Goal: Task Accomplishment & Management: Manage account settings

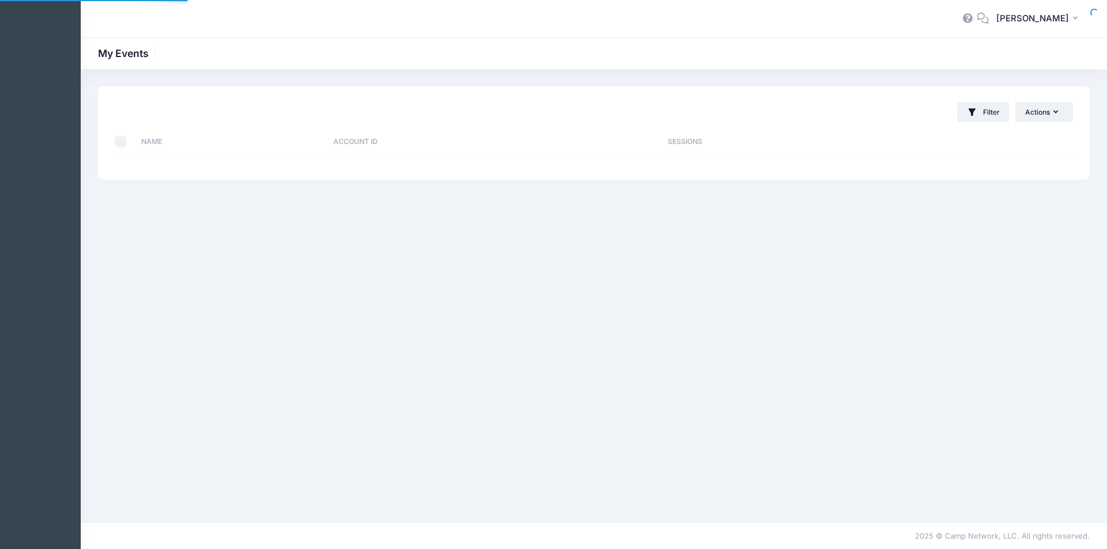
select select "10"
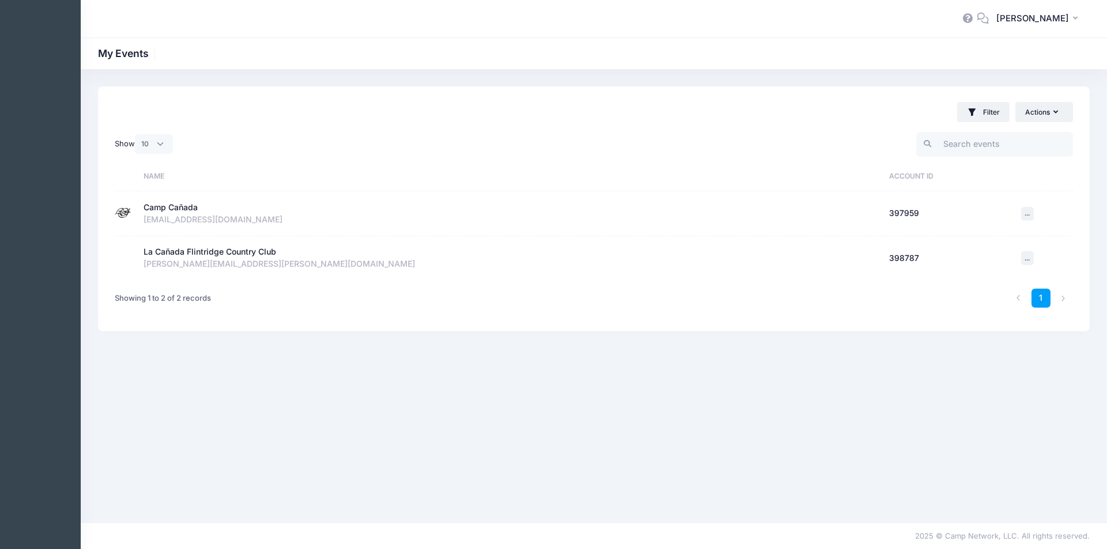
click at [181, 214] on div "kidsactivitycenter@lcfcountryclub.com" at bounding box center [511, 220] width 734 height 12
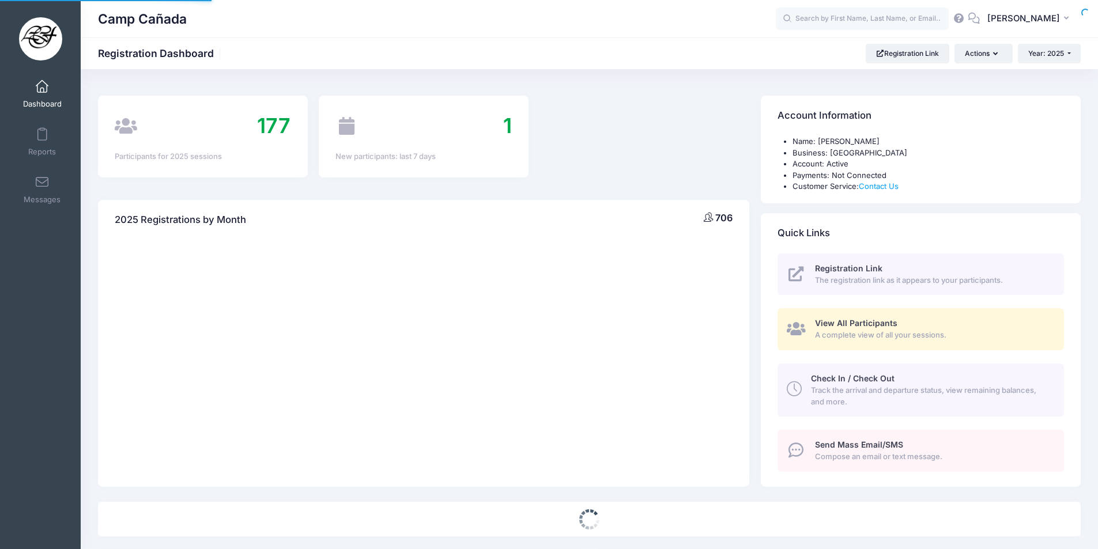
select select
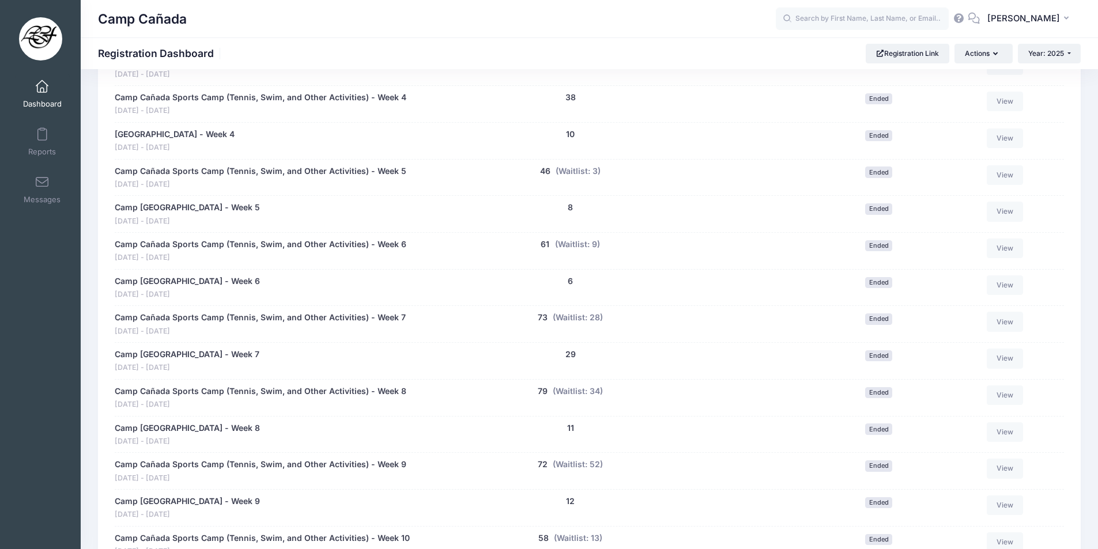
scroll to position [865, 0]
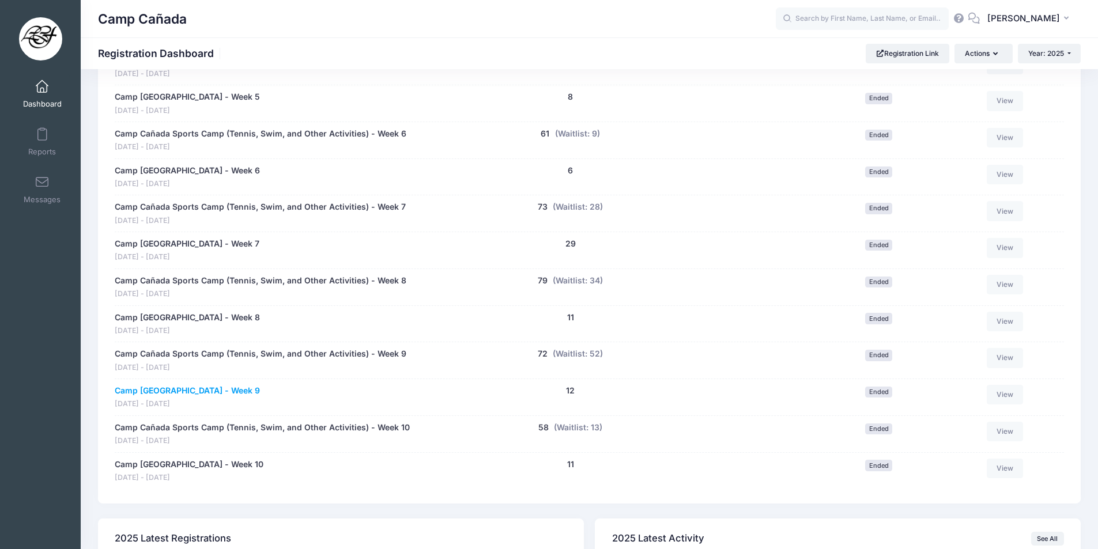
click at [225, 387] on link "Camp Cañada Golf Camp - Week 9" at bounding box center [187, 391] width 145 height 12
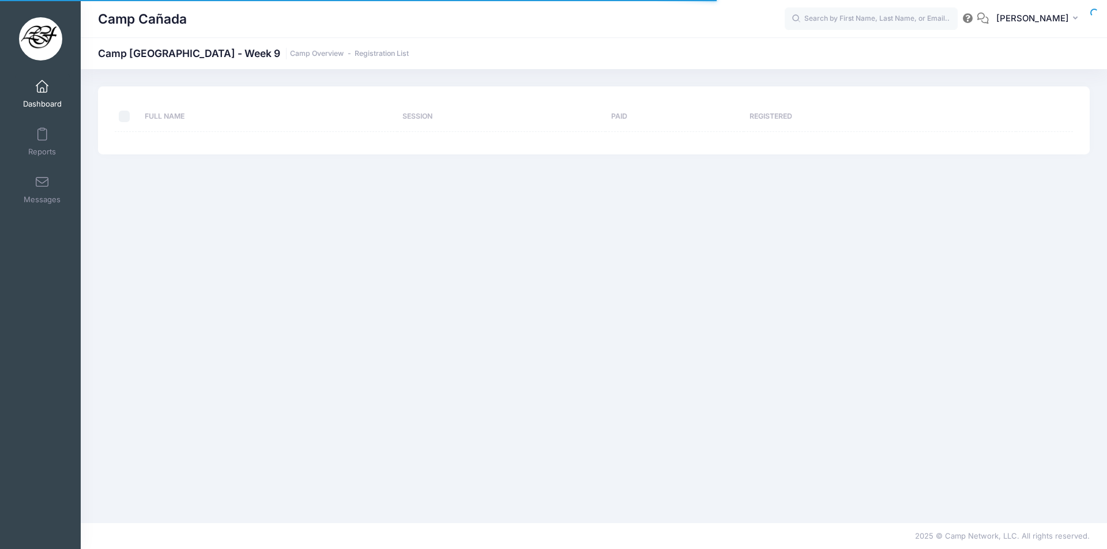
select select "10"
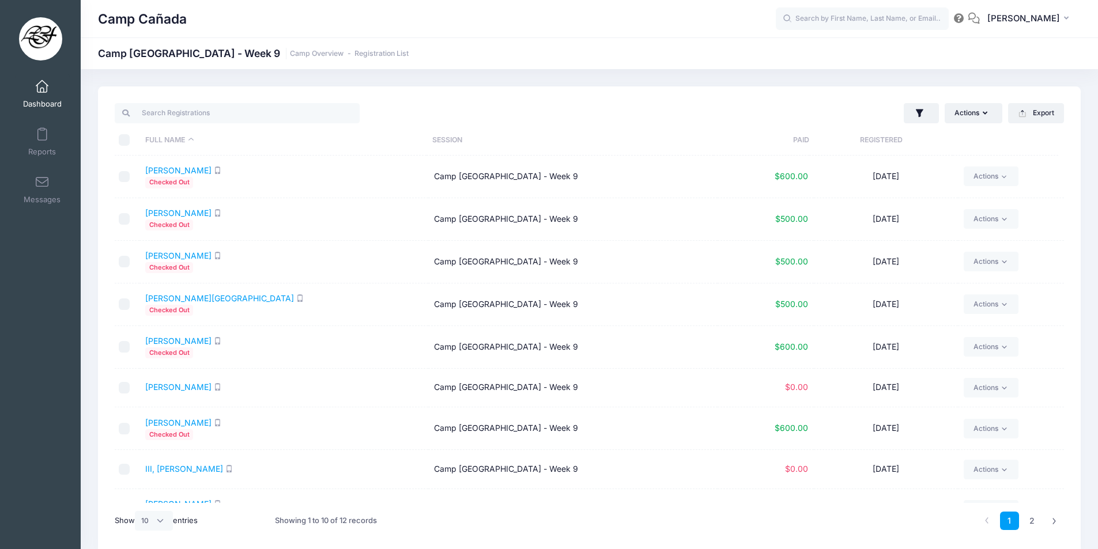
scroll to position [67, 0]
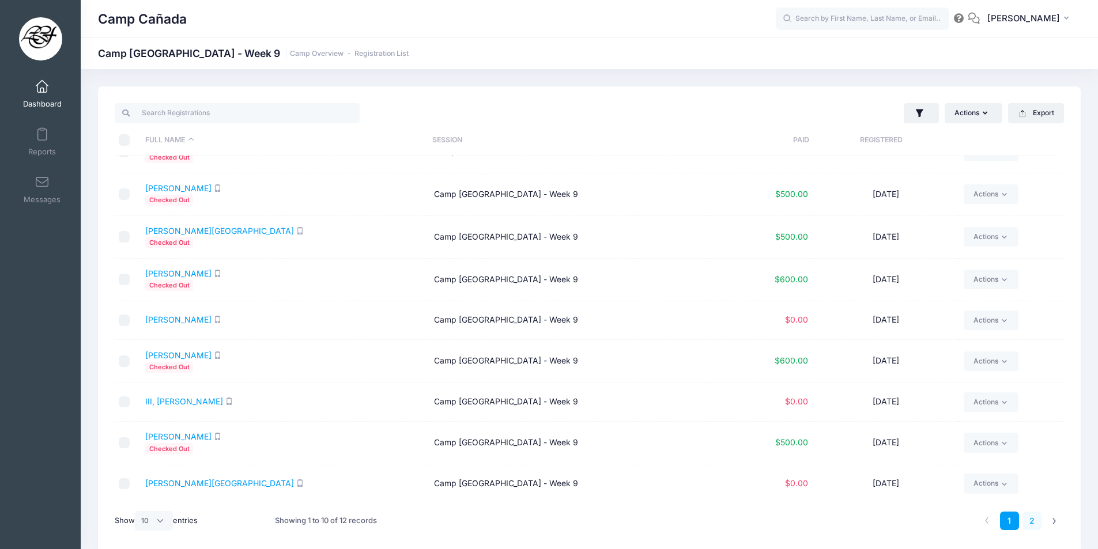
click at [1034, 523] on link "2" at bounding box center [1031, 521] width 19 height 19
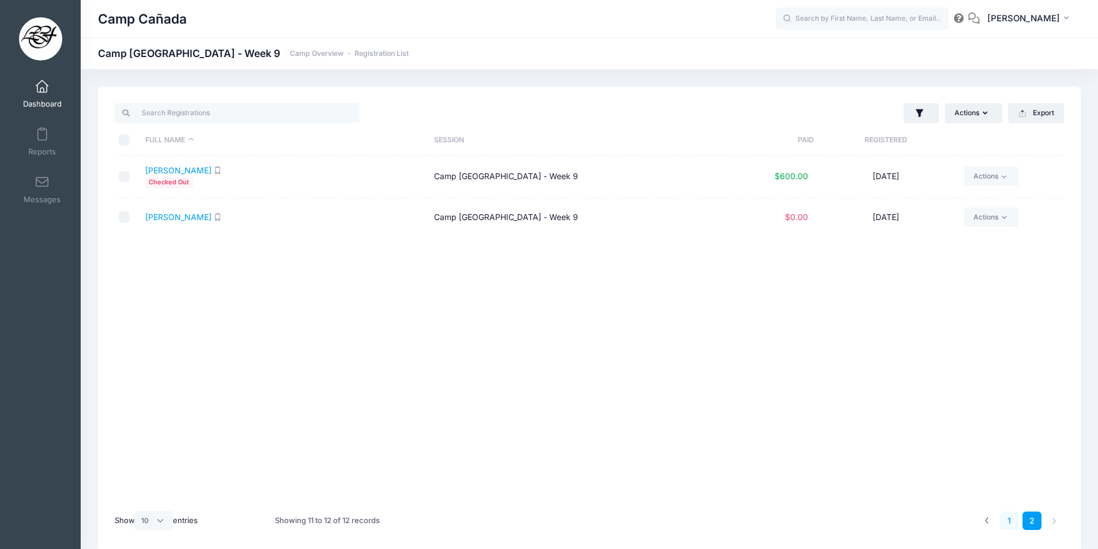
click at [1010, 526] on link "1" at bounding box center [1009, 521] width 19 height 19
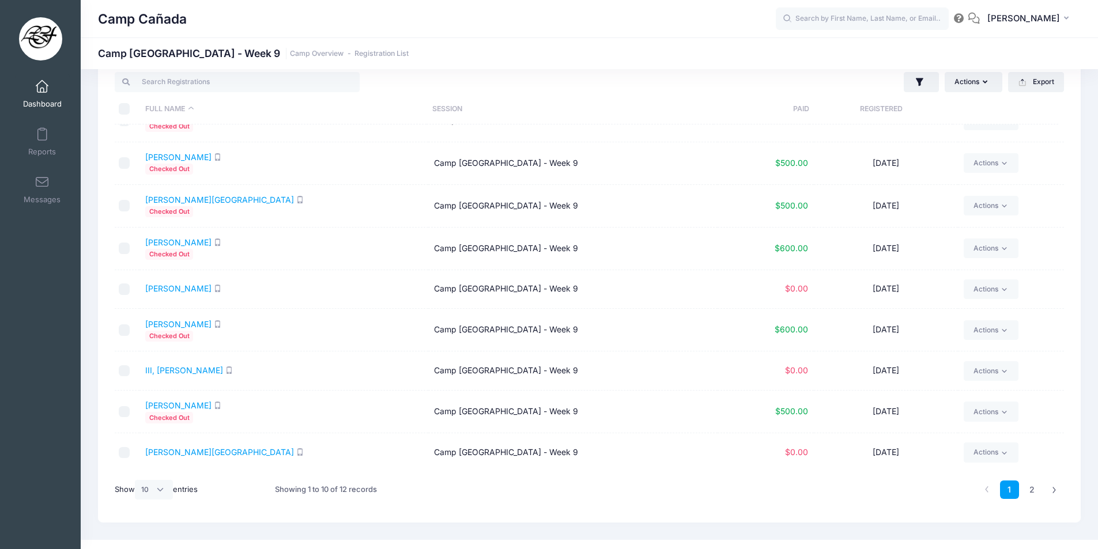
scroll to position [48, 0]
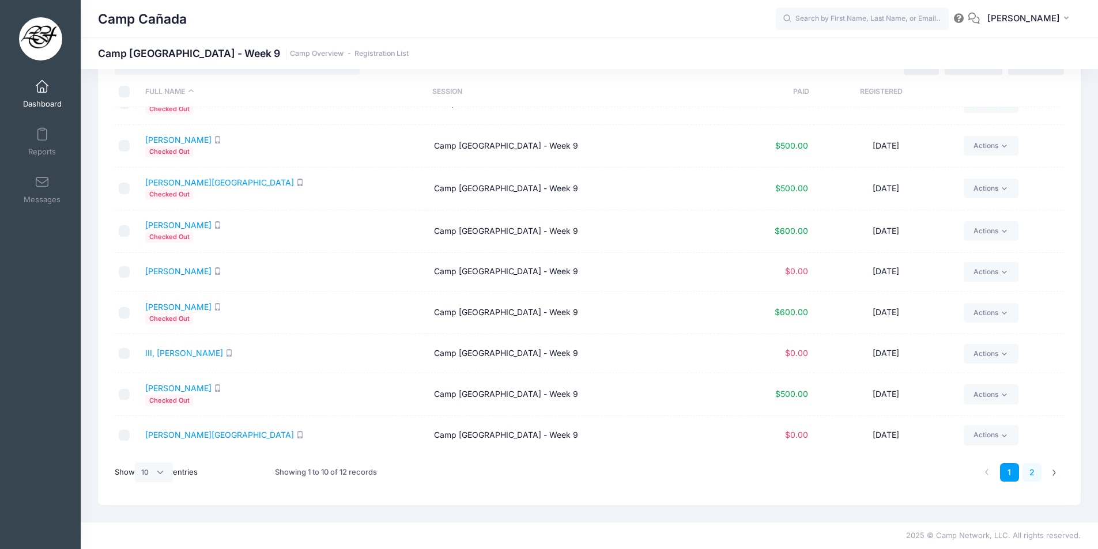
click at [1036, 475] on link "2" at bounding box center [1031, 472] width 19 height 19
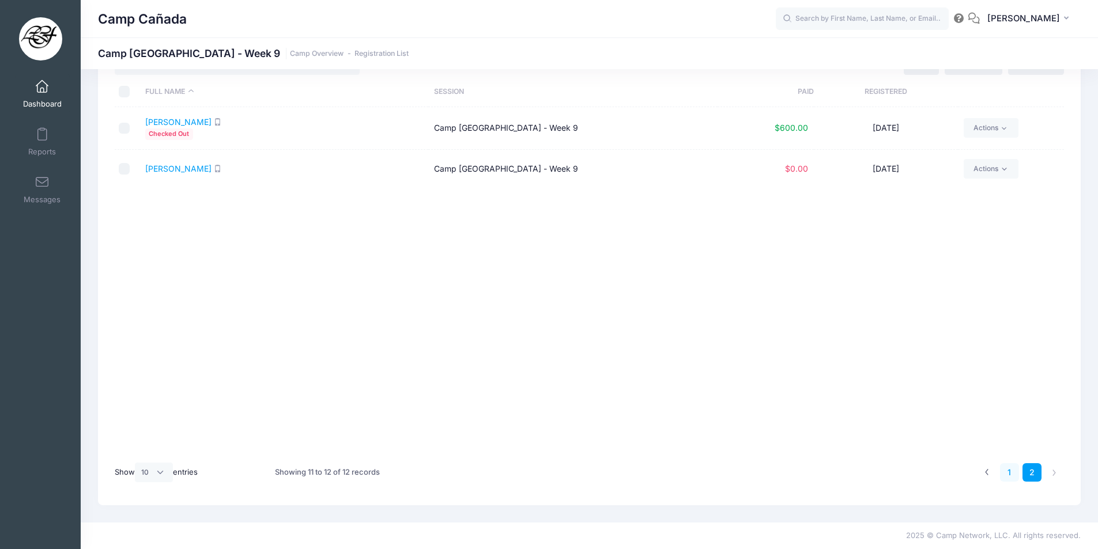
click at [1010, 474] on link "1" at bounding box center [1009, 472] width 19 height 19
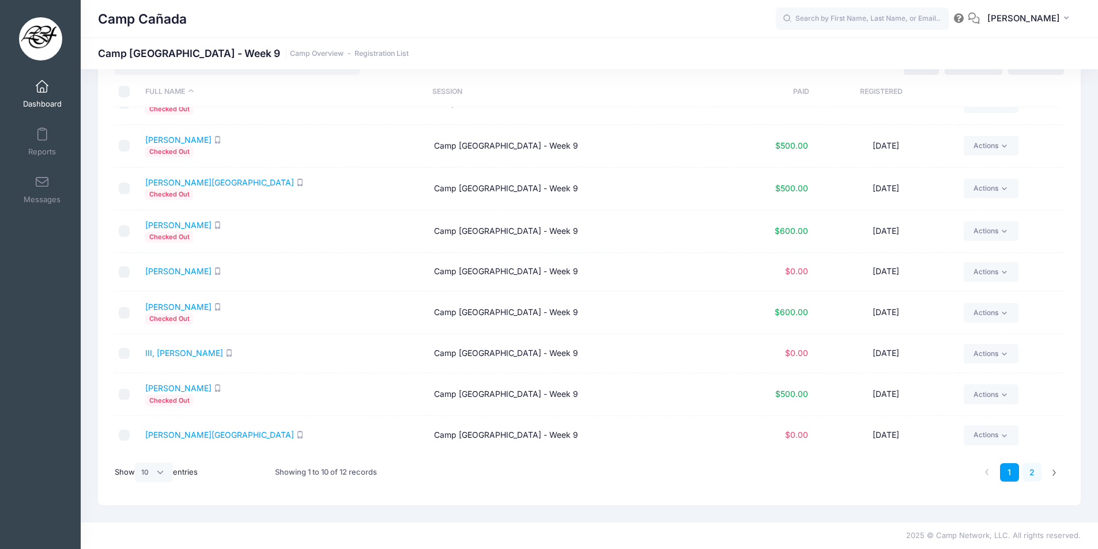
click at [1029, 475] on link "2" at bounding box center [1031, 472] width 19 height 19
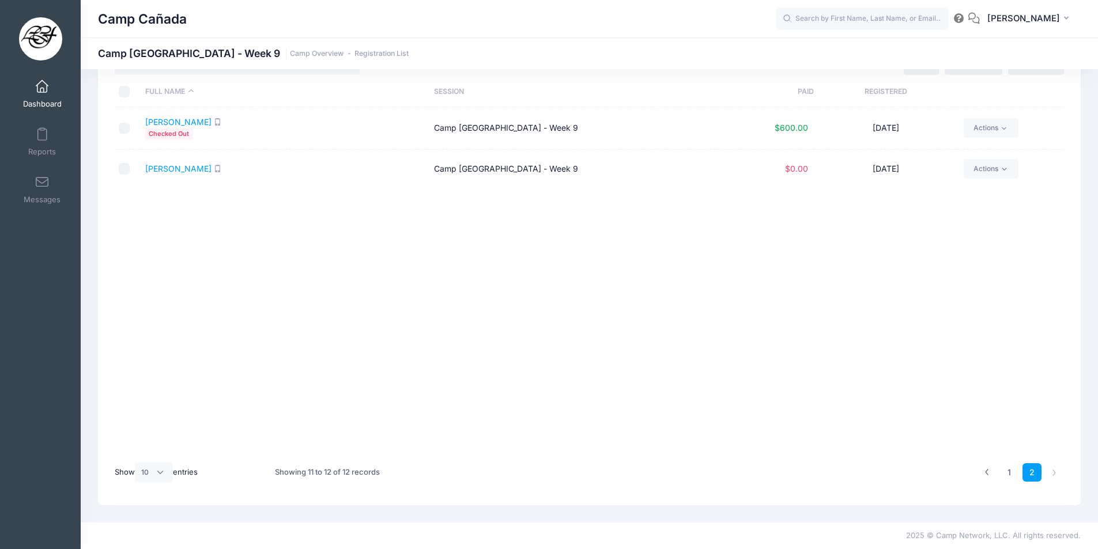
scroll to position [0, 0]
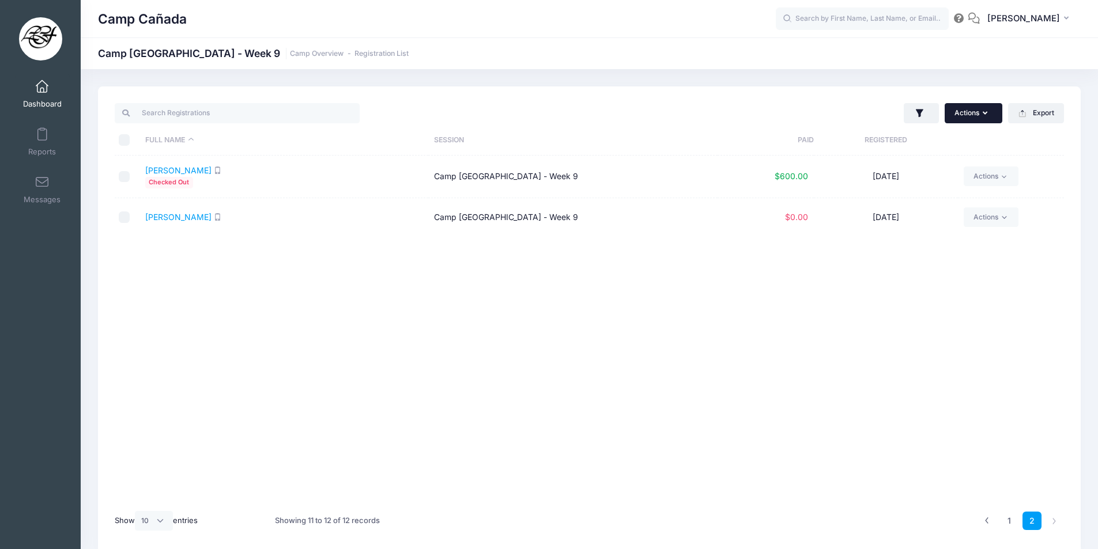
click at [968, 118] on button "Actions" at bounding box center [974, 113] width 58 height 20
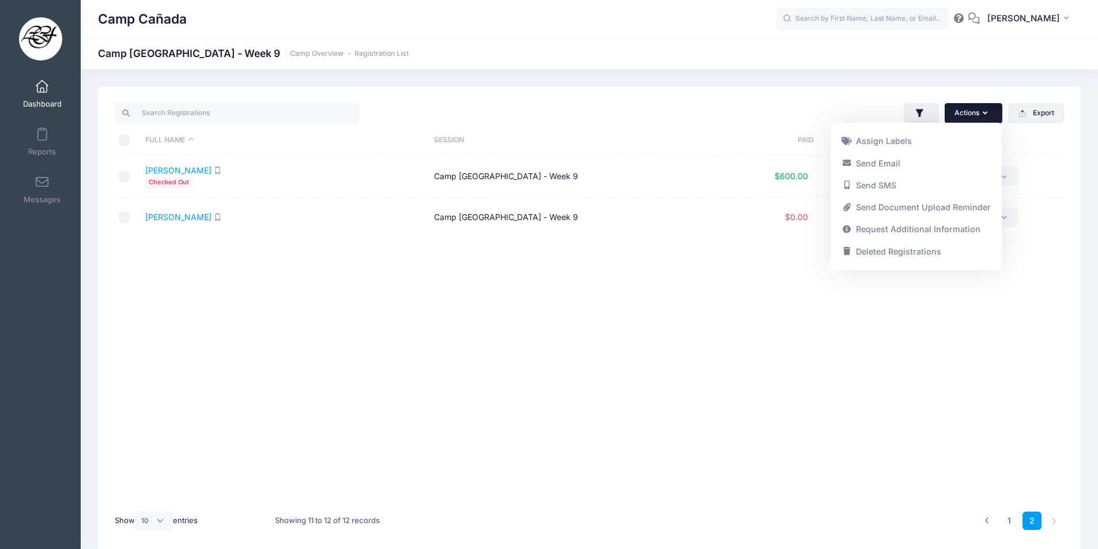
click at [789, 85] on div "Camp Cañada Camp Cañada Golf Camp - Week 9 Camp Overview Registration List" at bounding box center [589, 320] width 1017 height 502
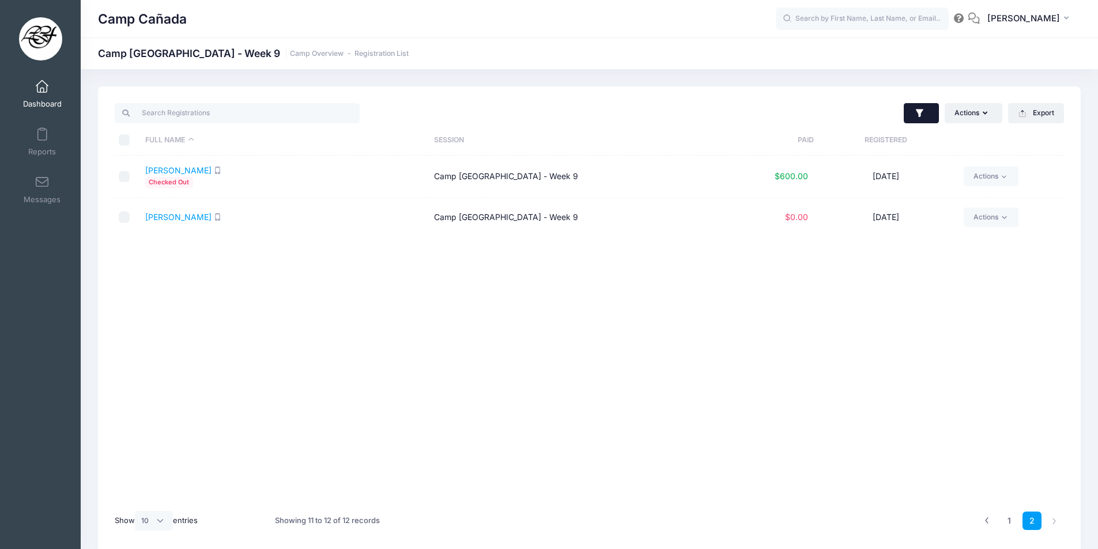
click at [915, 109] on icon "button" at bounding box center [920, 114] width 12 height 12
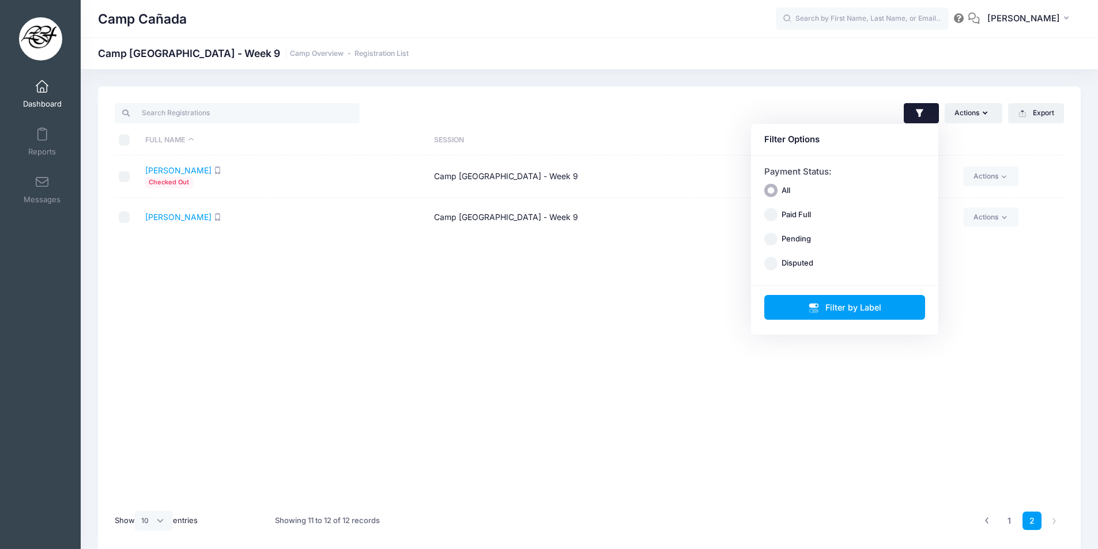
click at [916, 119] on icon "button" at bounding box center [920, 114] width 12 height 12
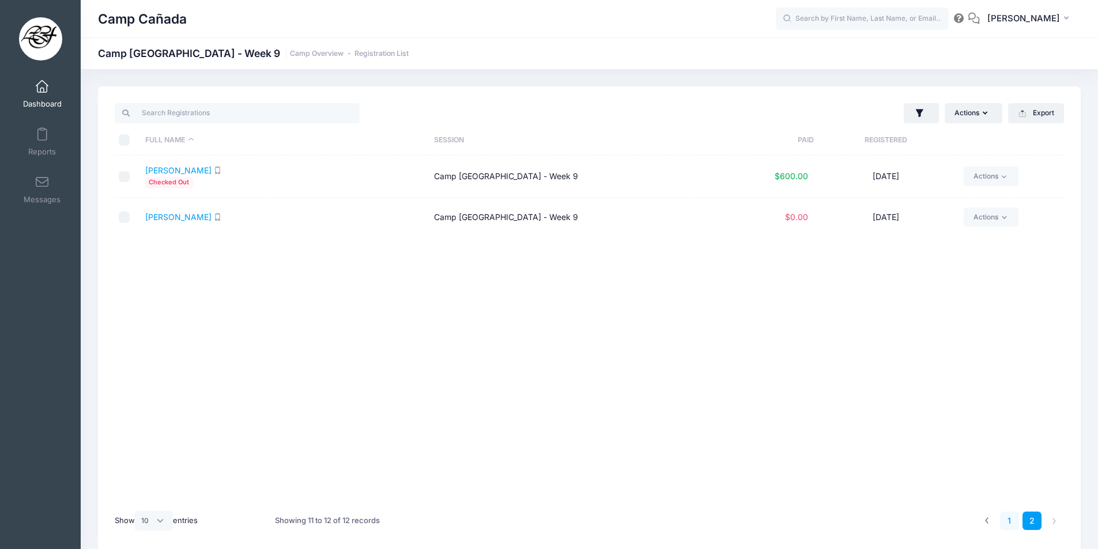
click at [1014, 522] on link "1" at bounding box center [1009, 521] width 19 height 19
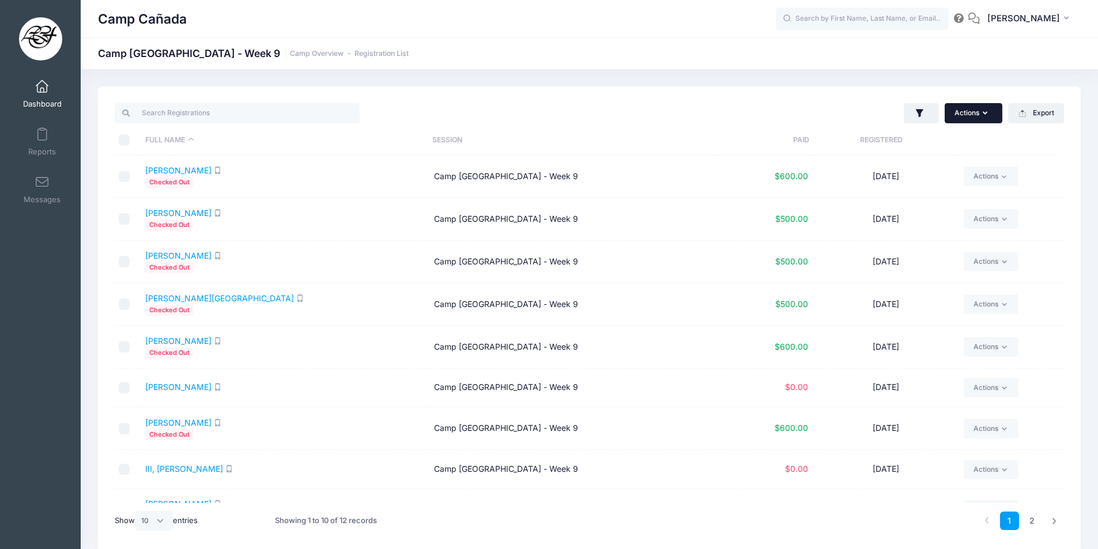
click at [963, 114] on button "Actions" at bounding box center [974, 113] width 58 height 20
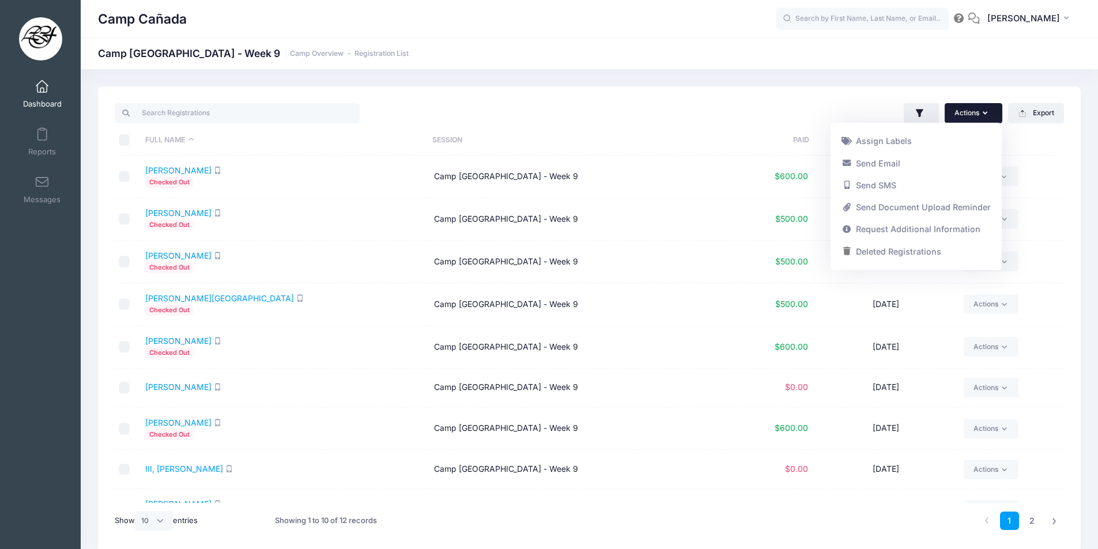
click at [832, 105] on div "Actions Assign Labels Send Email Send SMS Send Document Upload Reminder Request…" at bounding box center [830, 113] width 480 height 24
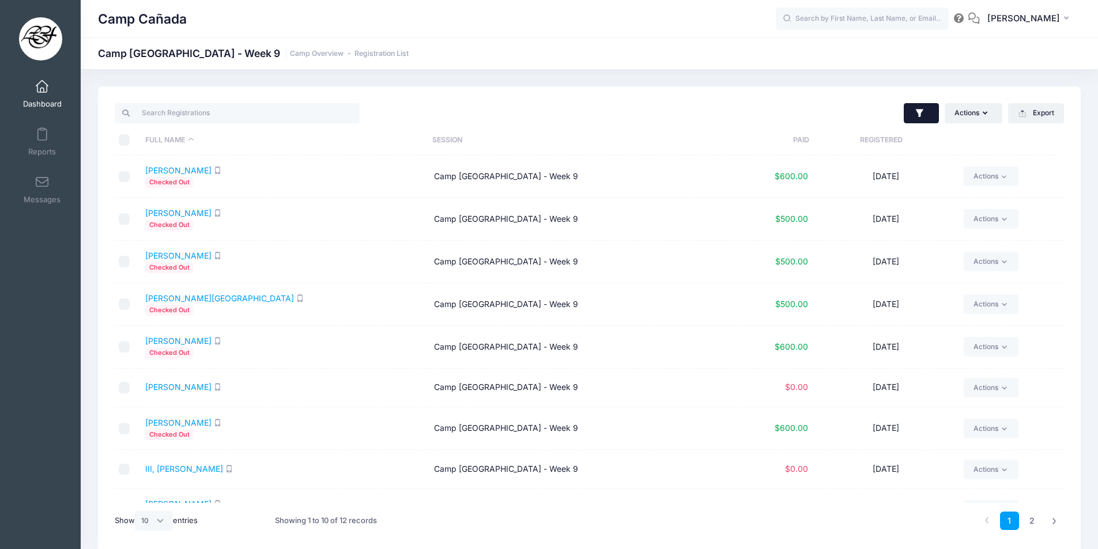
click at [910, 110] on button "button" at bounding box center [921, 113] width 35 height 21
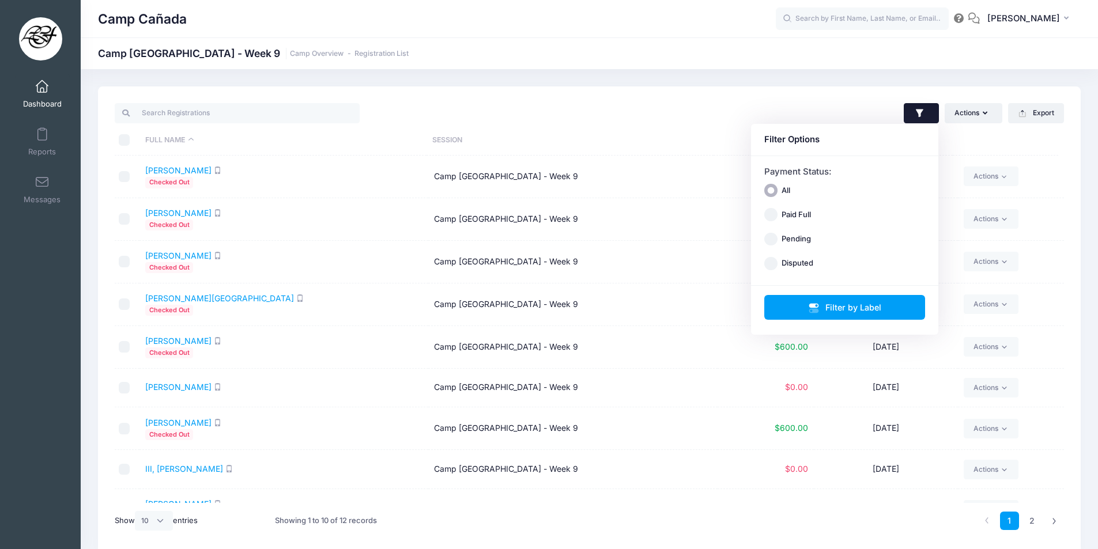
click at [755, 85] on div "Camp Cañada Camp Cañada Golf Camp - Week 9 Camp Overview Registration List" at bounding box center [589, 320] width 1017 height 502
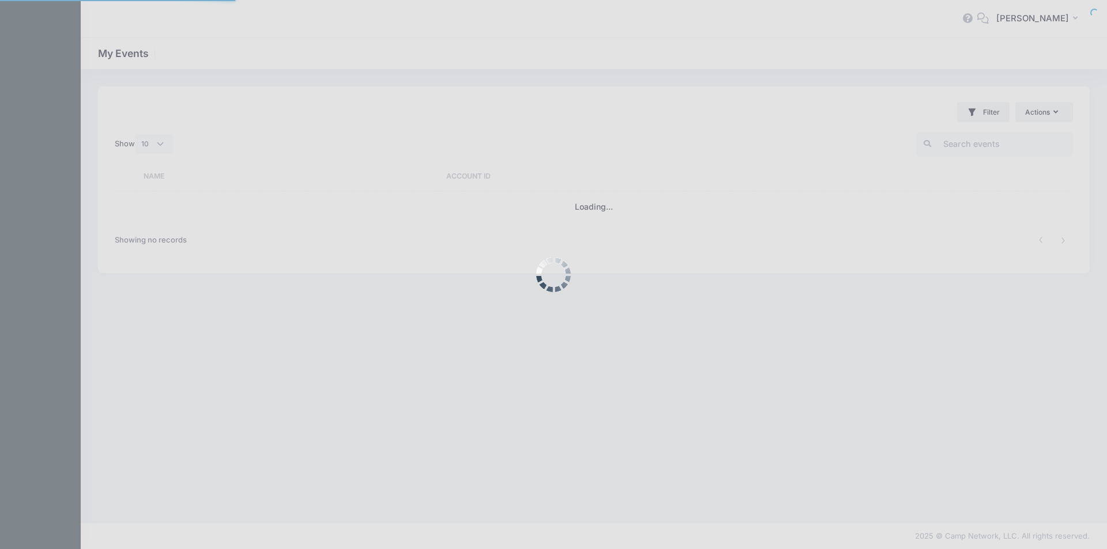
select select "10"
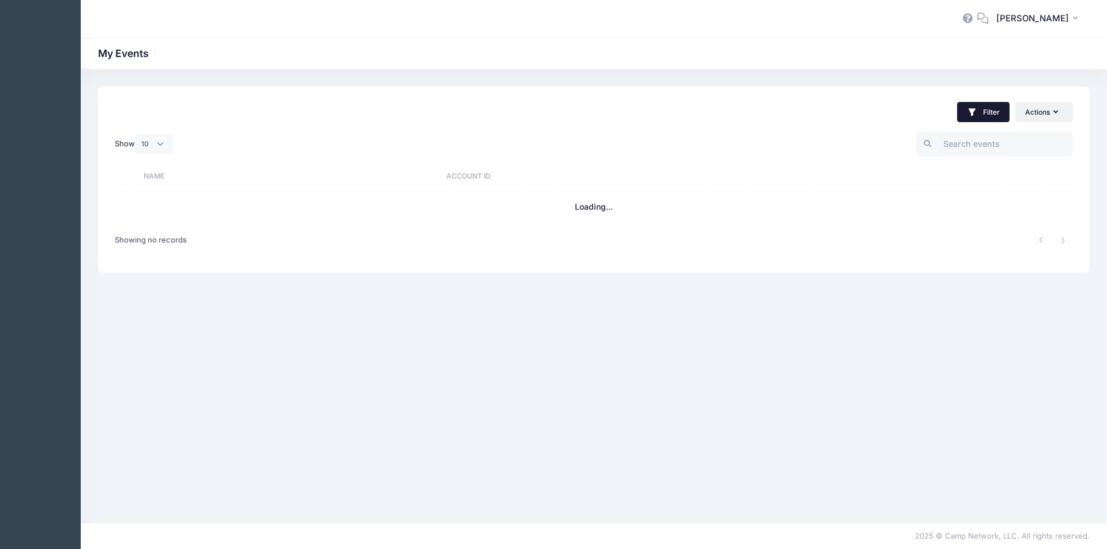
click at [990, 107] on button "Filter" at bounding box center [983, 112] width 52 height 20
drag, startPoint x: 466, startPoint y: 56, endPoint x: 197, endPoint y: 30, distance: 270.5
click at [462, 56] on div "My Events" at bounding box center [594, 54] width 1026 height 16
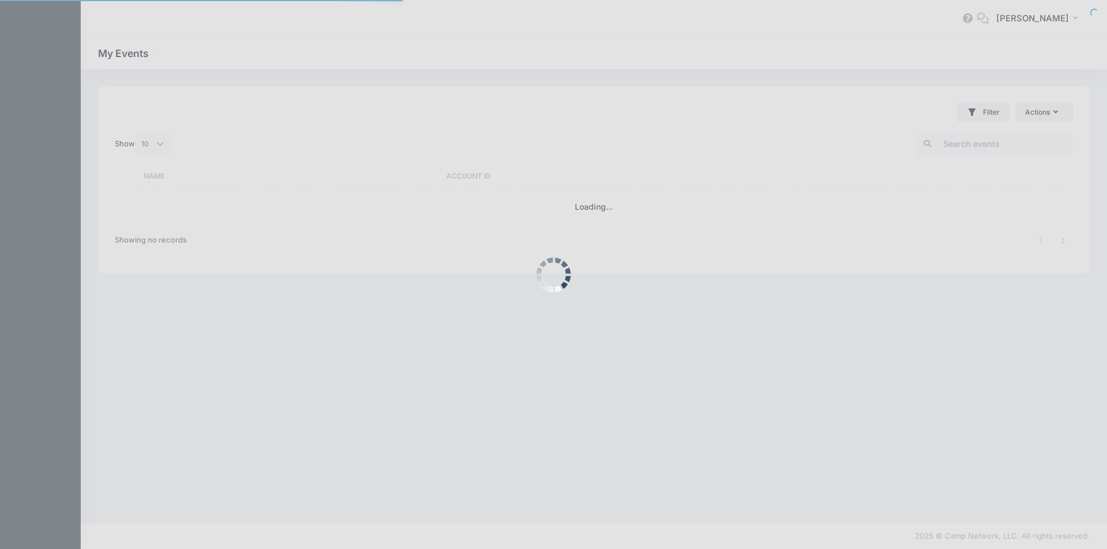
select select "10"
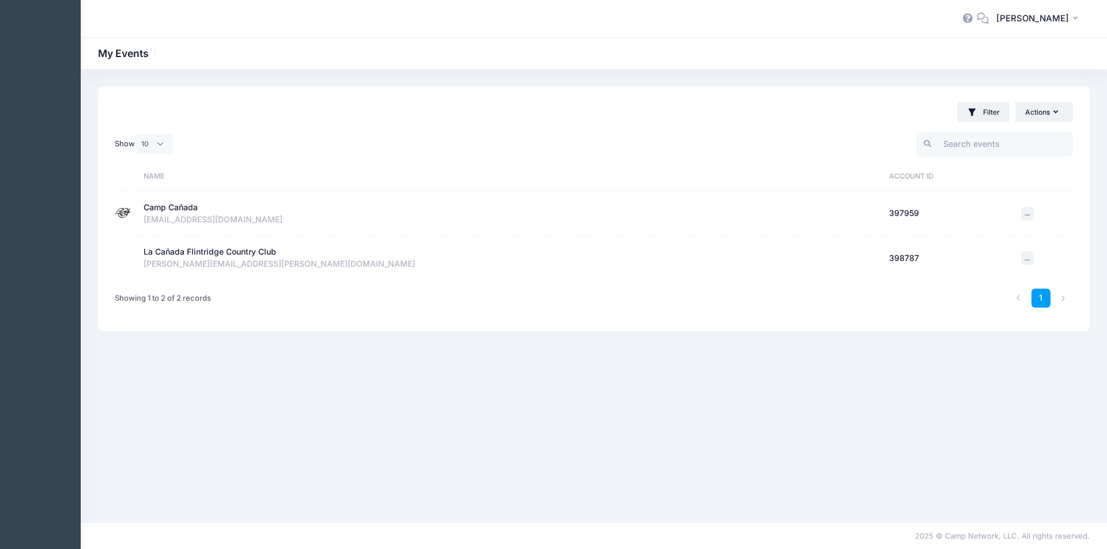
drag, startPoint x: 200, startPoint y: 220, endPoint x: 252, endPoint y: 2, distance: 224.0
click at [204, 180] on table "Name Account ID Camp Cañada Inactive Account Id: 397959 kidsactivitycenter@lcfc…" at bounding box center [594, 220] width 958 height 119
drag, startPoint x: 383, startPoint y: 130, endPoint x: 206, endPoint y: 189, distance: 186.1
click at [383, 130] on div "Show All 10 25 50" at bounding box center [352, 144] width 485 height 35
click at [190, 206] on div "Camp Cañada" at bounding box center [171, 208] width 54 height 12
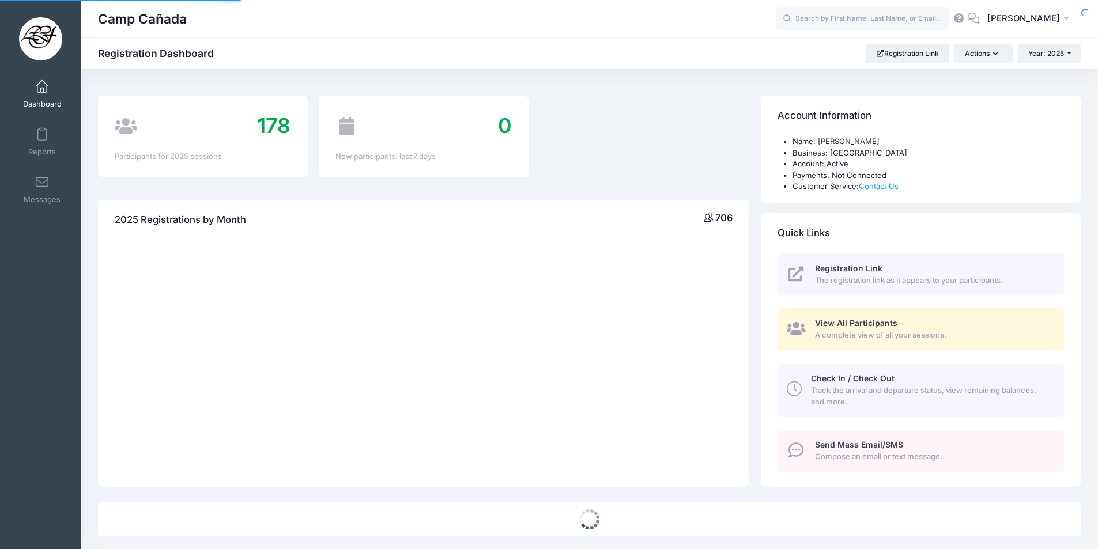
select select
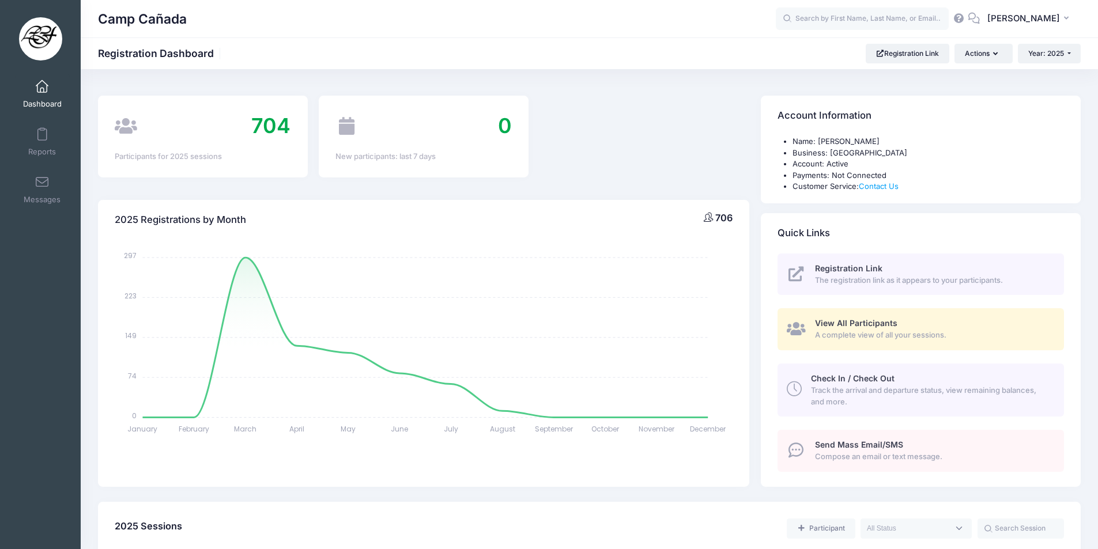
click at [881, 393] on span "Track the arrival and departure status, view remaining balances, and more." at bounding box center [931, 396] width 240 height 22
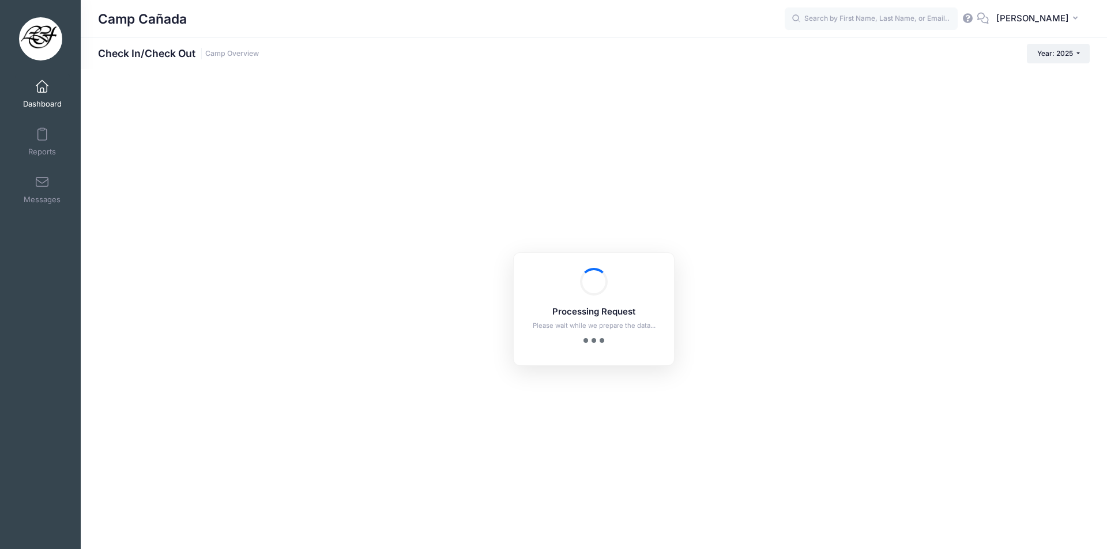
checkbox input "true"
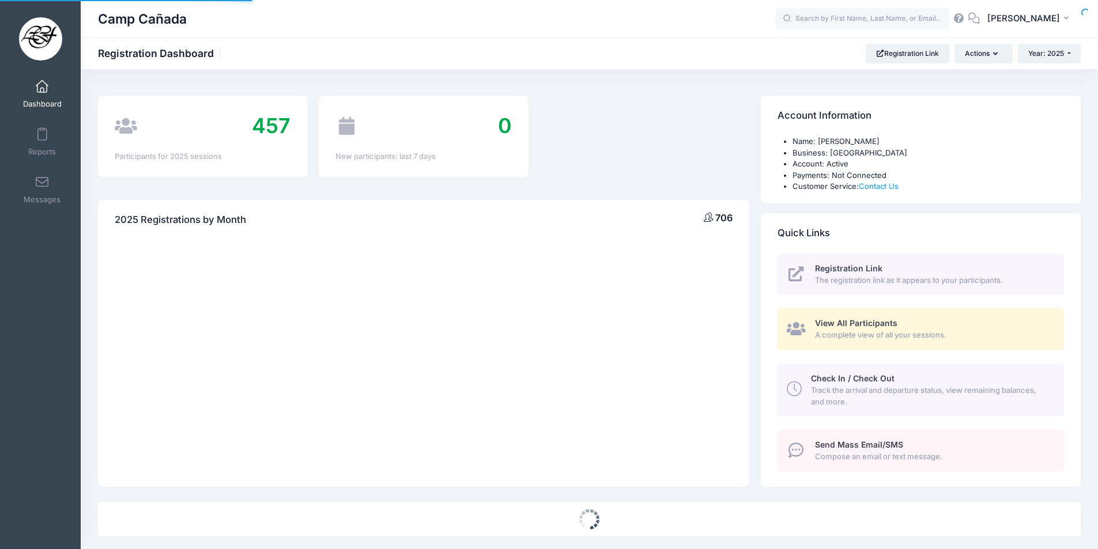
select select
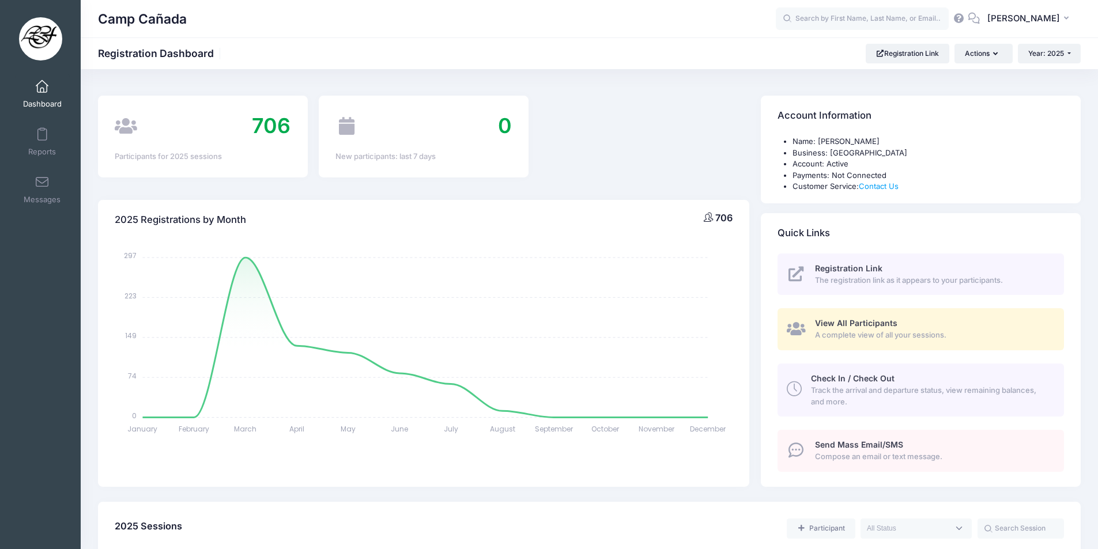
click at [838, 319] on span "View All Participants" at bounding box center [856, 323] width 82 height 10
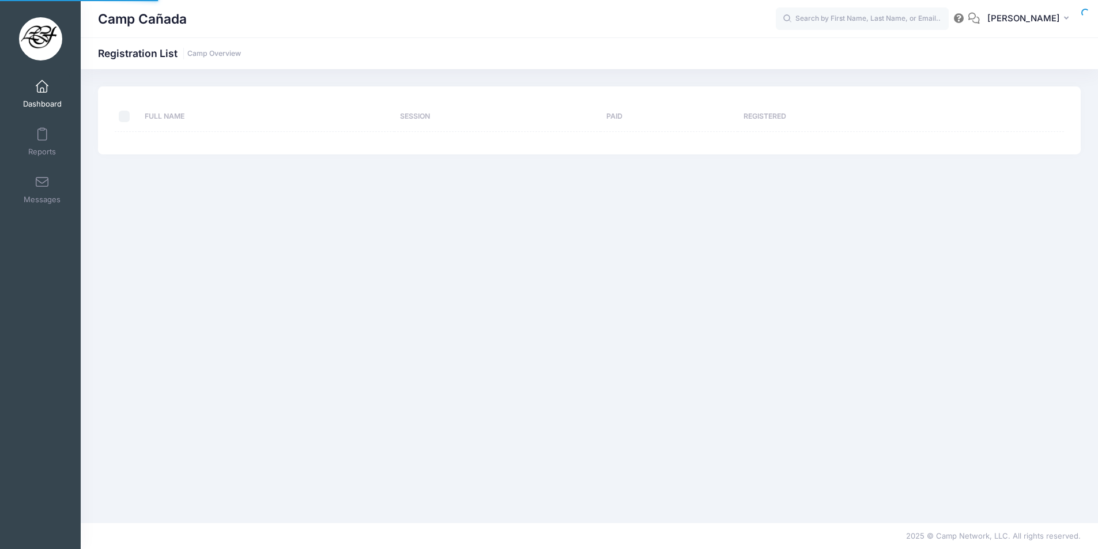
select select "10"
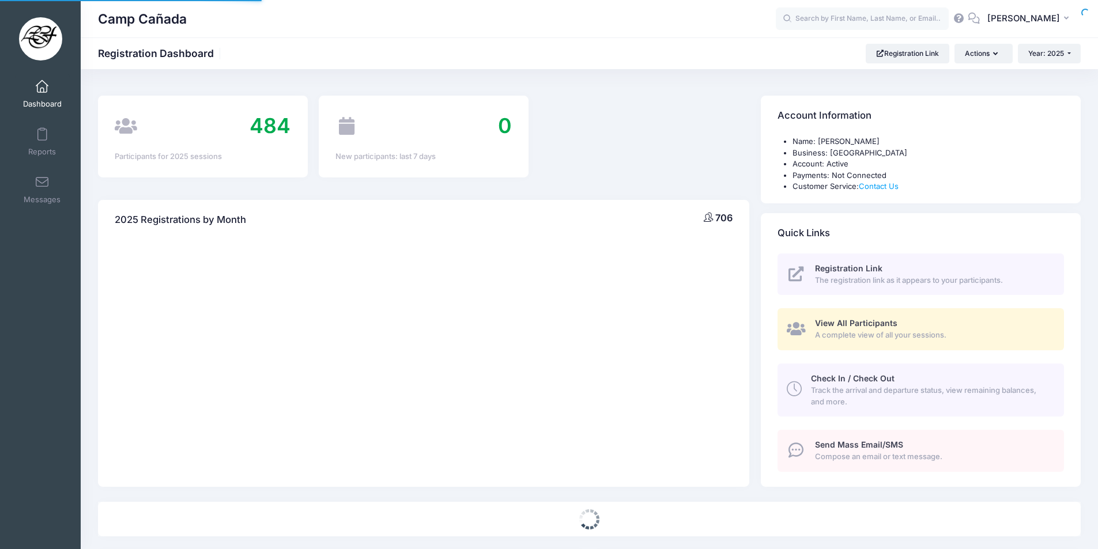
select select
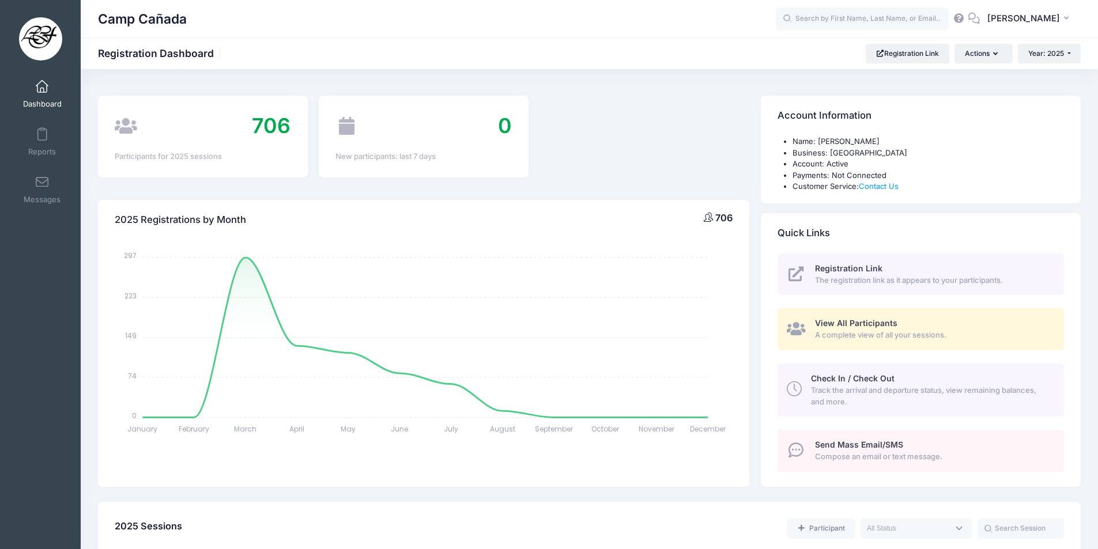
click at [843, 371] on link "Check In / Check Out Track the arrival and departure status, view remaining bal…" at bounding box center [921, 390] width 286 height 53
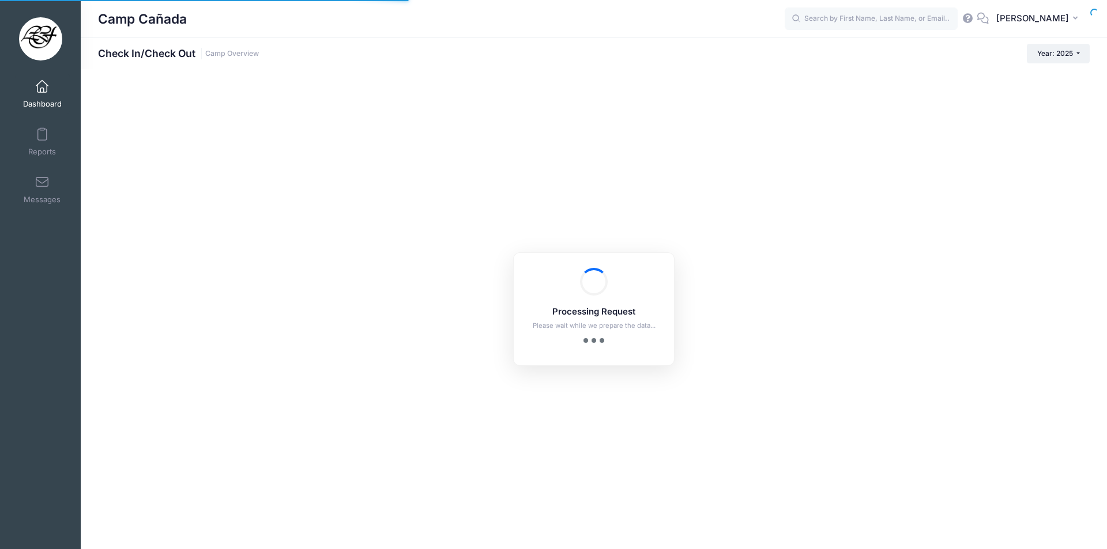
checkbox input "true"
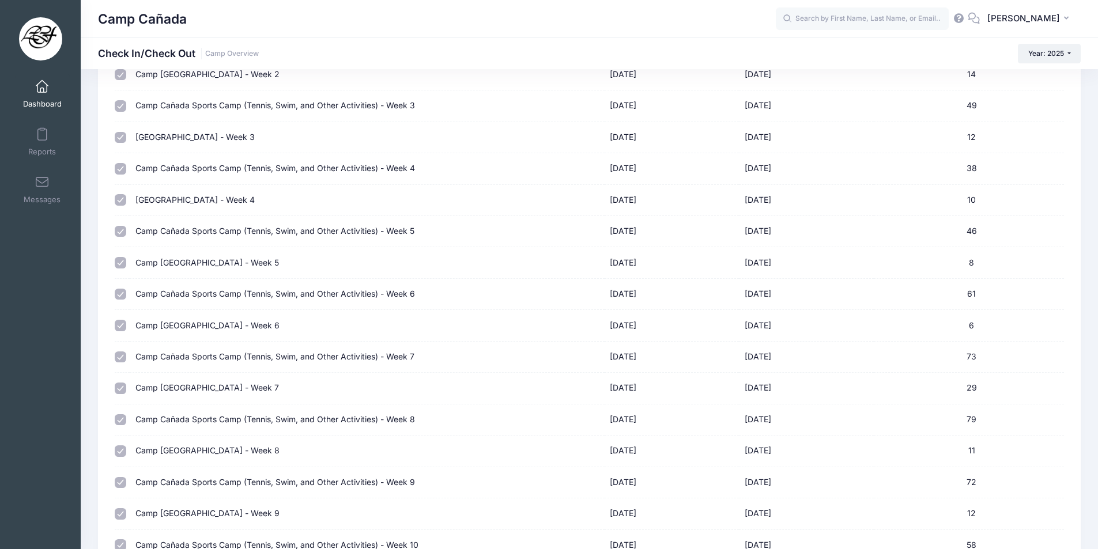
scroll to position [346, 0]
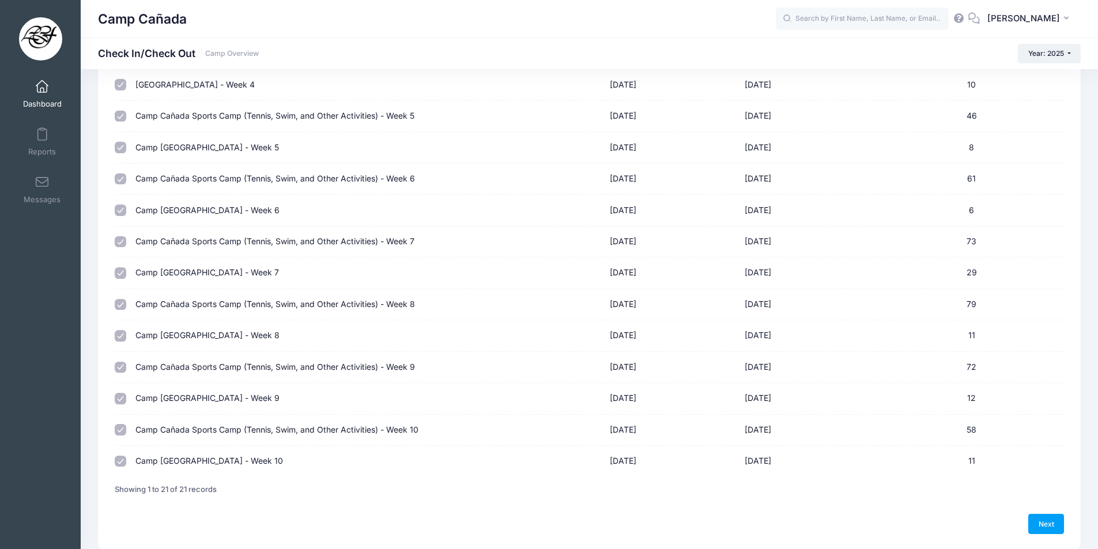
click at [190, 459] on td "Camp [GEOGRAPHIC_DATA] - Week 10" at bounding box center [367, 461] width 474 height 31
click at [183, 458] on td "Camp [GEOGRAPHIC_DATA] - Week 10" at bounding box center [367, 461] width 474 height 31
click at [236, 459] on td "Camp [GEOGRAPHIC_DATA] - Week 10" at bounding box center [367, 461] width 474 height 31
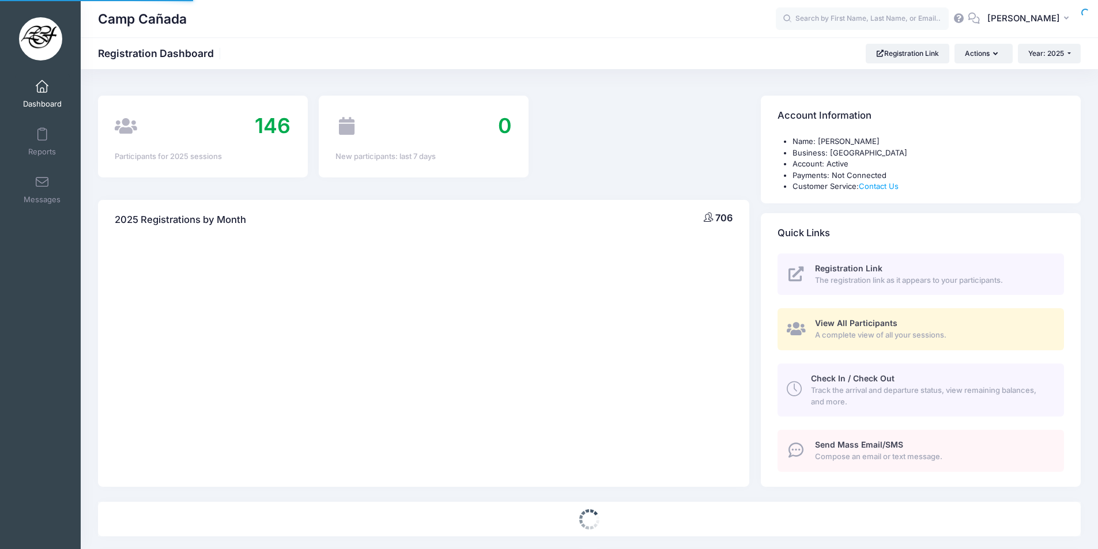
select select
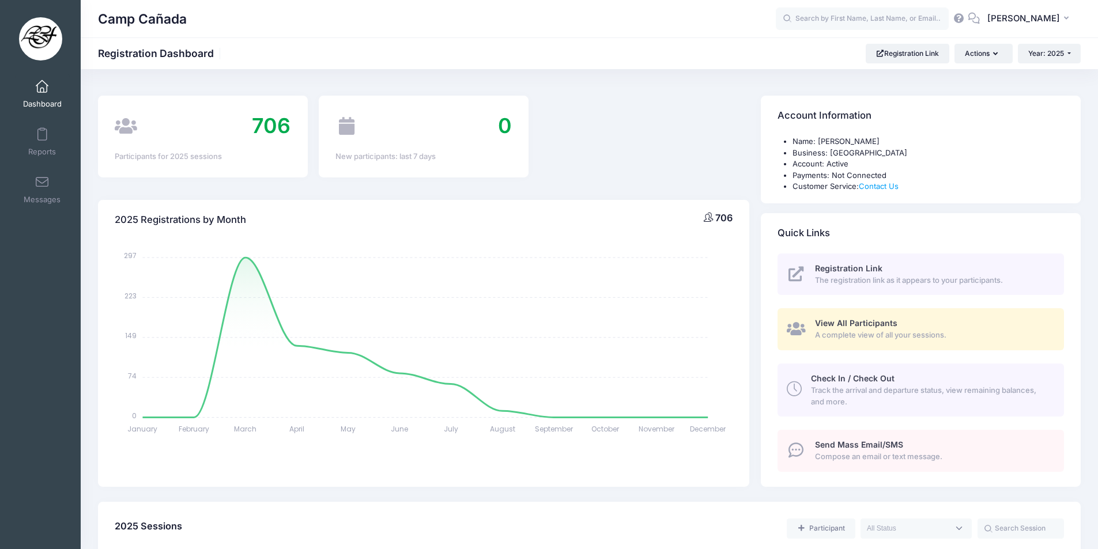
click at [855, 385] on span "Track the arrival and departure status, view remaining balances, and more." at bounding box center [931, 396] width 240 height 22
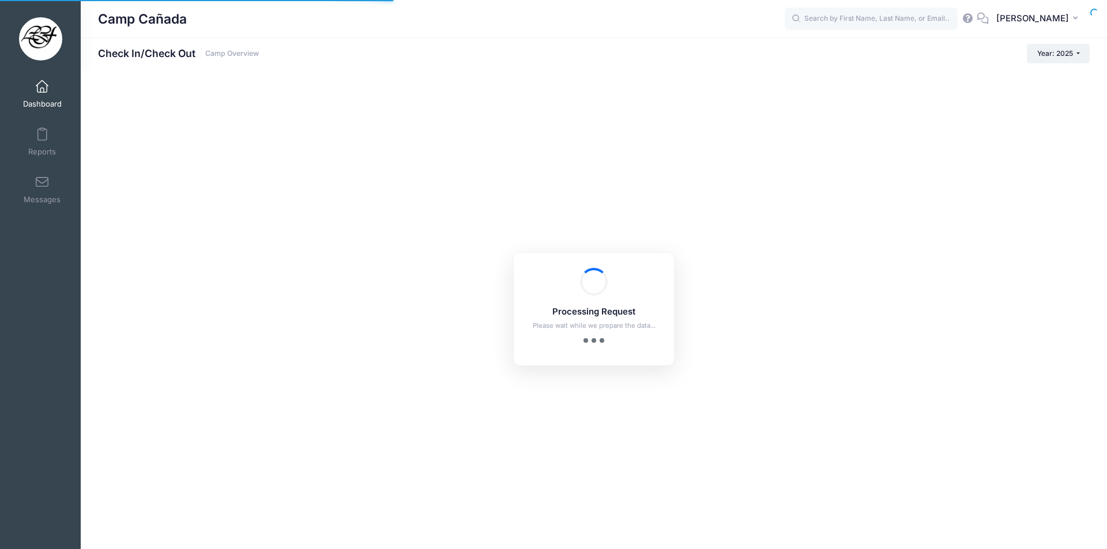
checkbox input "true"
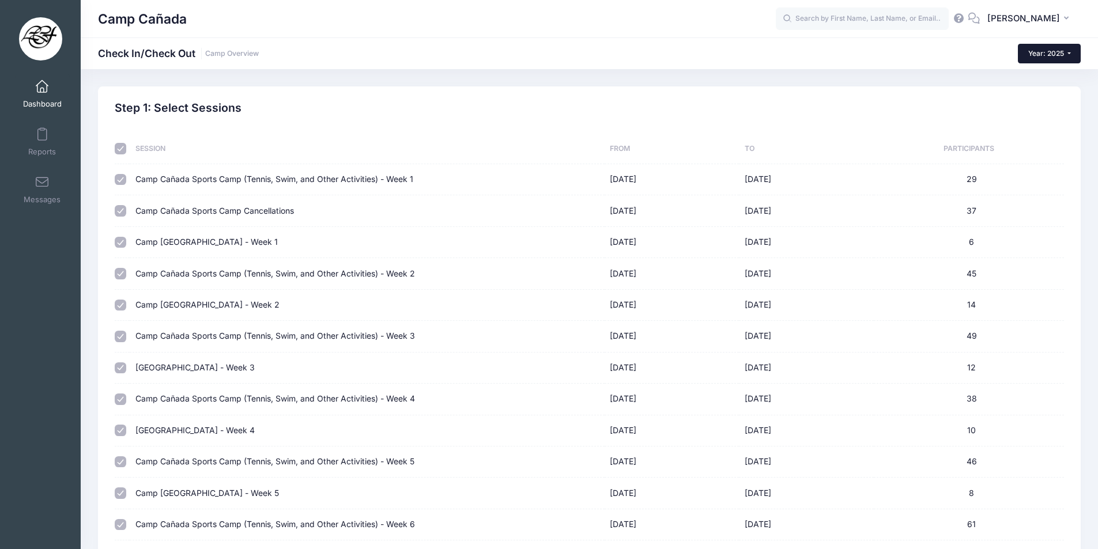
click at [1067, 57] on button "Year: 2025" at bounding box center [1049, 54] width 63 height 20
click at [1055, 71] on link "Year: 2025" at bounding box center [1055, 75] width 75 height 15
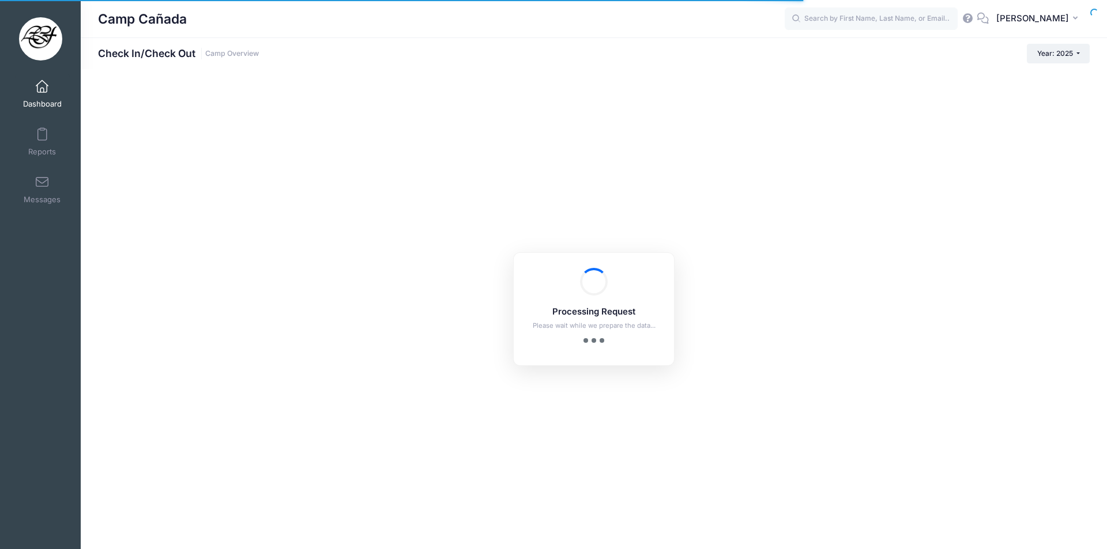
checkbox input "true"
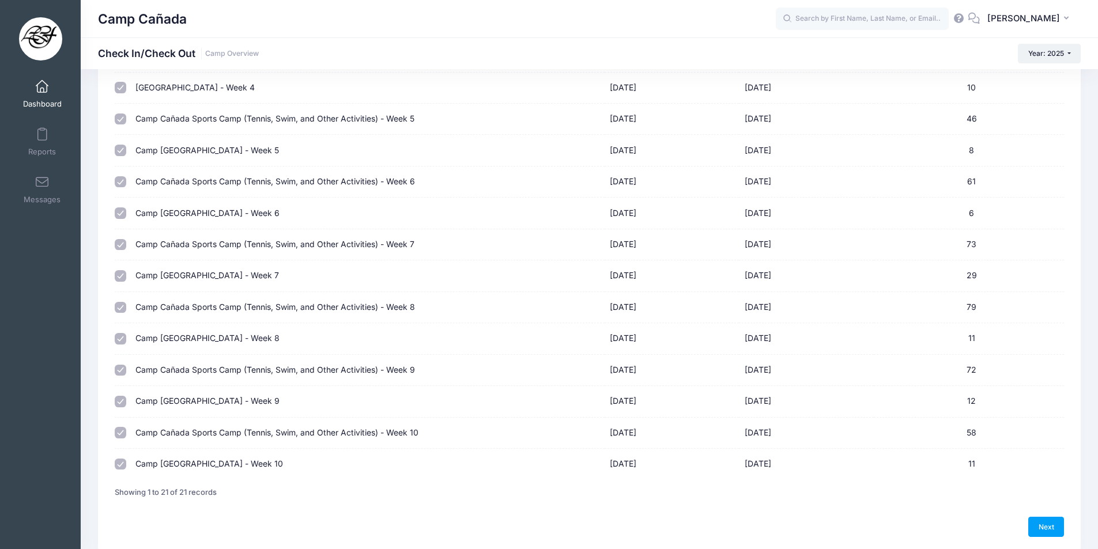
scroll to position [389, 0]
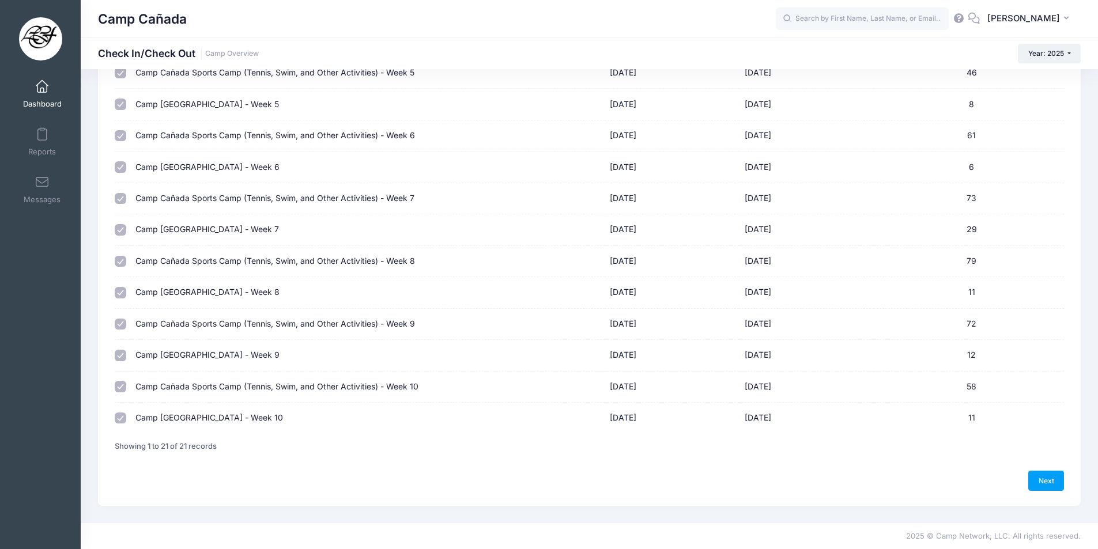
drag, startPoint x: 194, startPoint y: 422, endPoint x: 175, endPoint y: 419, distance: 19.2
click at [193, 421] on td "Camp [GEOGRAPHIC_DATA] - Week 10" at bounding box center [367, 418] width 474 height 31
click at [123, 420] on input "checkbox" at bounding box center [121, 419] width 12 height 12
checkbox input "true"
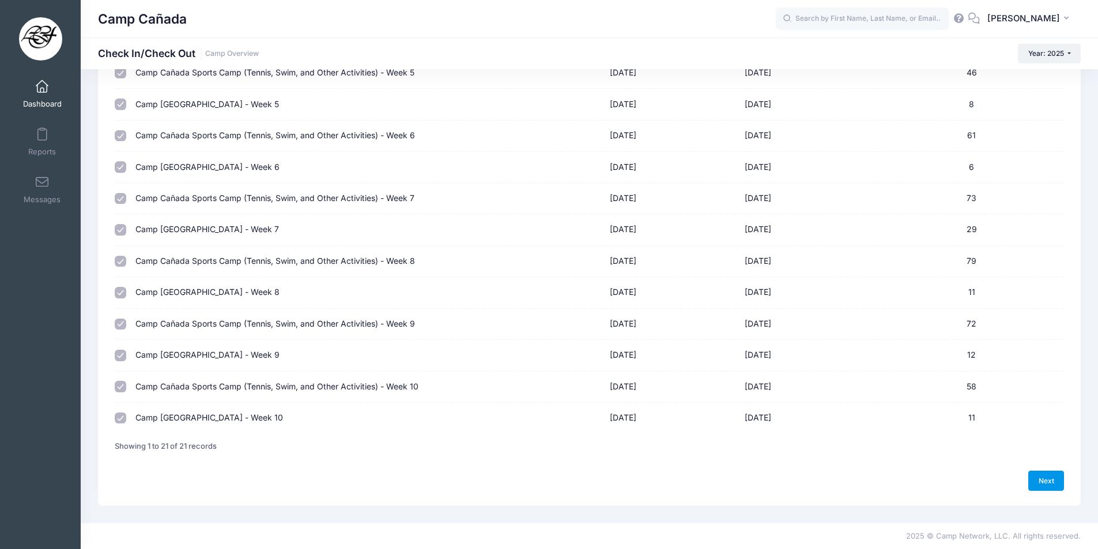
click at [1041, 484] on link "Next" at bounding box center [1046, 481] width 36 height 20
select select "10"
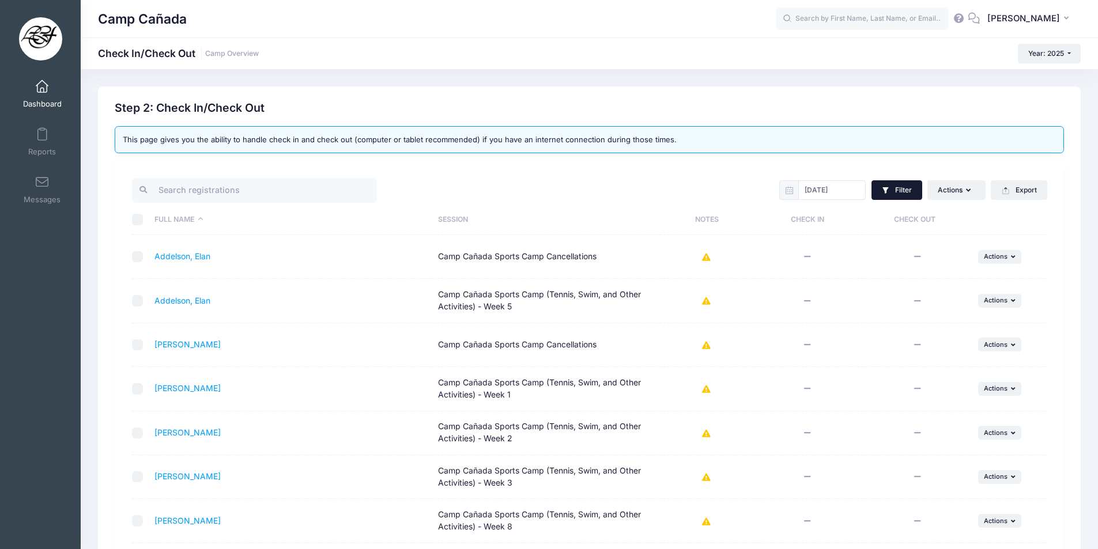
click at [911, 190] on button "Filter" at bounding box center [896, 190] width 51 height 20
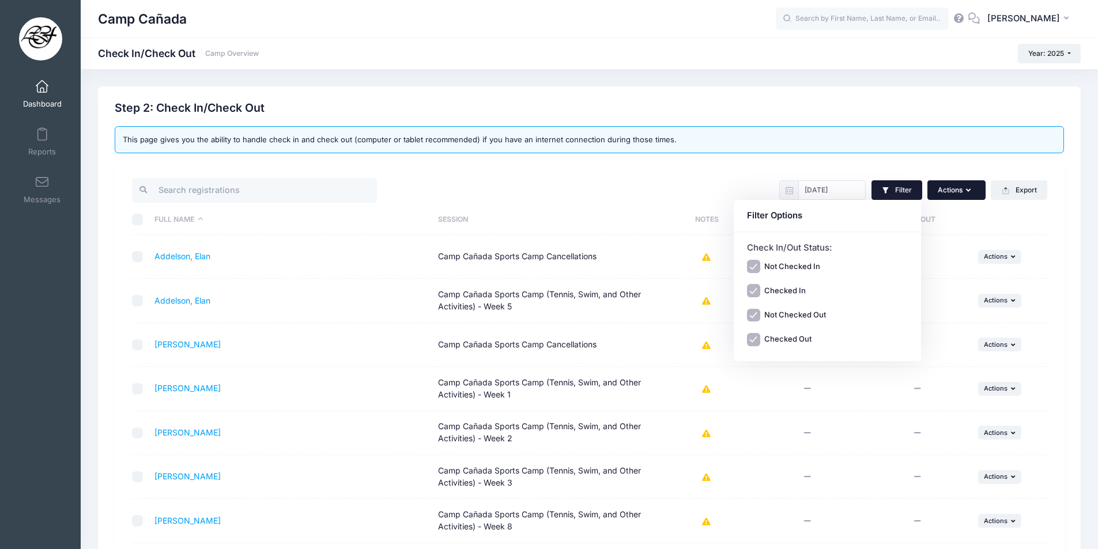
click at [953, 195] on button "Actions" at bounding box center [956, 190] width 58 height 20
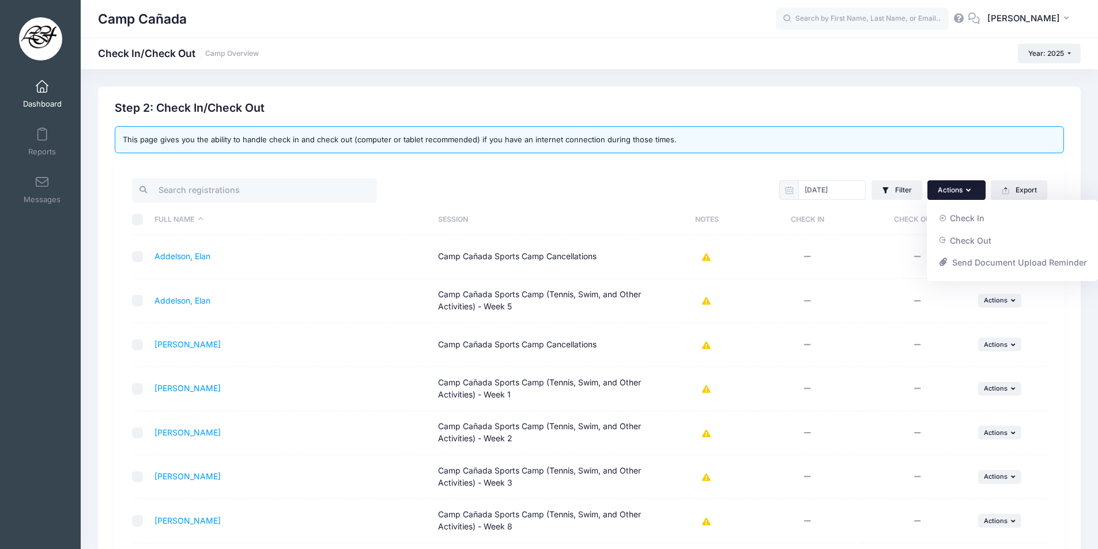
drag, startPoint x: 958, startPoint y: 191, endPoint x: 903, endPoint y: 185, distance: 56.3
click at [956, 191] on button "Actions" at bounding box center [956, 190] width 58 height 20
click at [822, 190] on input "08/16/2025" at bounding box center [831, 190] width 67 height 20
click at [899, 184] on button "Filter" at bounding box center [896, 190] width 51 height 20
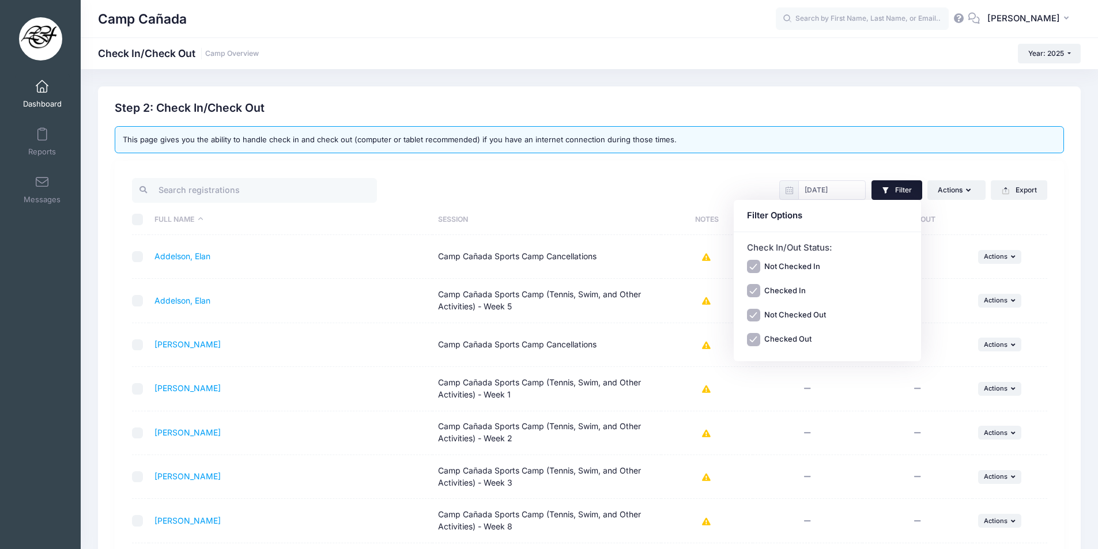
click at [605, 177] on div "08/16/2025 Filter Filter Options Check In/Out Status: Not Checked In Checked In…" at bounding box center [821, 190] width 463 height 28
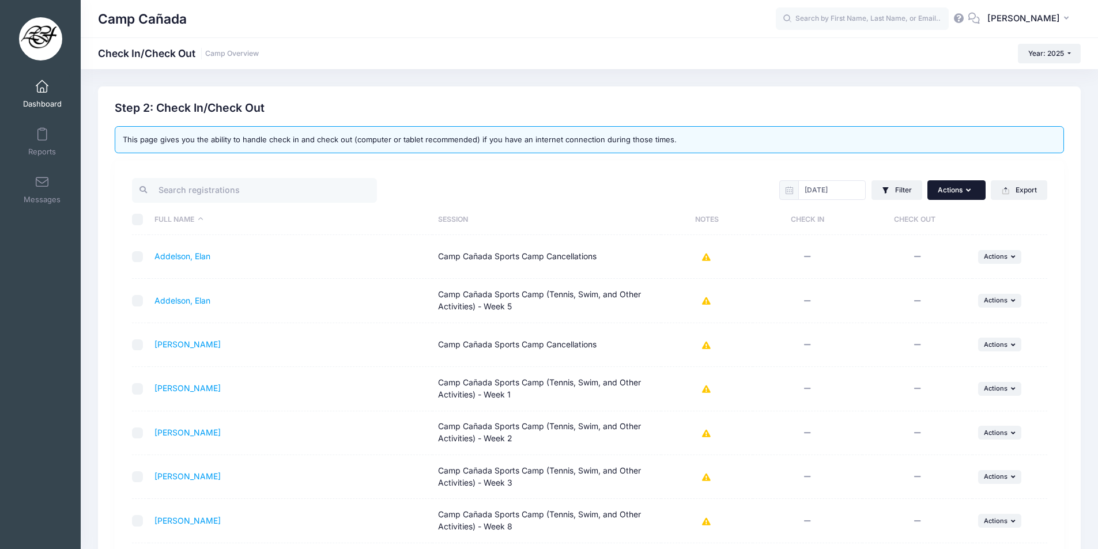
click at [939, 191] on button "Actions" at bounding box center [956, 190] width 58 height 20
click at [908, 192] on button "Filter" at bounding box center [896, 190] width 51 height 20
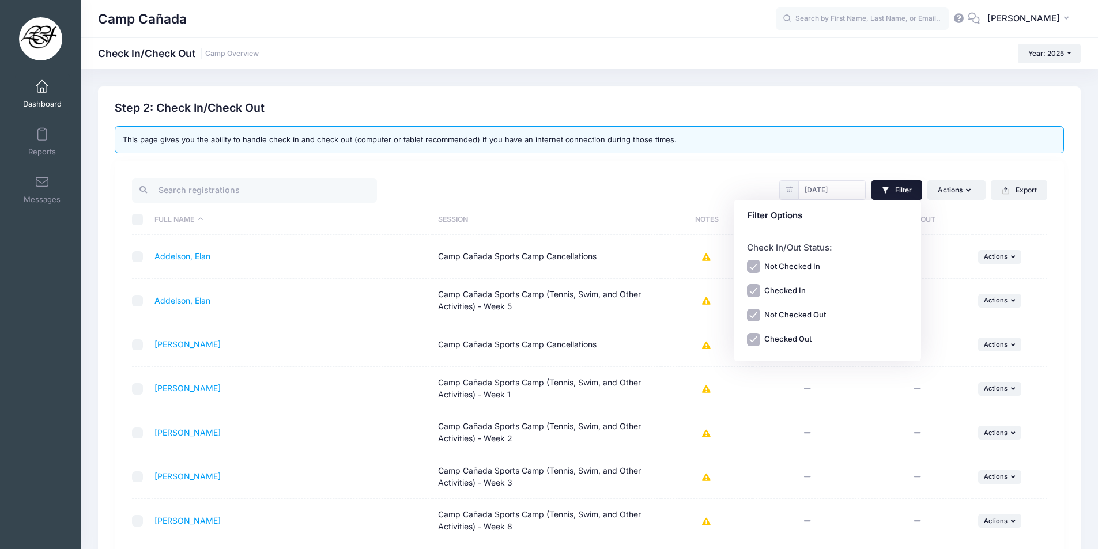
click at [908, 192] on button "Filter" at bounding box center [896, 190] width 51 height 20
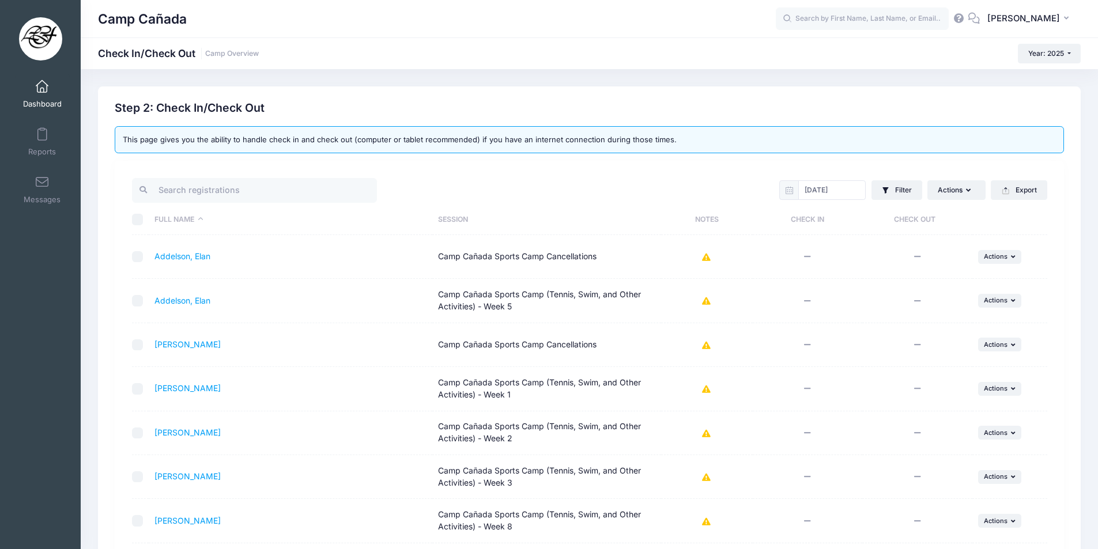
drag, startPoint x: 932, startPoint y: 165, endPoint x: 882, endPoint y: 171, distance: 49.9
click at [927, 167] on div "08/16/2025 Filter Filter Options Check In/Out Status: Not Checked In Checked In…" at bounding box center [589, 443] width 949 height 565
click at [953, 199] on button "Actions" at bounding box center [956, 190] width 58 height 20
click at [904, 197] on button "Filter" at bounding box center [896, 190] width 51 height 20
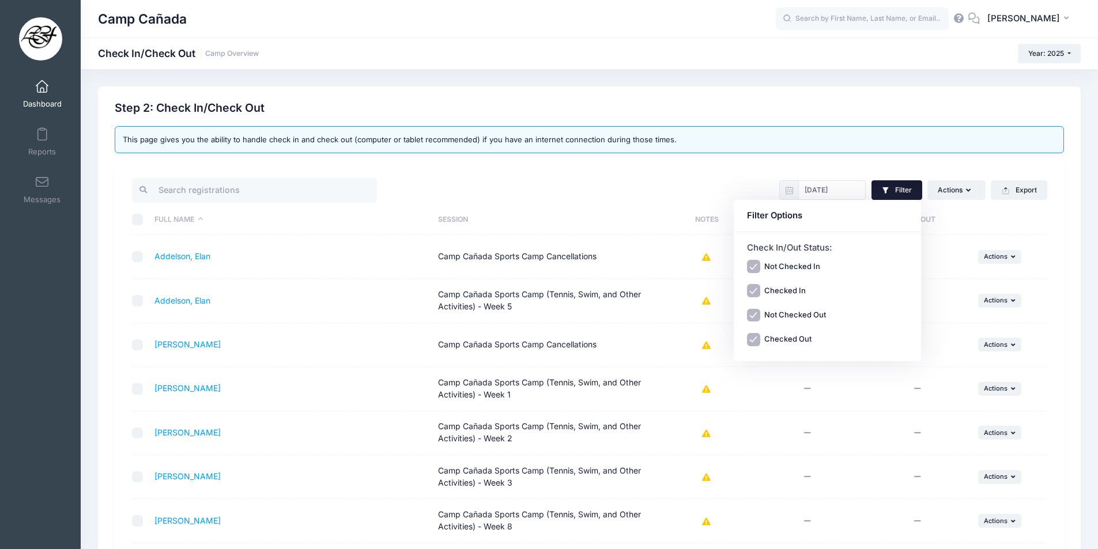
click at [904, 197] on button "Filter" at bounding box center [896, 190] width 51 height 20
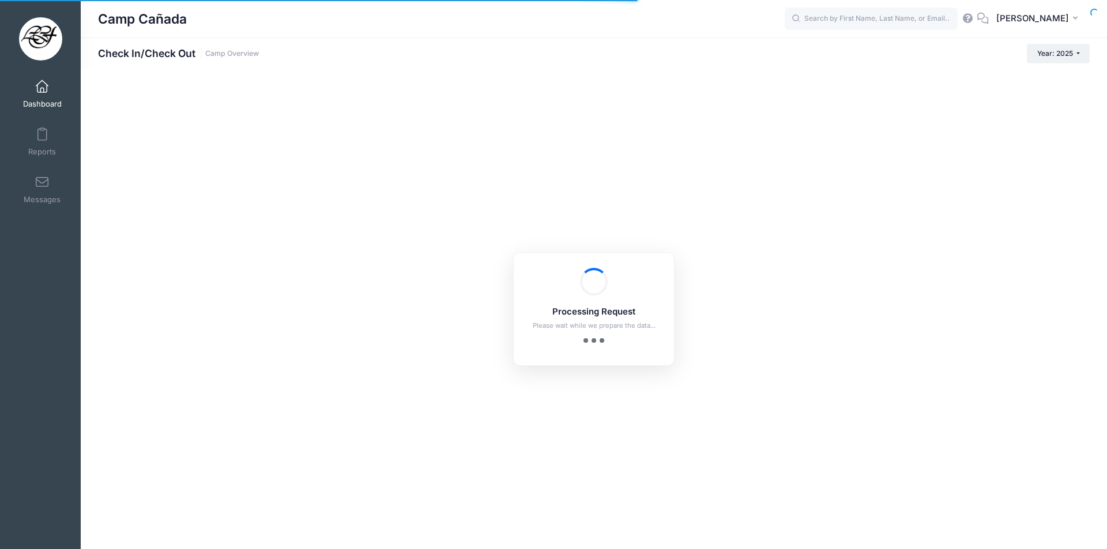
checkbox input "false"
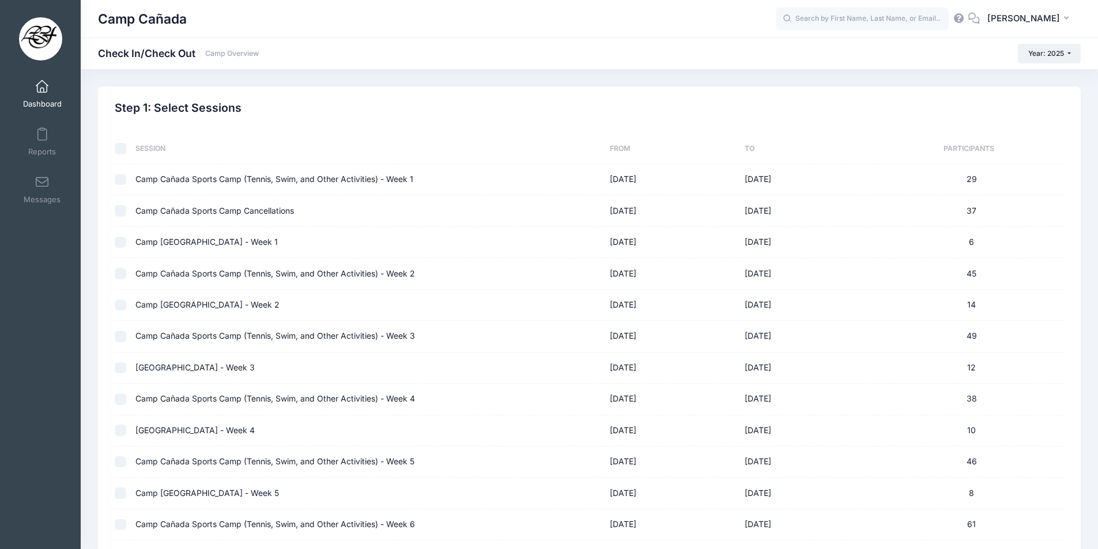
click at [41, 103] on span "Dashboard" at bounding box center [42, 104] width 39 height 10
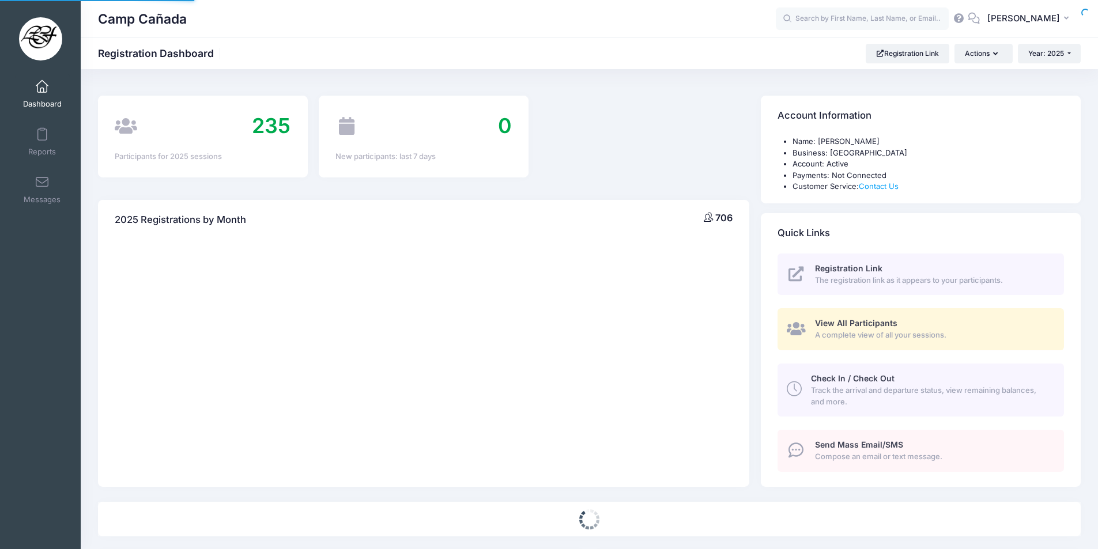
select select
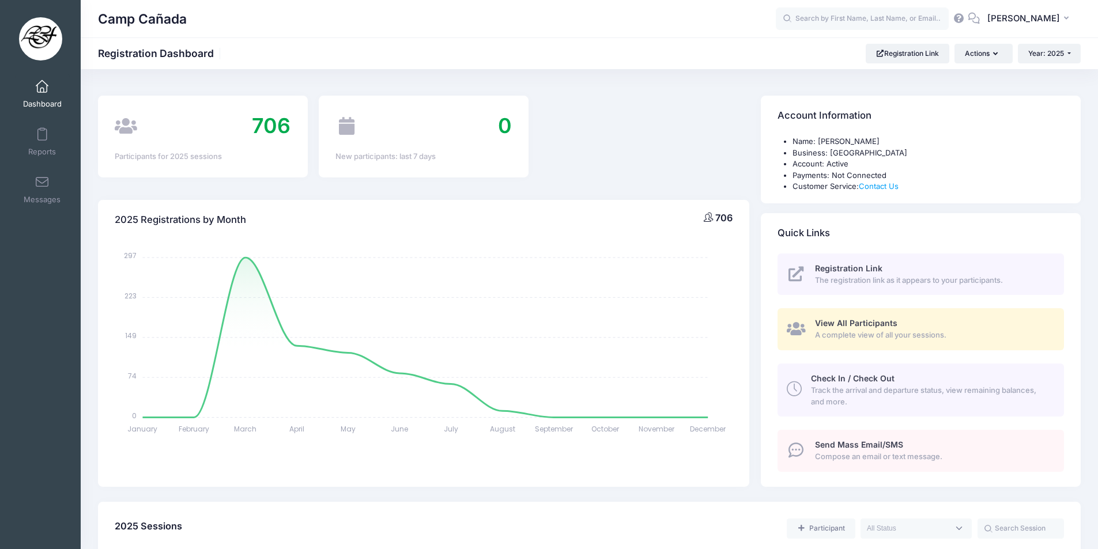
click at [899, 330] on span "A complete view of all your sessions." at bounding box center [933, 336] width 236 height 12
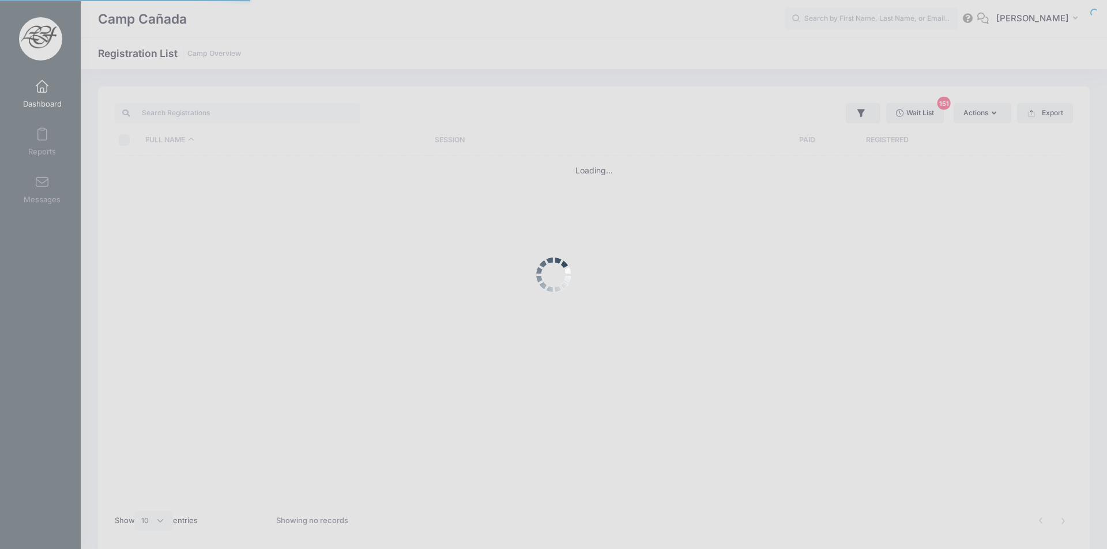
select select "10"
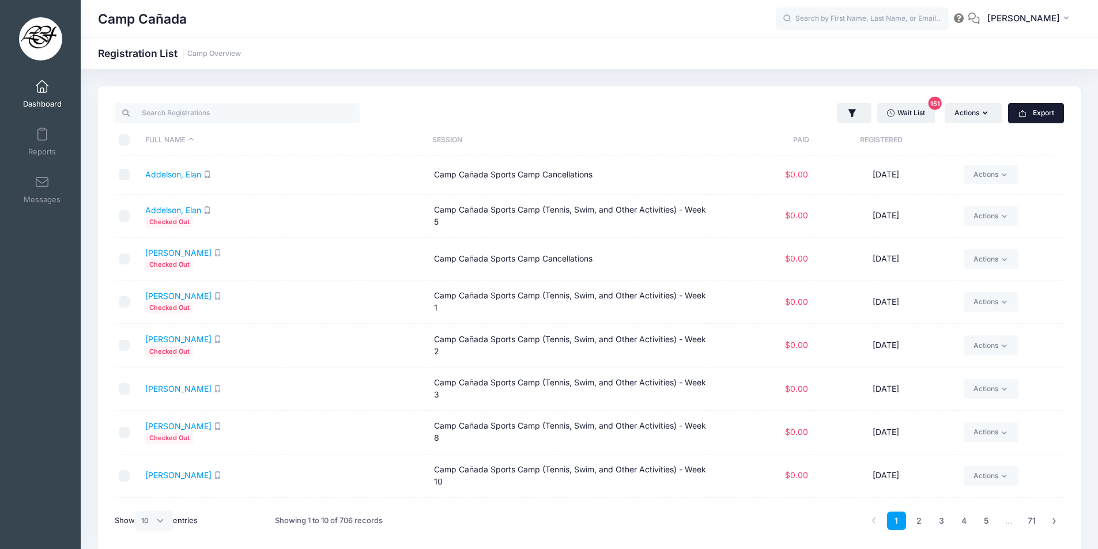
click at [1032, 116] on button "Export" at bounding box center [1036, 113] width 56 height 20
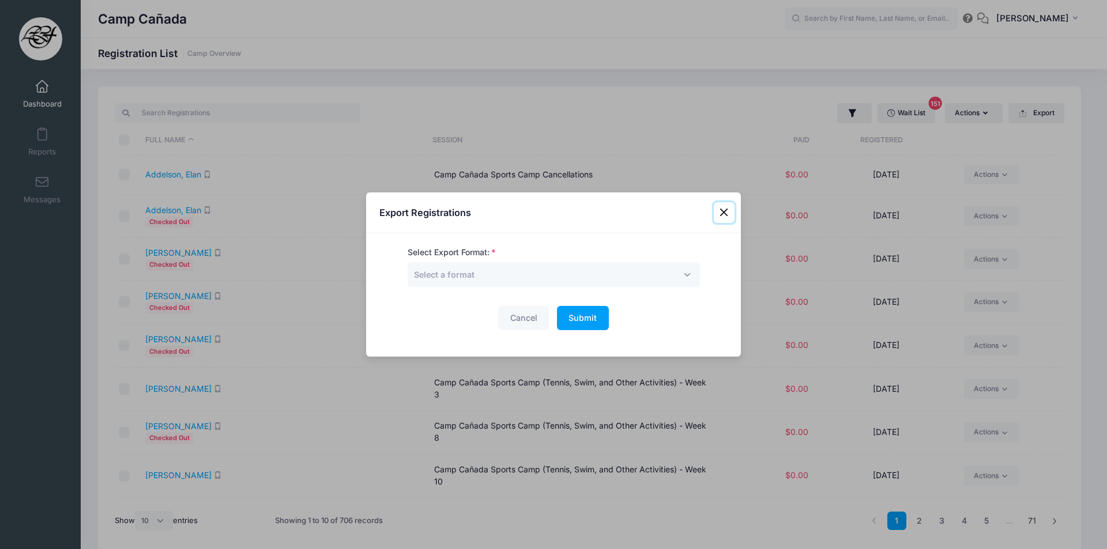
click at [722, 210] on button "Close" at bounding box center [724, 212] width 21 height 21
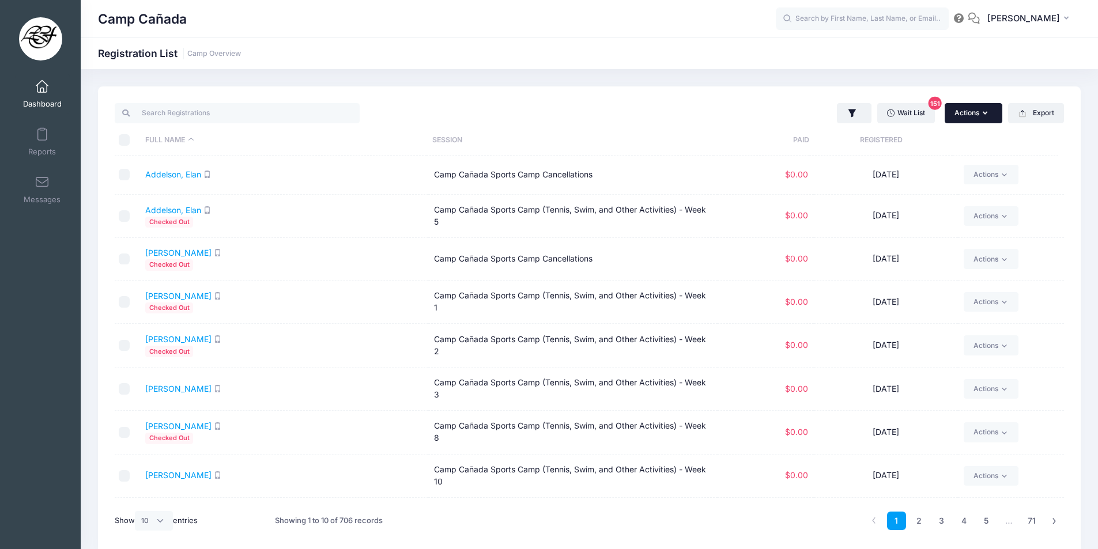
click at [975, 108] on button "Actions" at bounding box center [974, 113] width 58 height 20
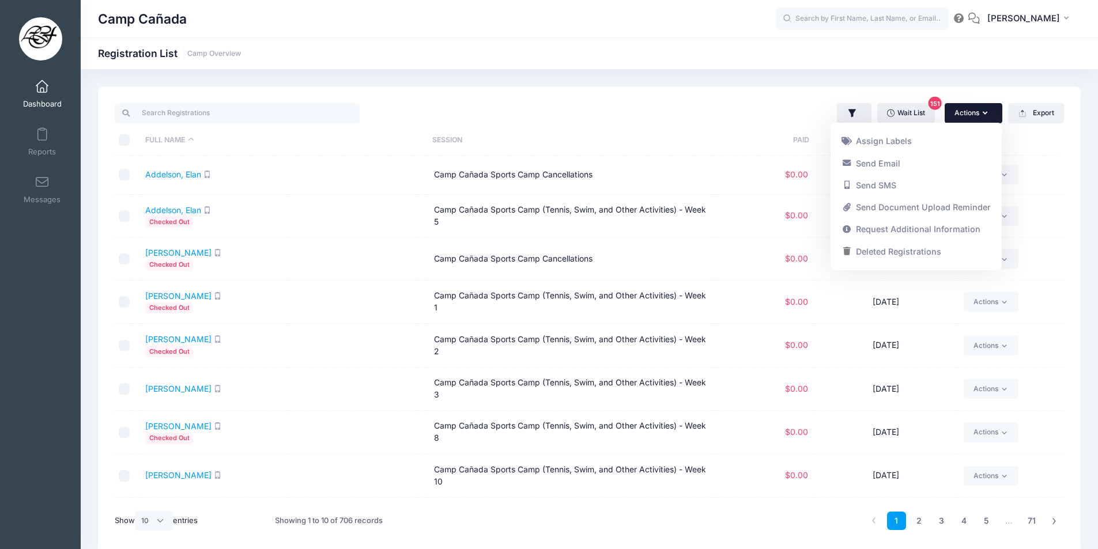
click at [975, 108] on button "Actions" at bounding box center [974, 113] width 58 height 20
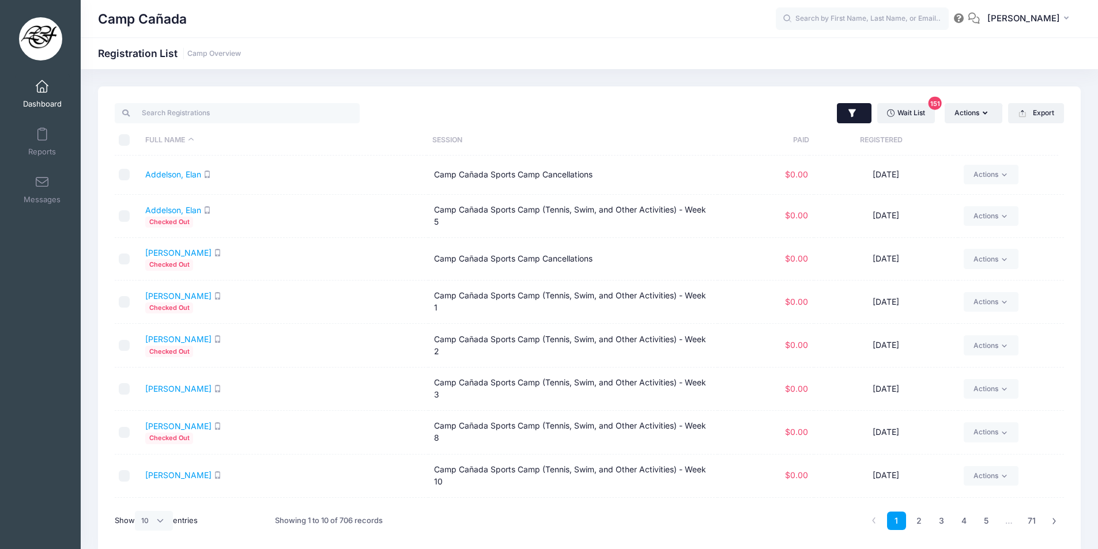
click at [856, 114] on button "button" at bounding box center [854, 113] width 35 height 21
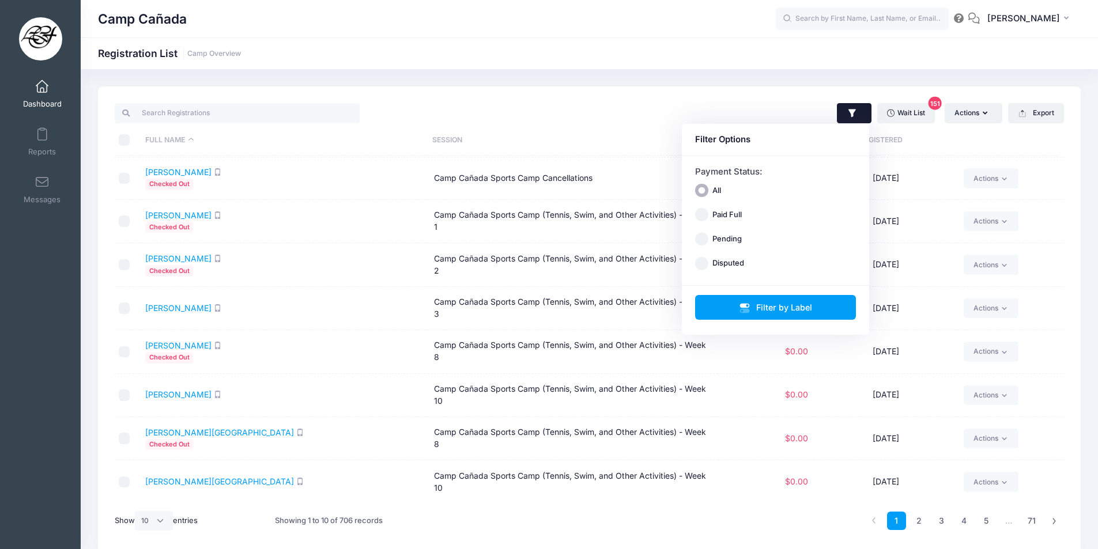
scroll to position [81, 0]
click at [750, 84] on div "Camp Cañada Registration List Camp Overview" at bounding box center [589, 320] width 1017 height 502
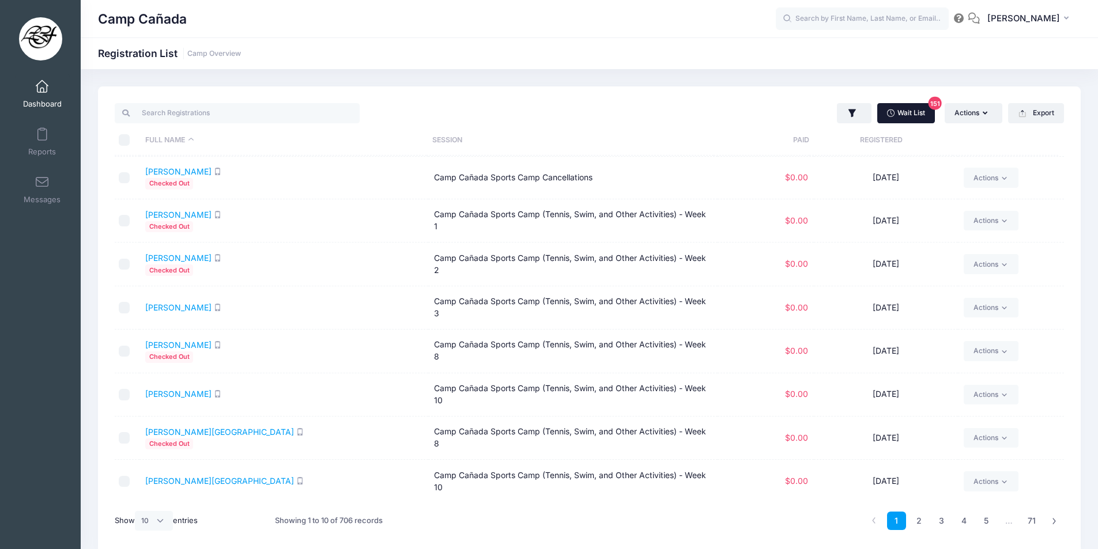
click at [908, 116] on link "Wait List 151" at bounding box center [906, 113] width 58 height 20
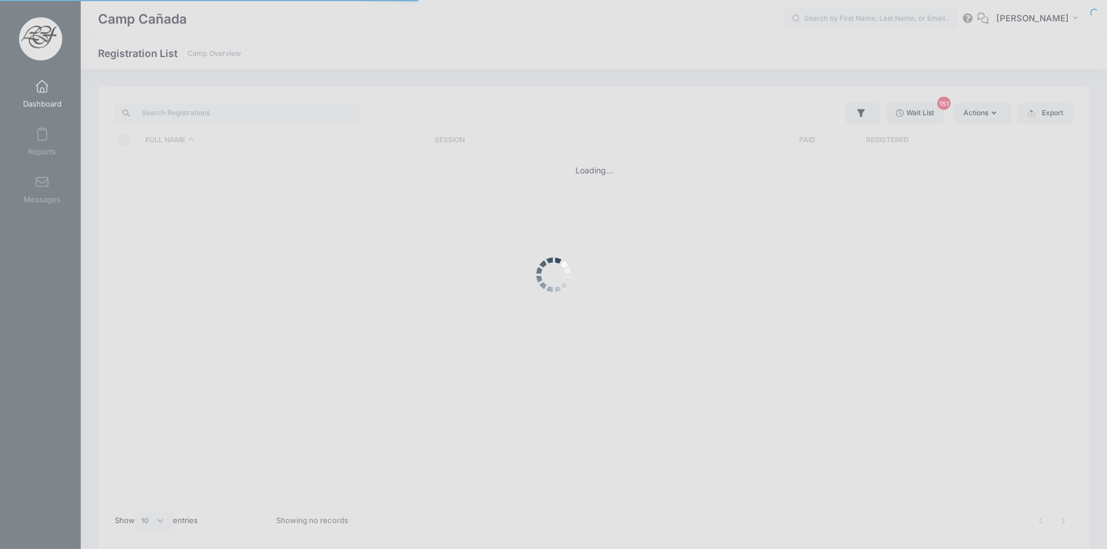
select select "10"
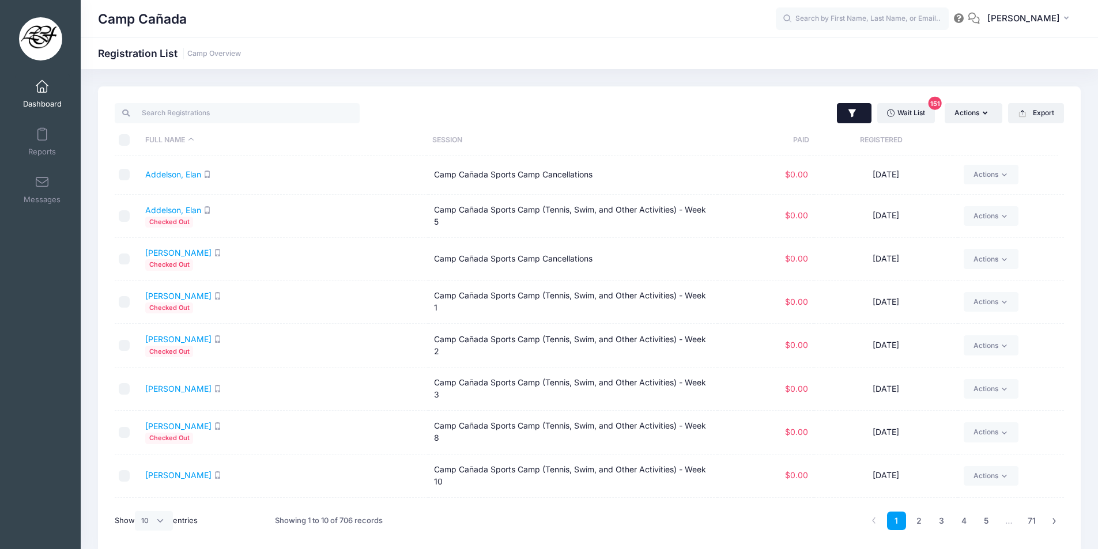
click at [853, 110] on icon "button" at bounding box center [853, 114] width 12 height 12
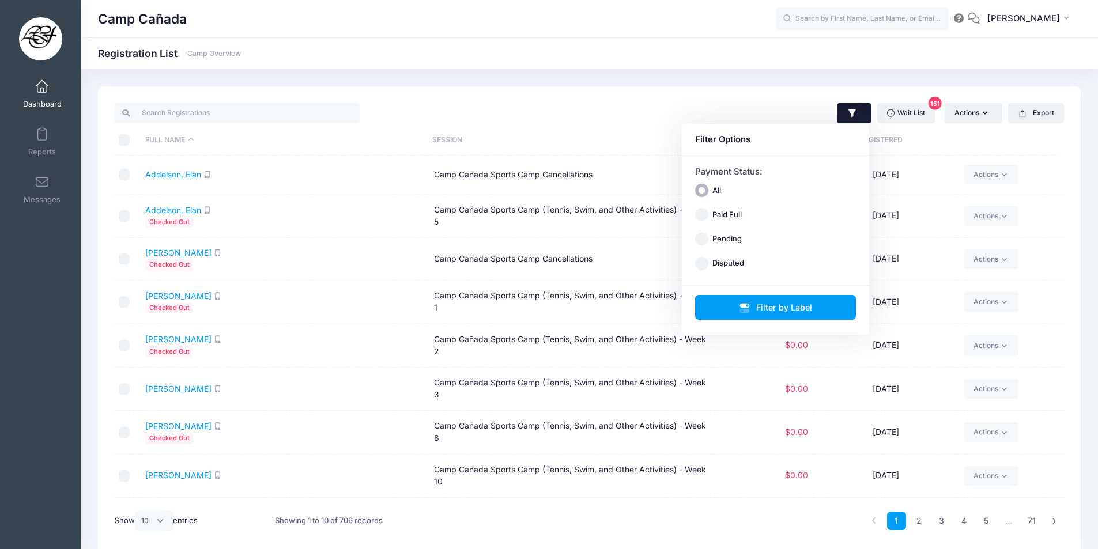
click at [705, 214] on input "Paid Full" at bounding box center [701, 215] width 13 height 13
radio input "true"
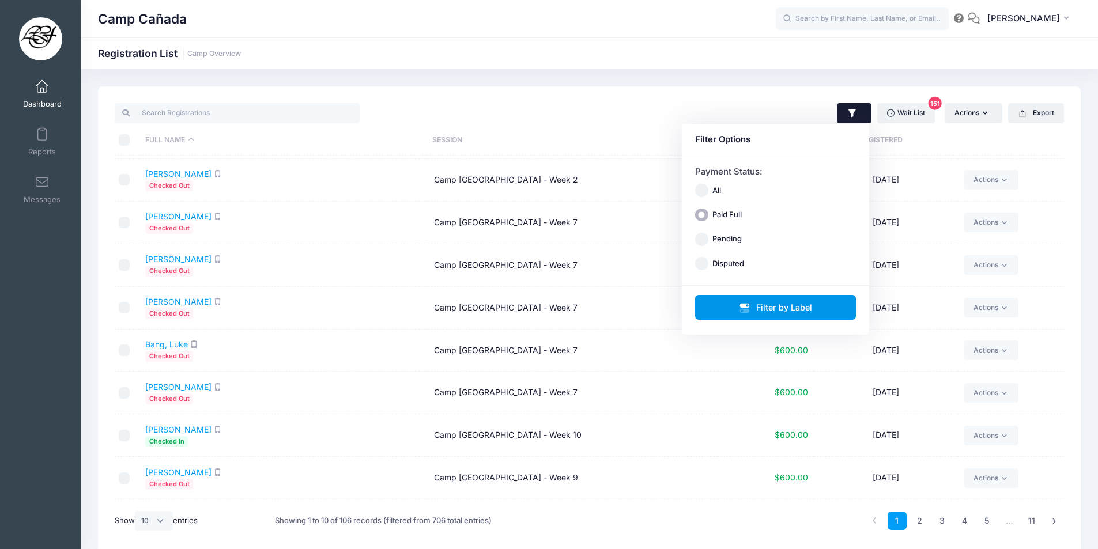
scroll to position [78, 0]
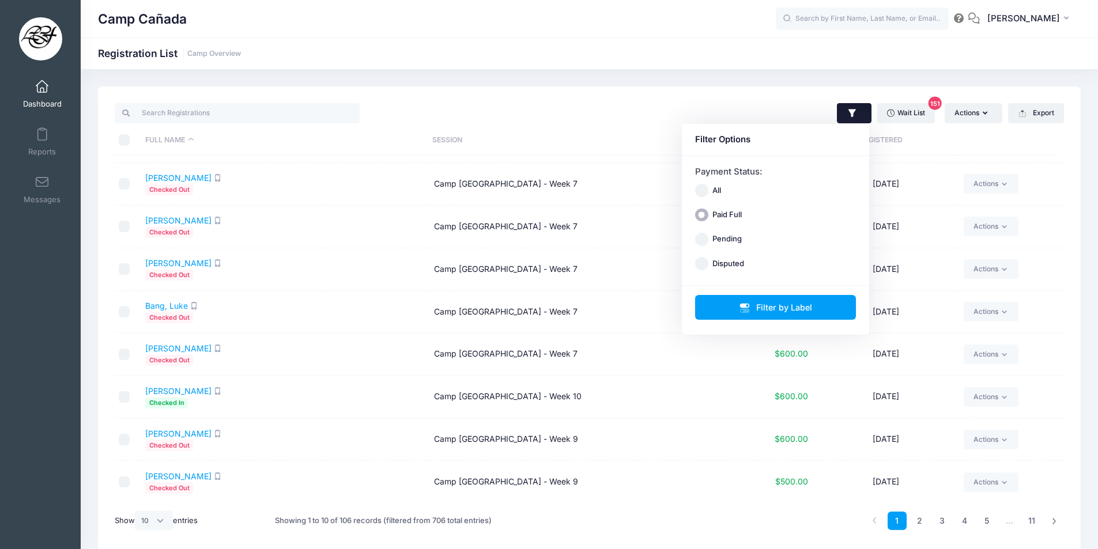
click at [649, 82] on div "Camp Cañada Registration List Camp Overview" at bounding box center [589, 320] width 1017 height 502
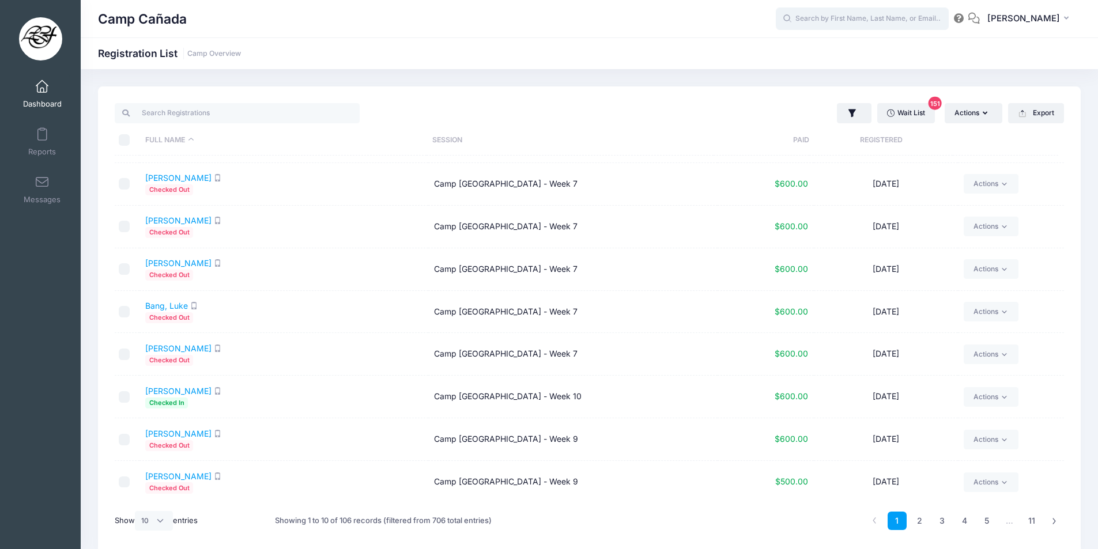
click at [903, 17] on input "text" at bounding box center [862, 18] width 173 height 23
type input "g"
click at [662, 43] on div "Camp Cañada Registration List Camp Overview" at bounding box center [589, 53] width 1017 height 32
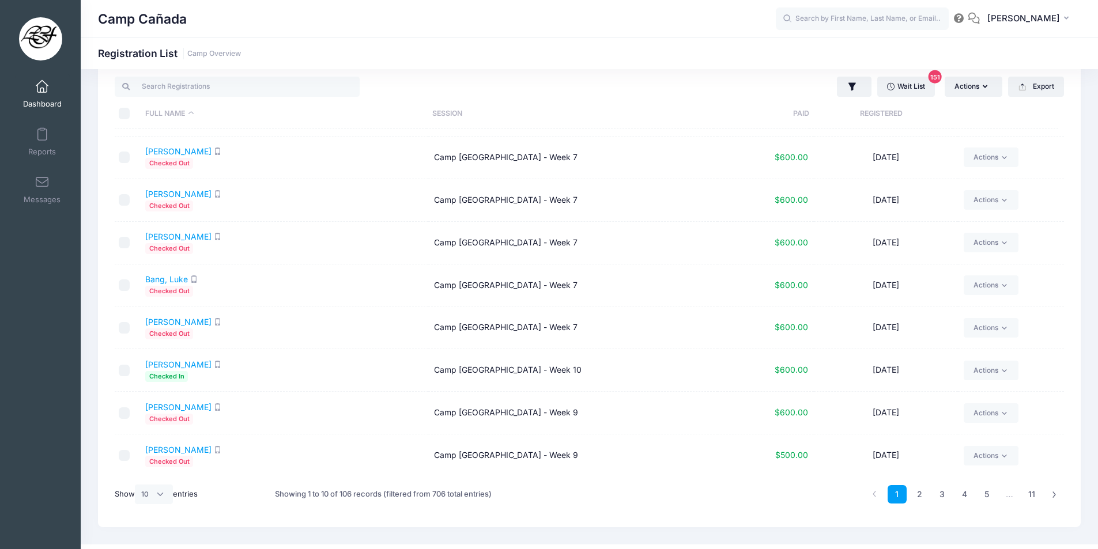
scroll to position [48, 0]
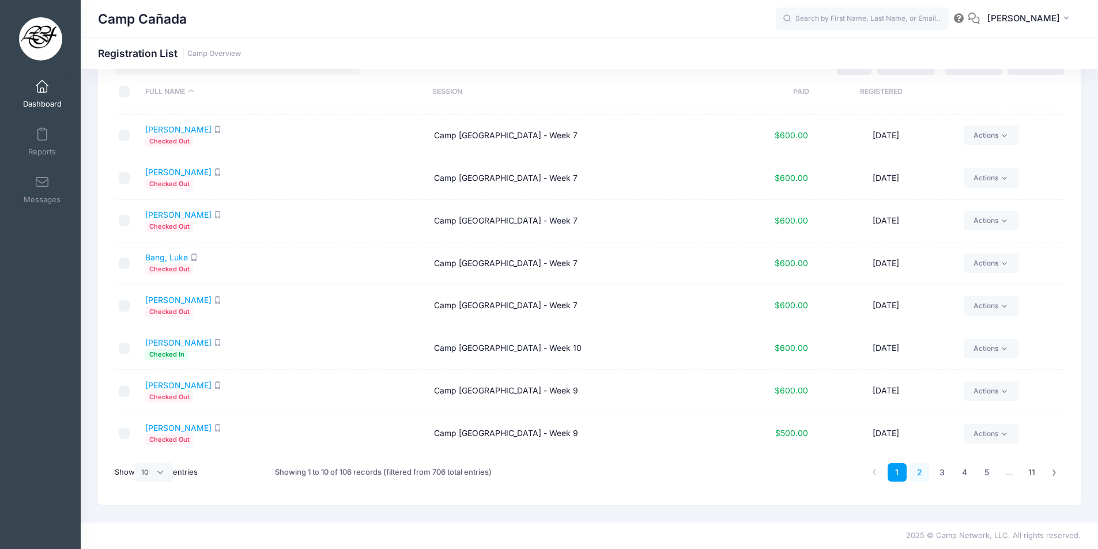
click at [926, 467] on link "2" at bounding box center [919, 472] width 19 height 19
click at [938, 470] on link "3" at bounding box center [942, 472] width 19 height 19
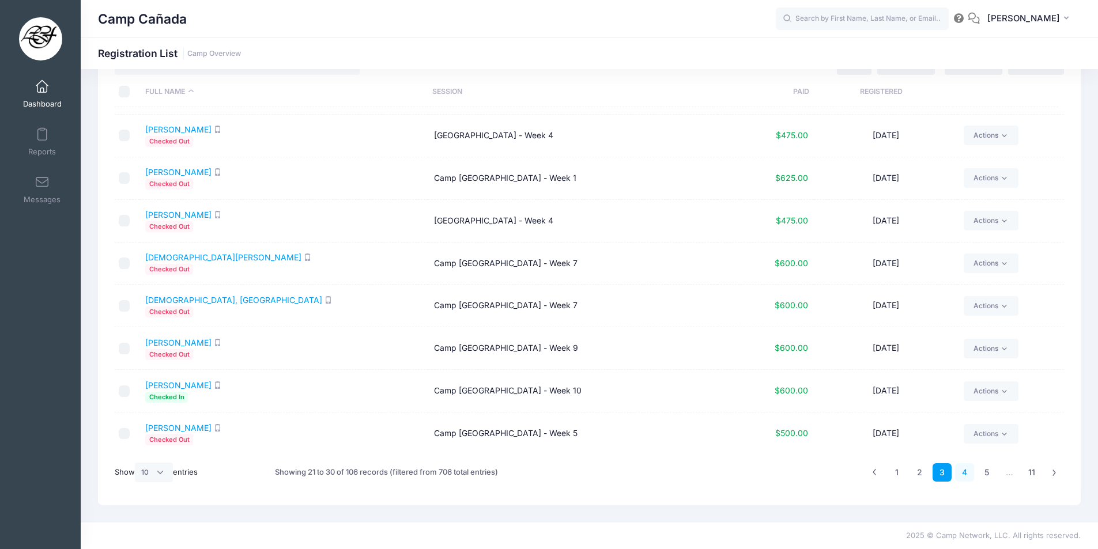
click at [965, 475] on link "4" at bounding box center [964, 472] width 19 height 19
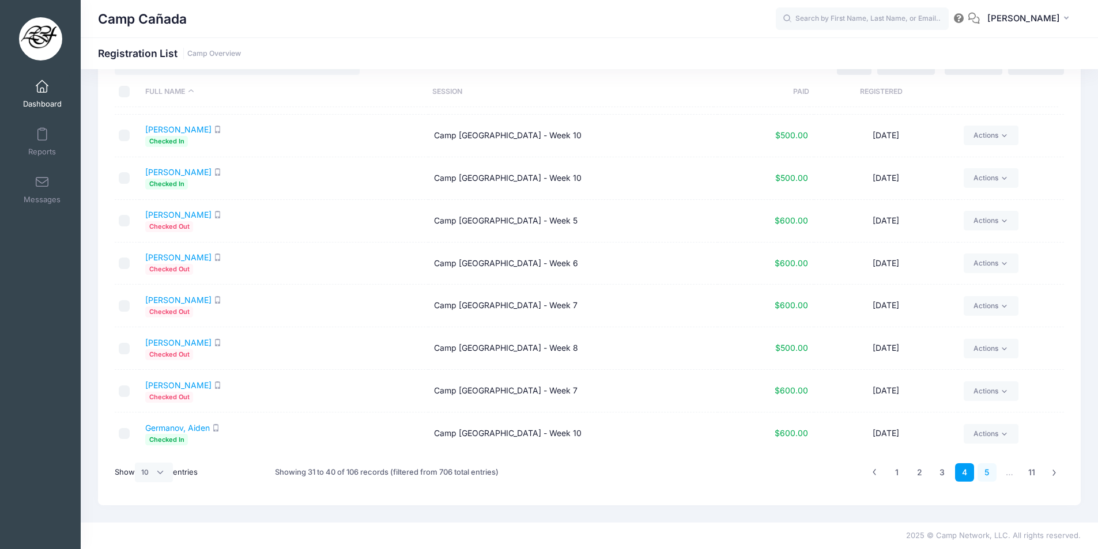
click at [988, 467] on link "5" at bounding box center [987, 472] width 19 height 19
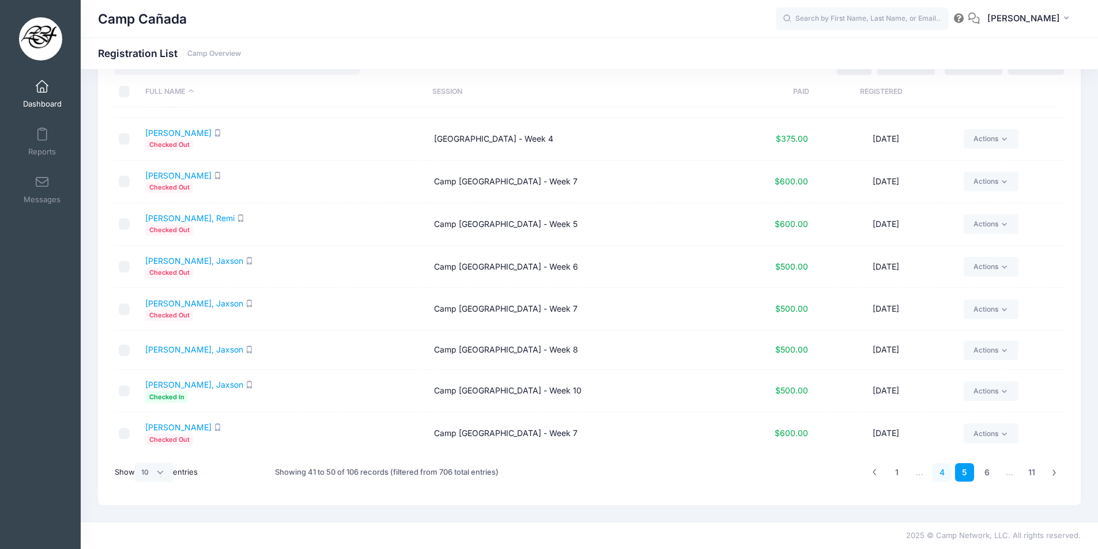
click at [937, 478] on link "4" at bounding box center [942, 472] width 19 height 19
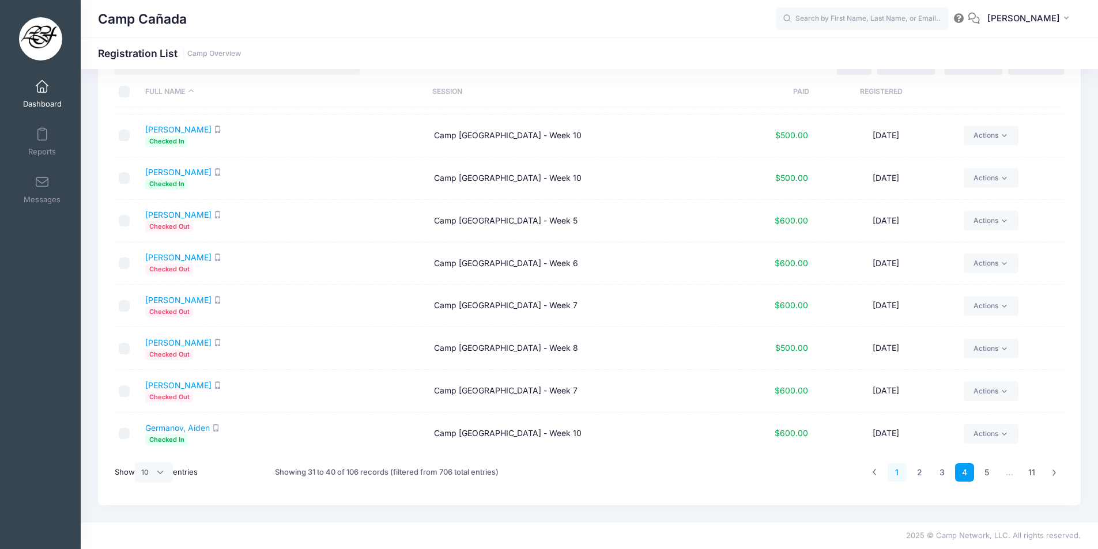
click at [896, 476] on link "1" at bounding box center [897, 472] width 19 height 19
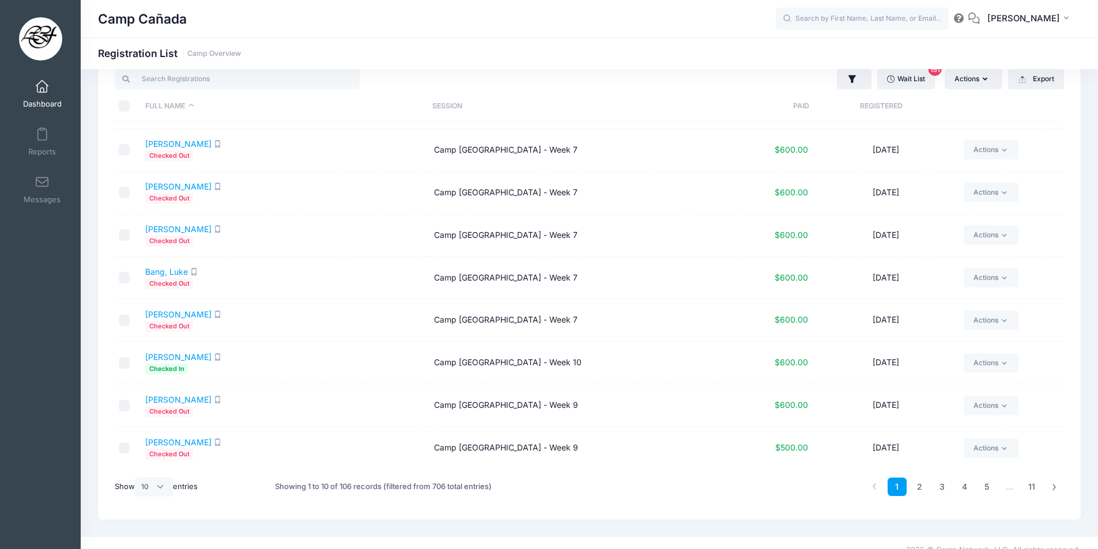
scroll to position [48, 0]
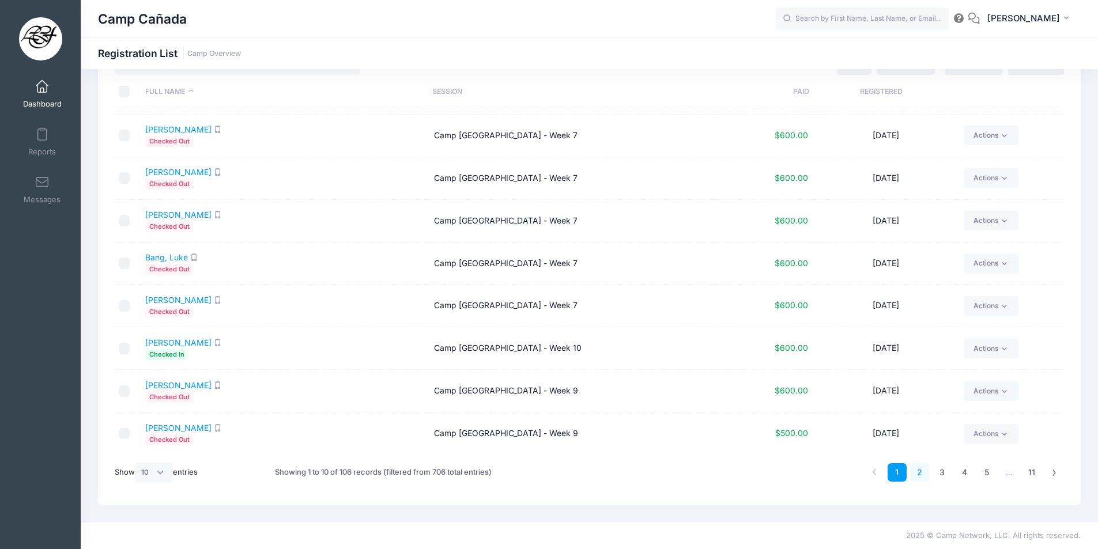
click at [920, 468] on link "2" at bounding box center [919, 472] width 19 height 19
click at [942, 471] on link "3" at bounding box center [942, 472] width 19 height 19
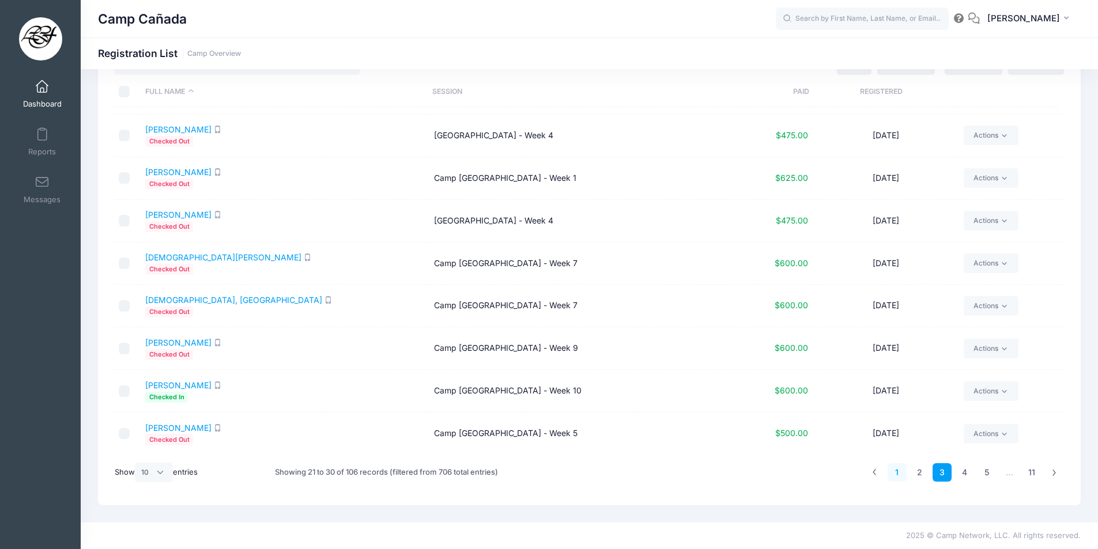
click at [900, 471] on link "1" at bounding box center [897, 472] width 19 height 19
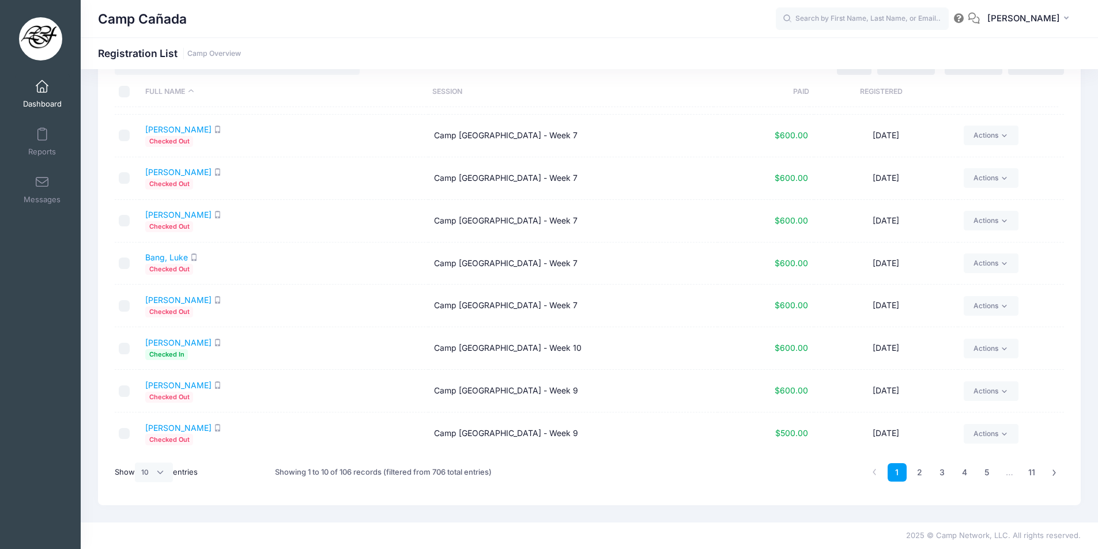
click at [558, 350] on td "Camp [GEOGRAPHIC_DATA] - Week 10" at bounding box center [572, 348] width 289 height 43
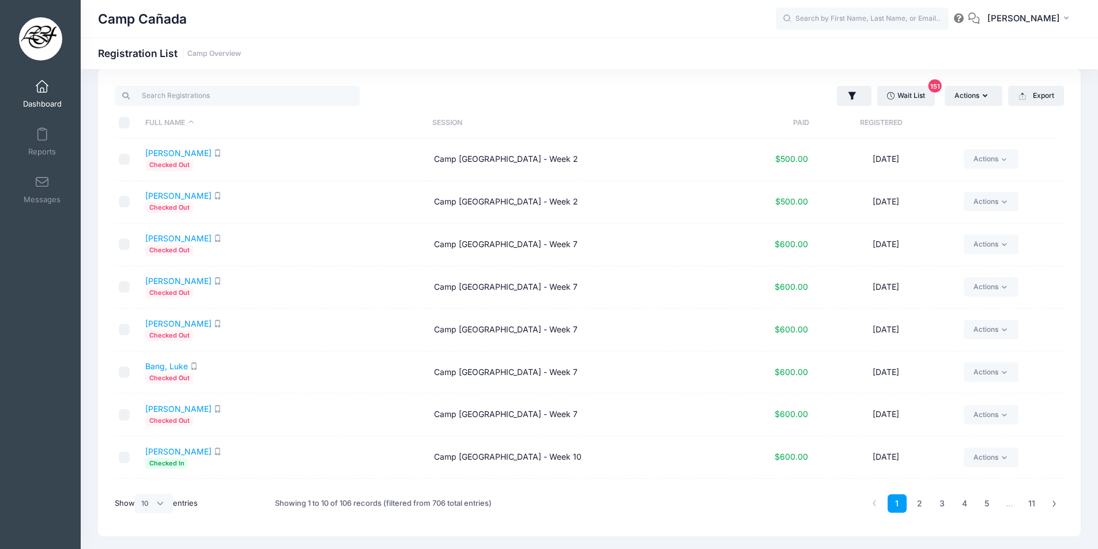
scroll to position [0, 0]
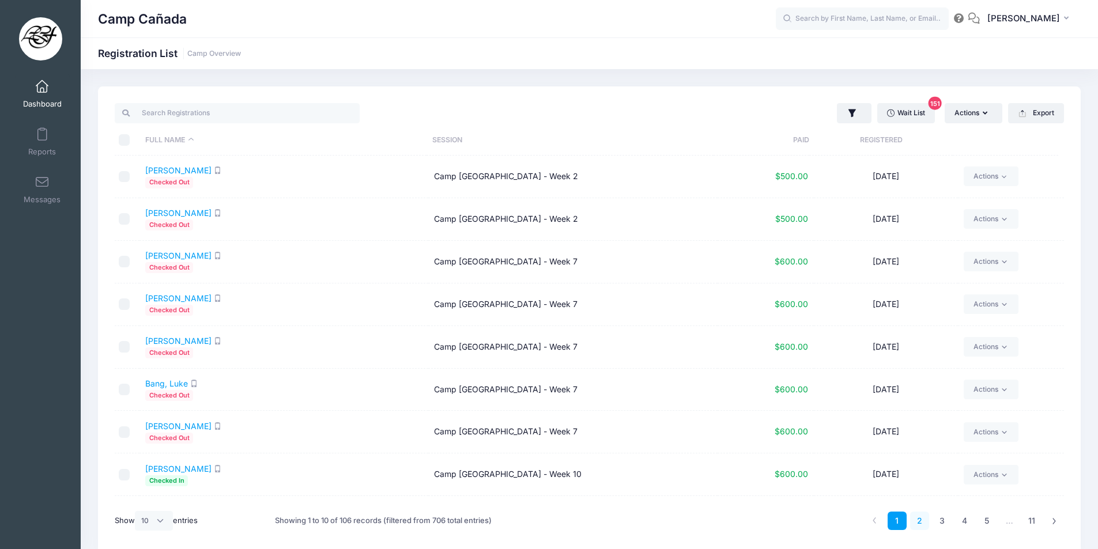
click at [929, 523] on link "2" at bounding box center [919, 521] width 19 height 19
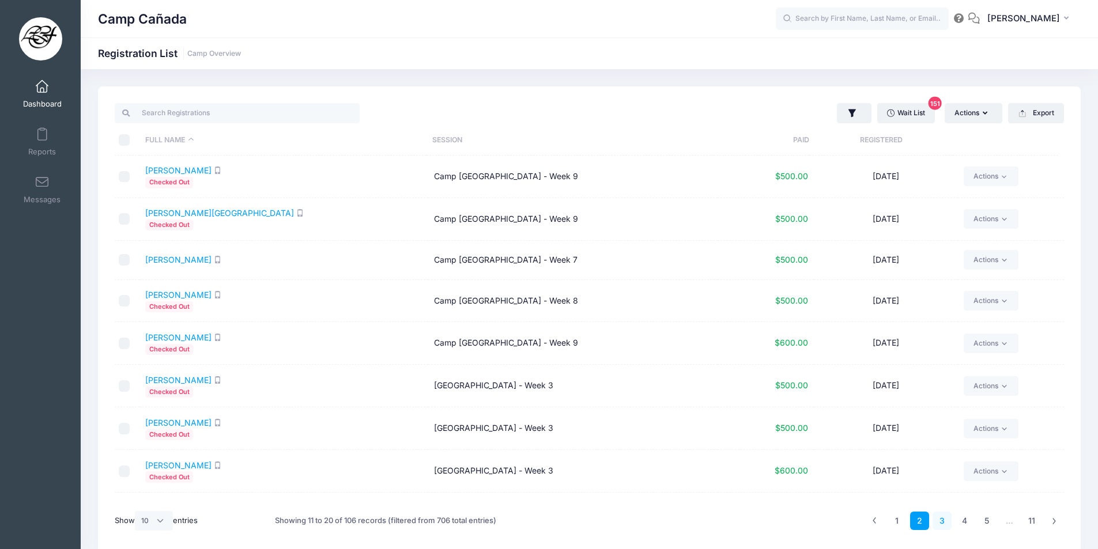
click at [947, 524] on link "3" at bounding box center [942, 521] width 19 height 19
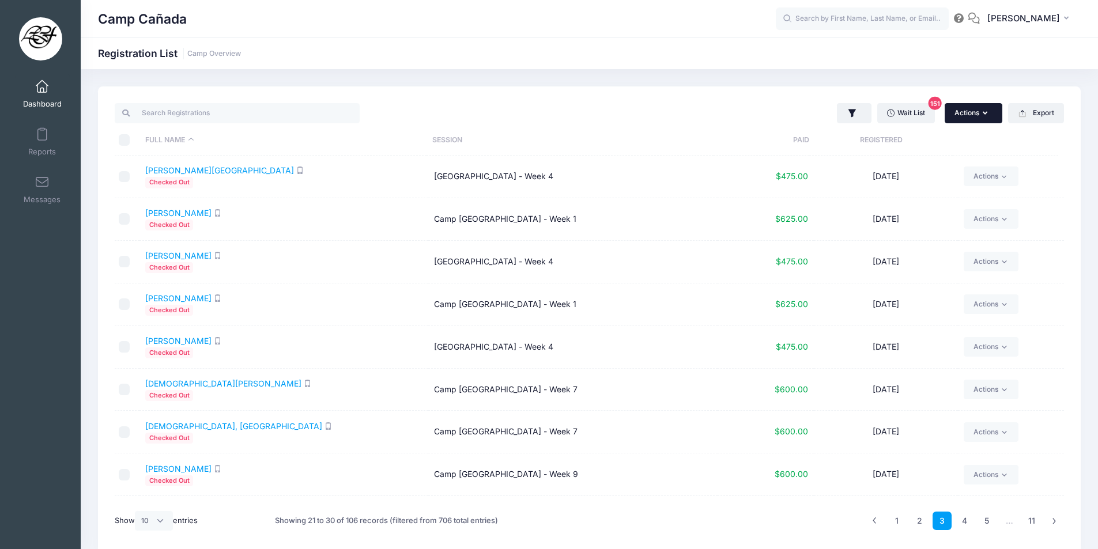
click at [982, 120] on button "Actions" at bounding box center [974, 113] width 58 height 20
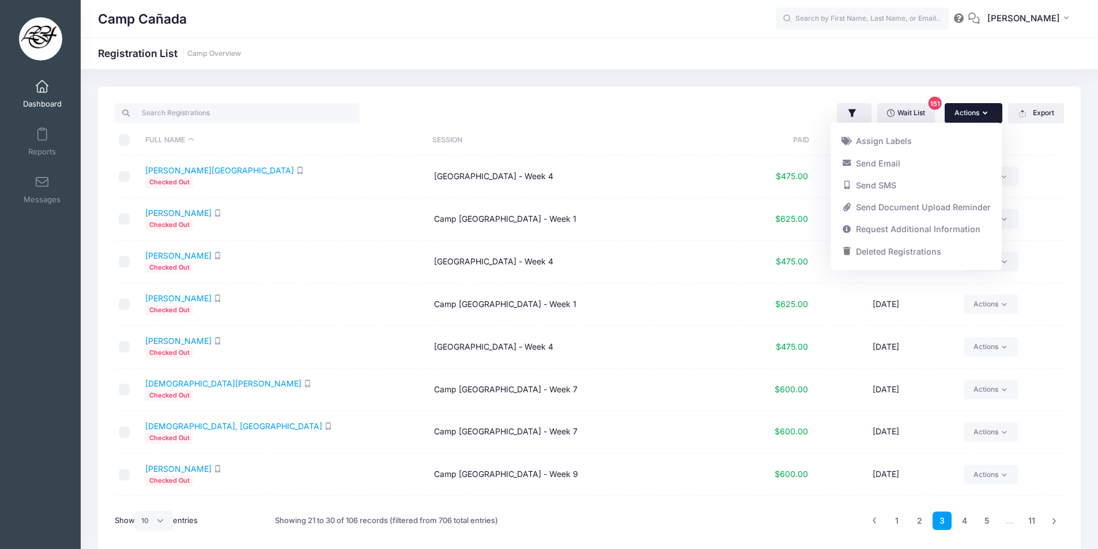
click at [958, 71] on div "Camp Cañada Registration List Camp Overview" at bounding box center [589, 320] width 1017 height 502
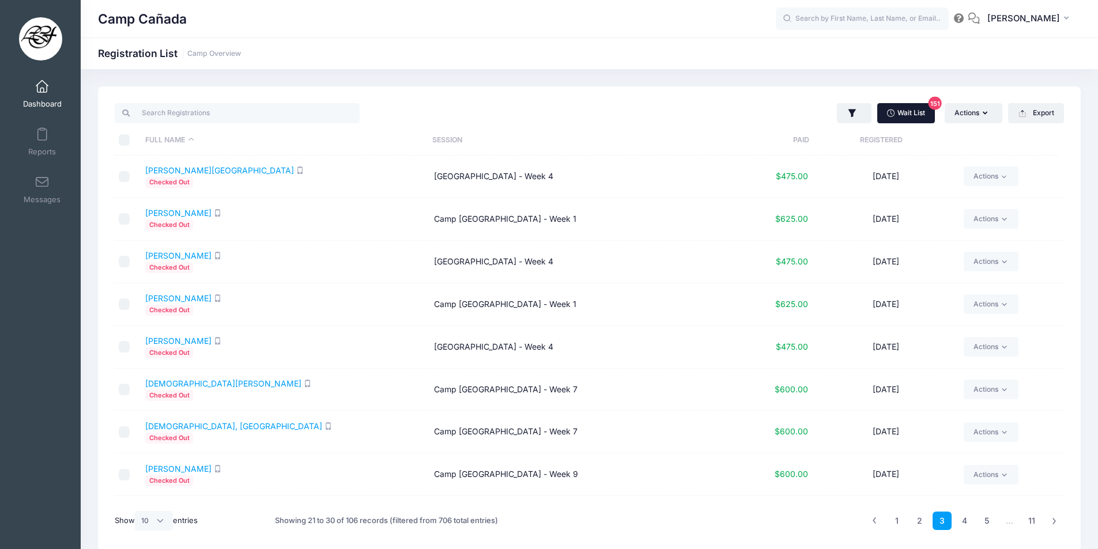
click at [901, 105] on link "Wait List 151" at bounding box center [906, 113] width 58 height 20
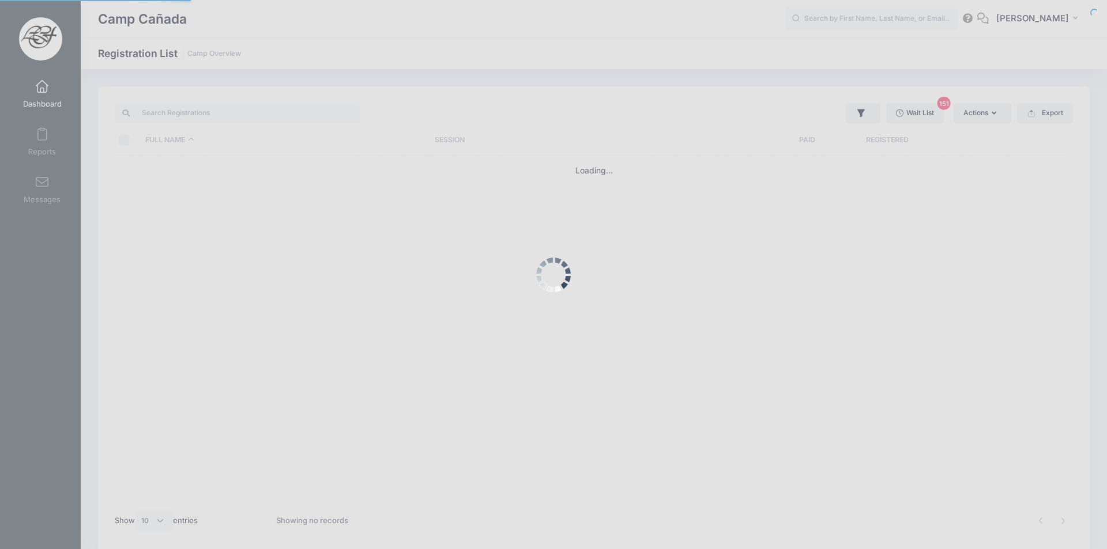
select select "10"
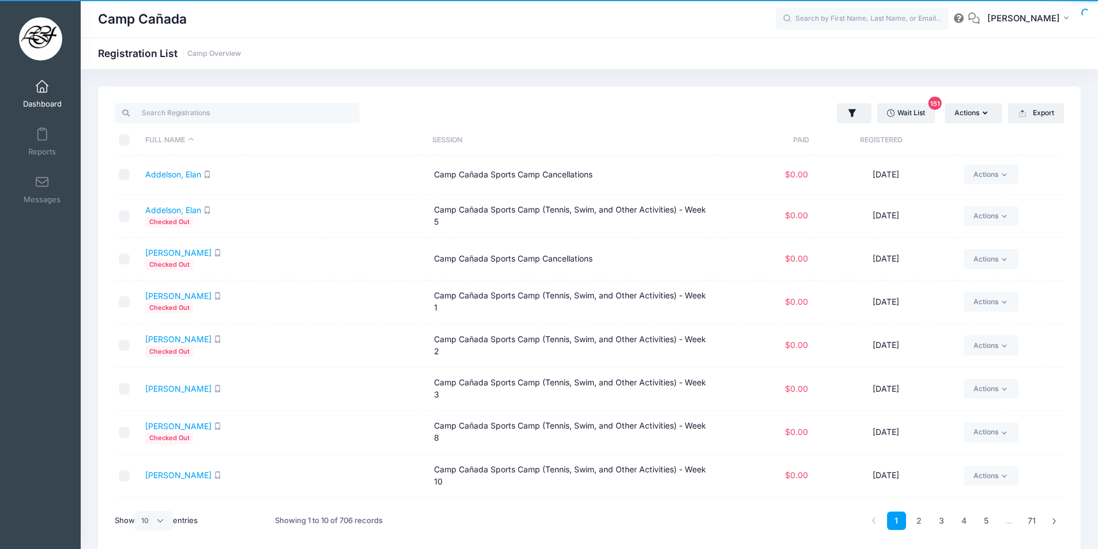
click at [46, 139] on link "Reports" at bounding box center [42, 142] width 55 height 40
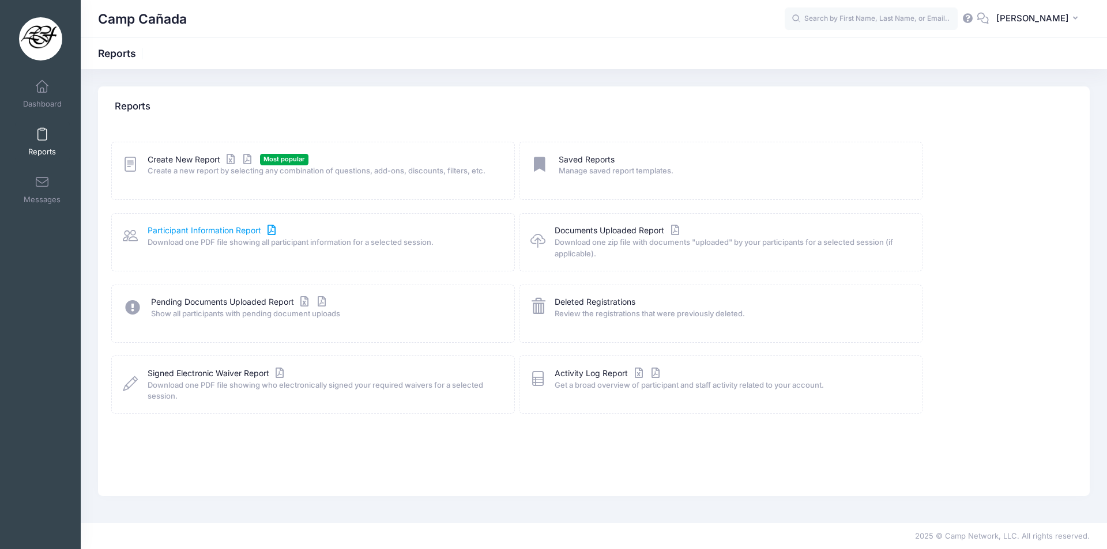
click at [154, 232] on link "Participant Information Report" at bounding box center [213, 231] width 131 height 12
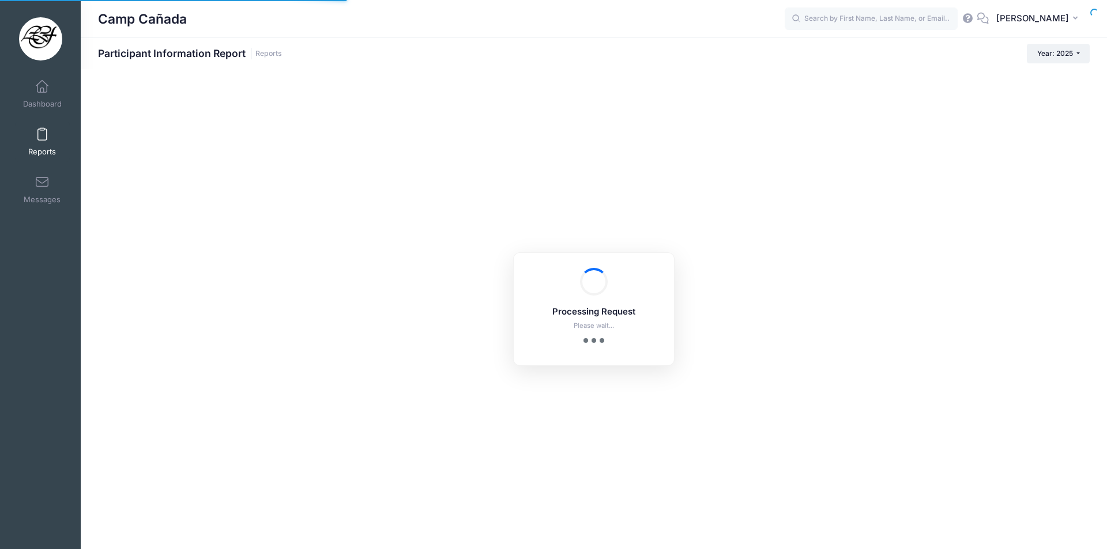
checkbox input "true"
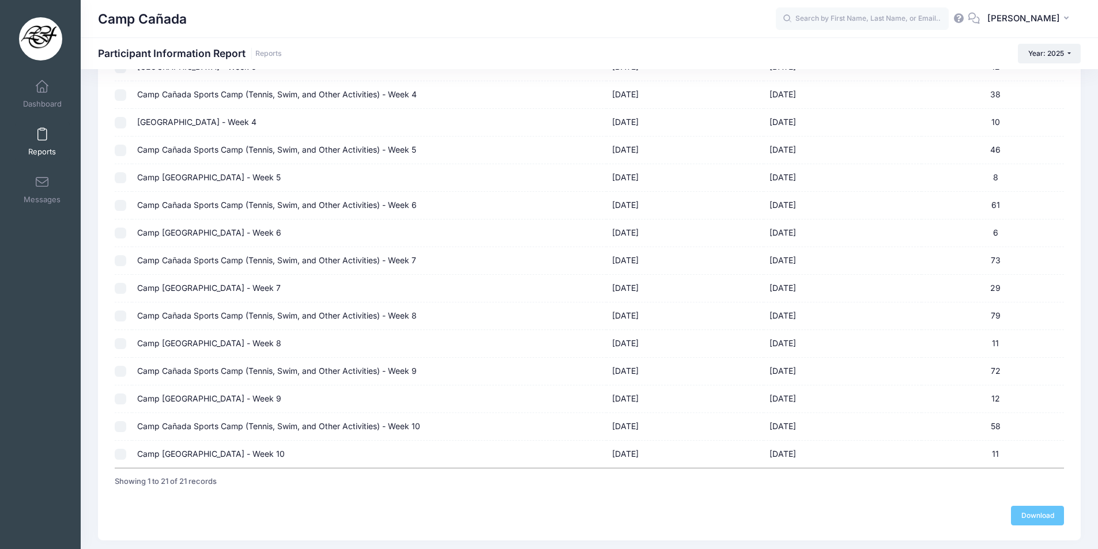
scroll to position [357, 0]
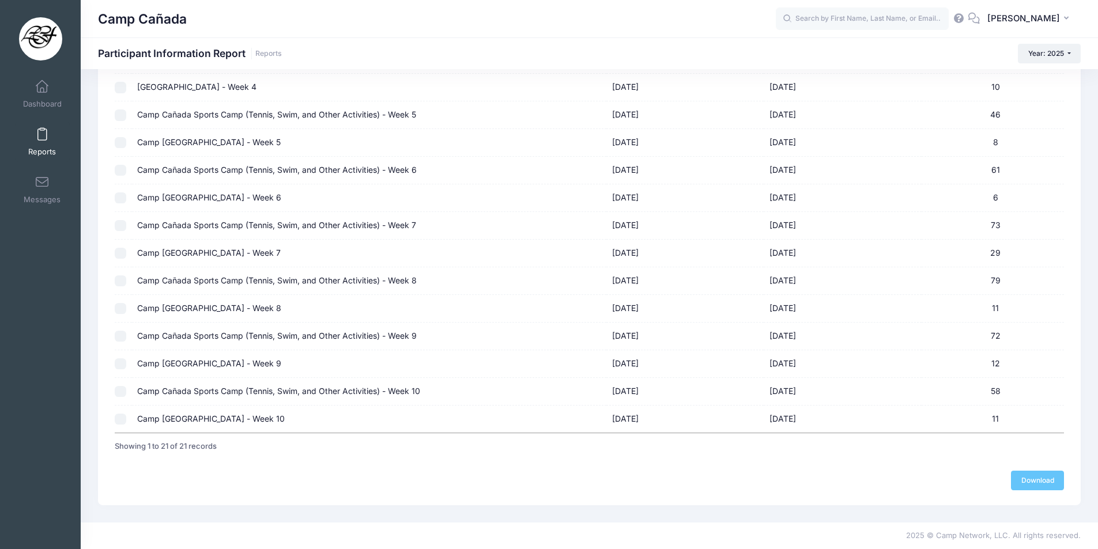
click at [182, 420] on td "Camp [GEOGRAPHIC_DATA] - Week 10" at bounding box center [369, 419] width 474 height 27
click at [182, 419] on td "Camp [GEOGRAPHIC_DATA] - Week 10" at bounding box center [369, 419] width 474 height 27
checkbox input "false"
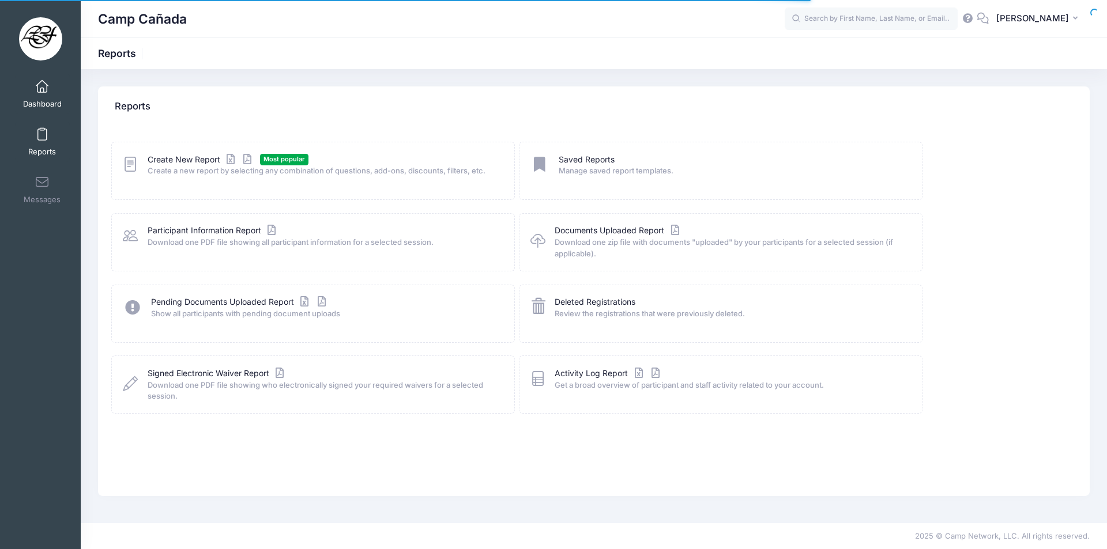
click at [42, 87] on span at bounding box center [42, 87] width 0 height 13
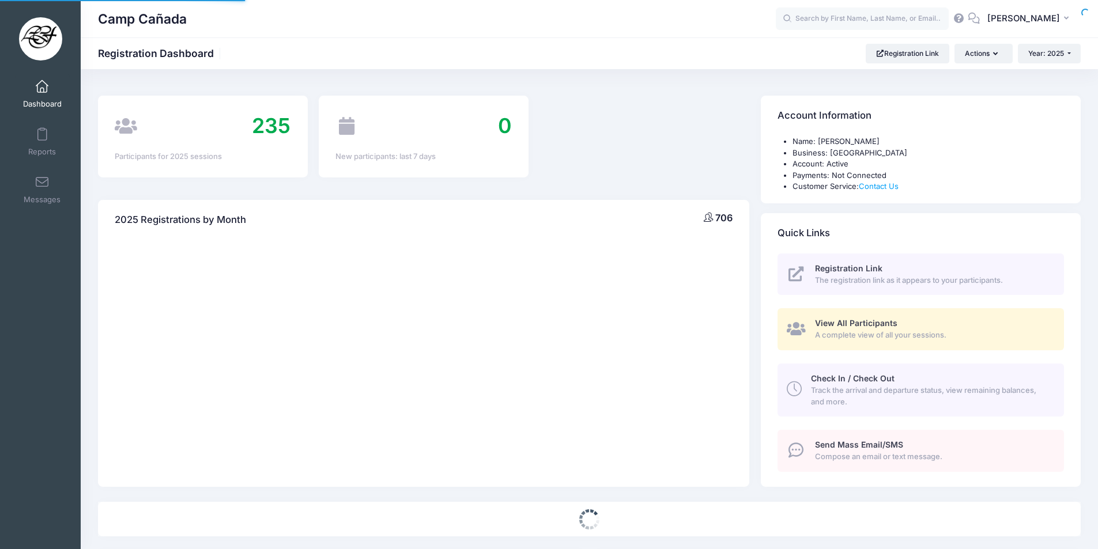
select select
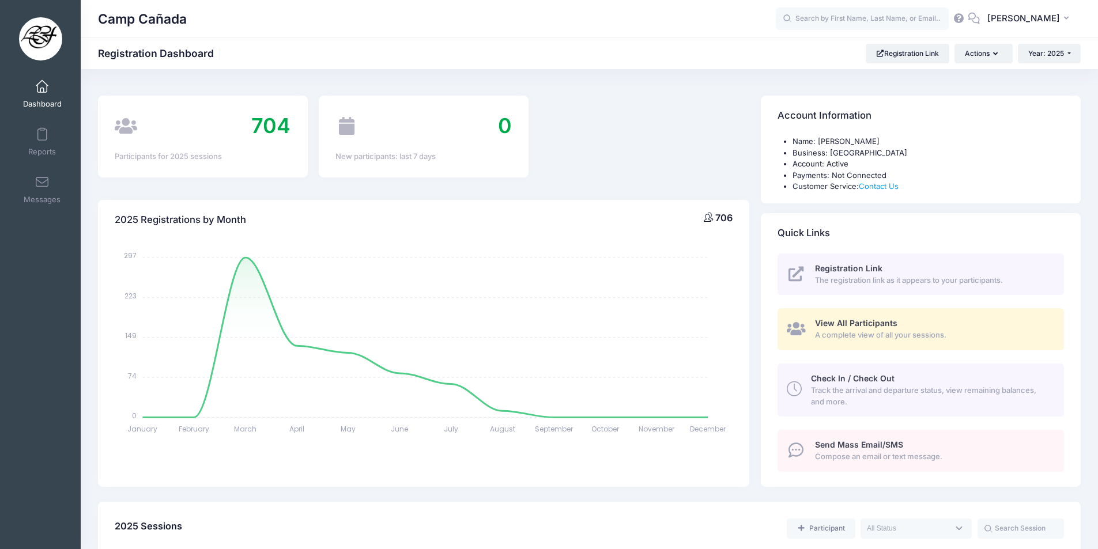
click at [838, 324] on span "View All Participants" at bounding box center [856, 323] width 82 height 10
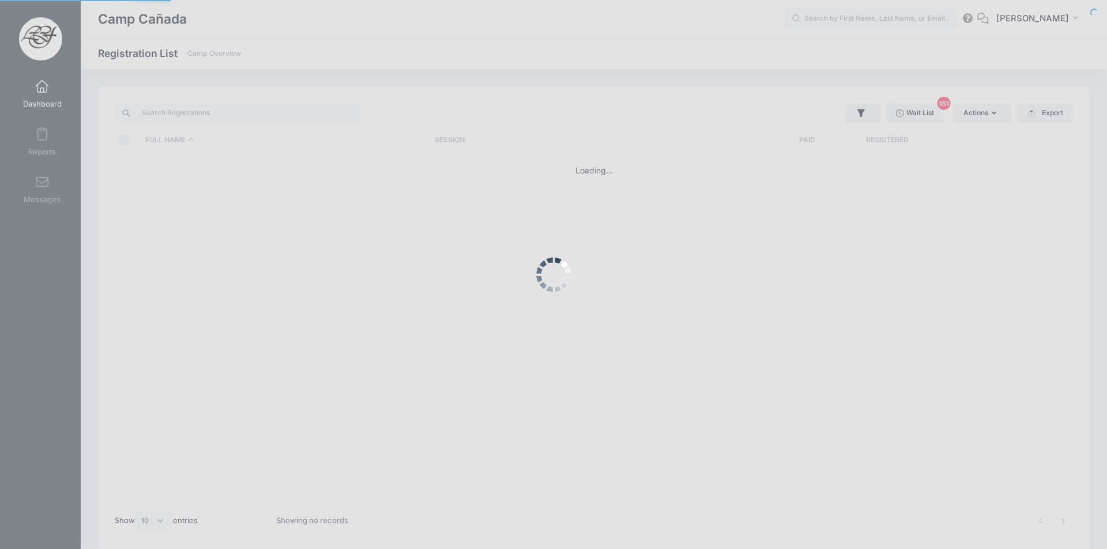
select select "10"
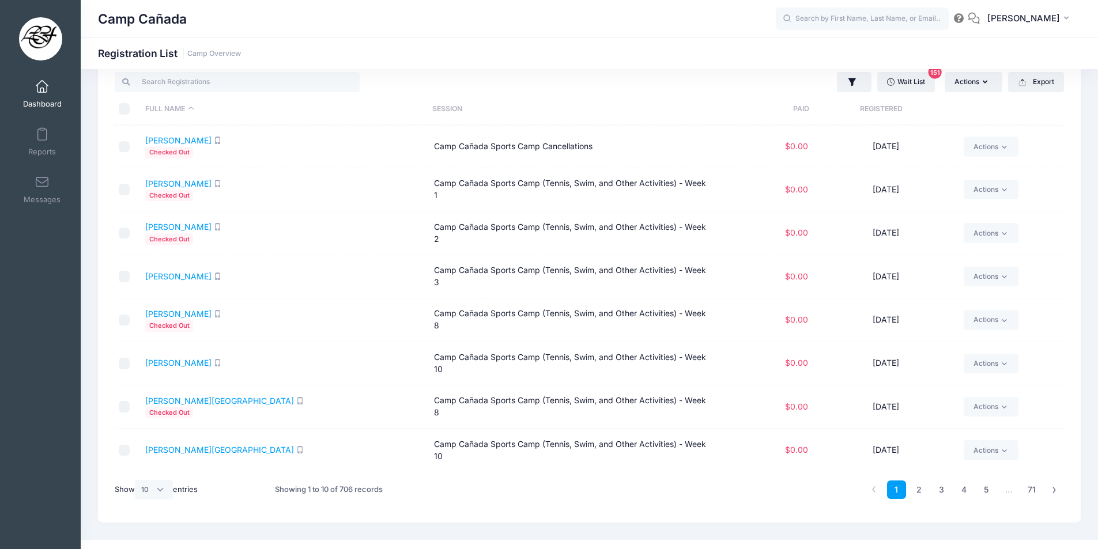
scroll to position [48, 0]
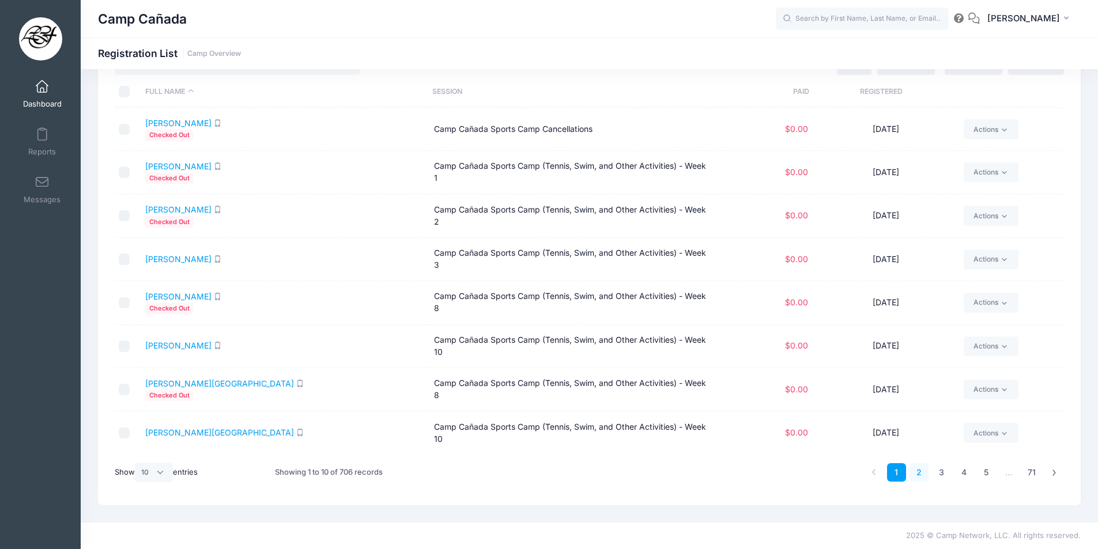
click at [916, 477] on link "2" at bounding box center [918, 472] width 19 height 19
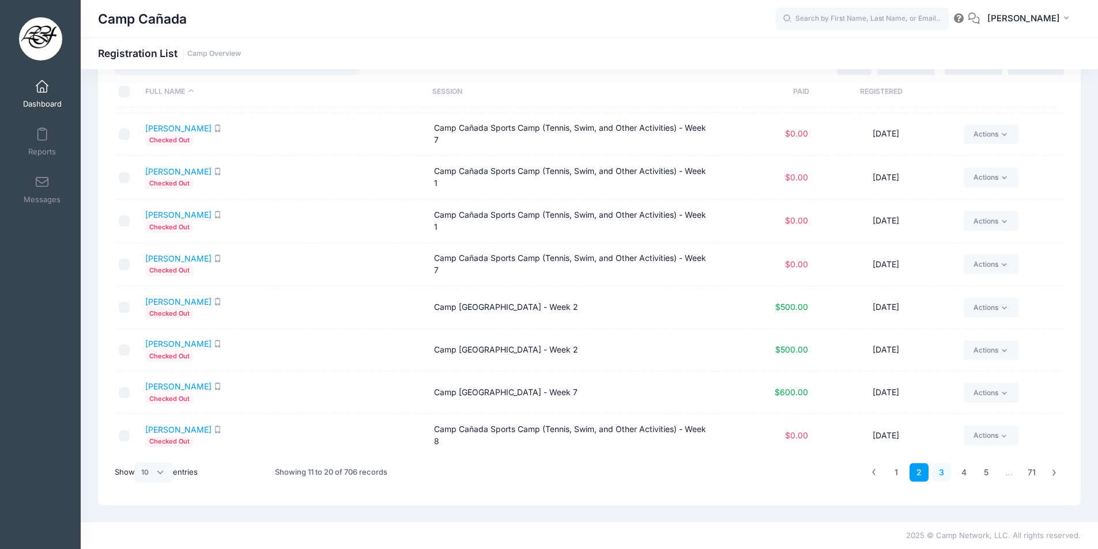
click at [942, 474] on link "3" at bounding box center [941, 472] width 19 height 19
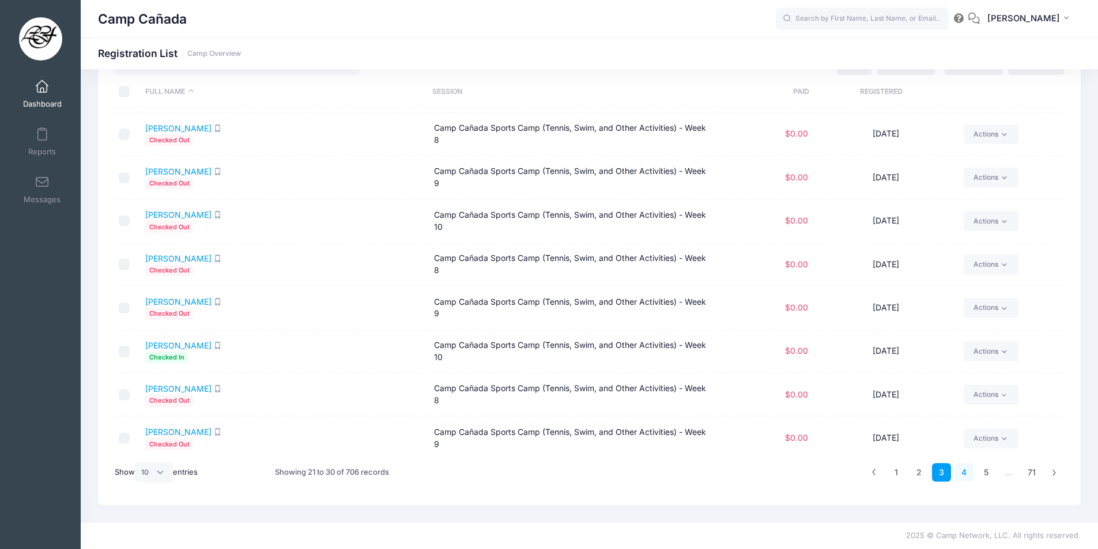
click at [956, 481] on link "4" at bounding box center [963, 472] width 19 height 19
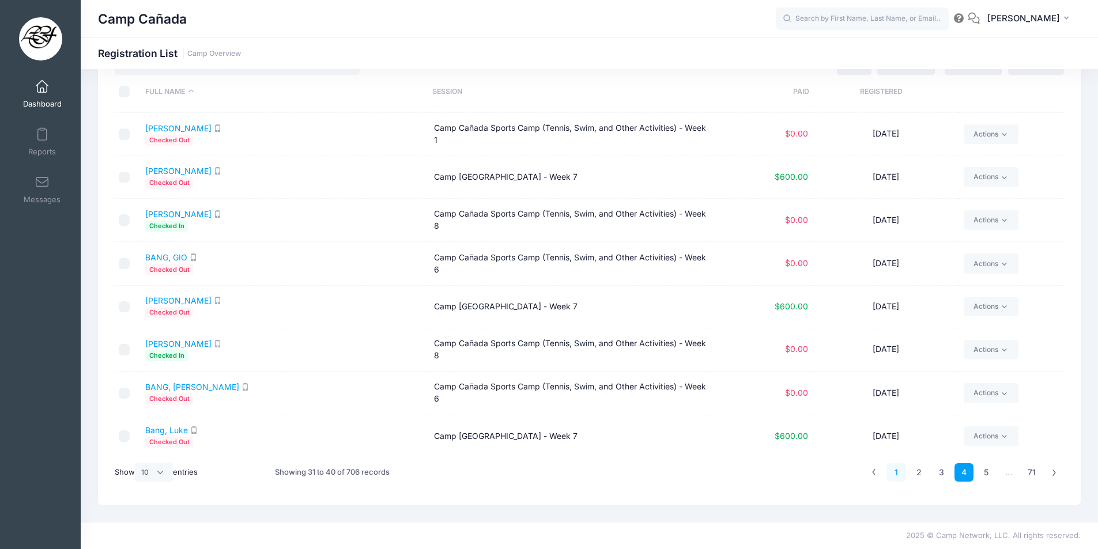
click at [892, 469] on link "1" at bounding box center [896, 472] width 19 height 19
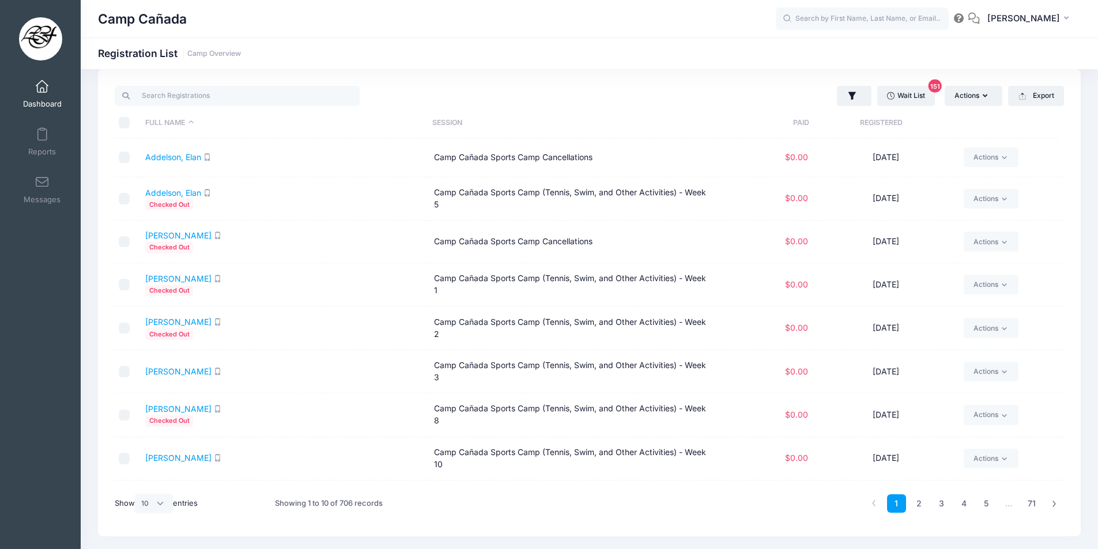
scroll to position [0, 0]
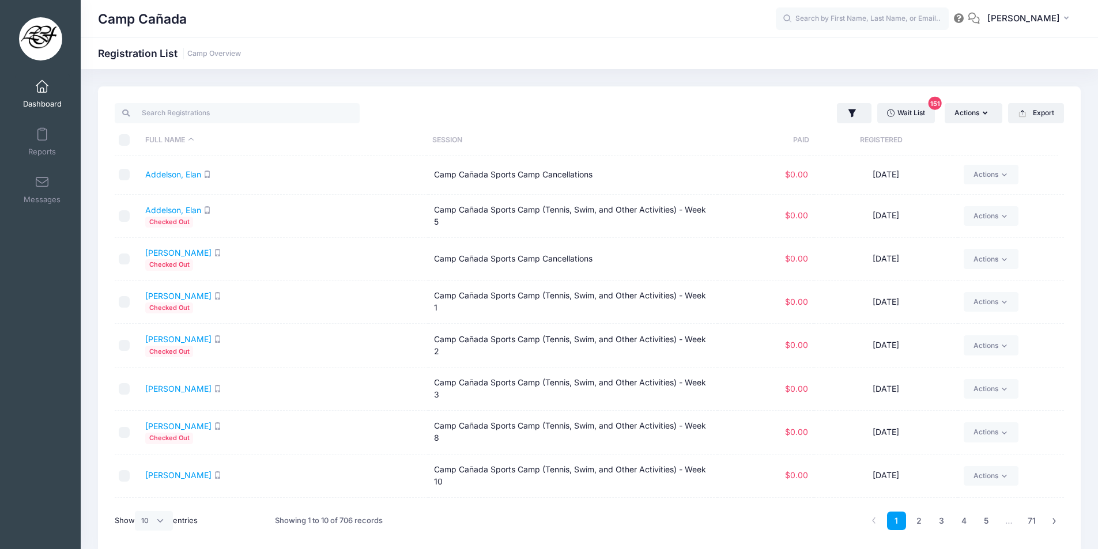
click at [42, 90] on span at bounding box center [42, 87] width 0 height 13
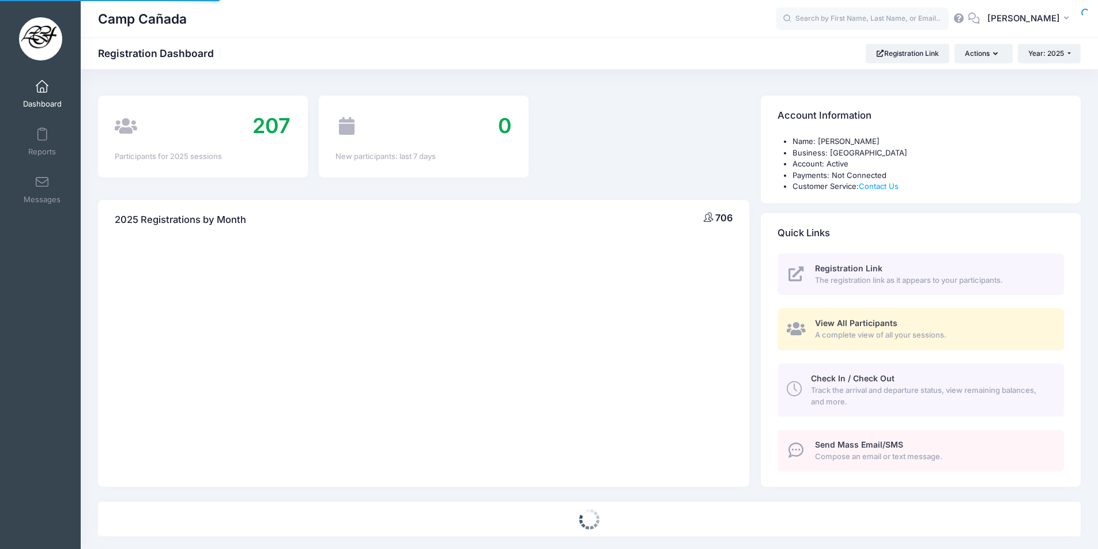
select select
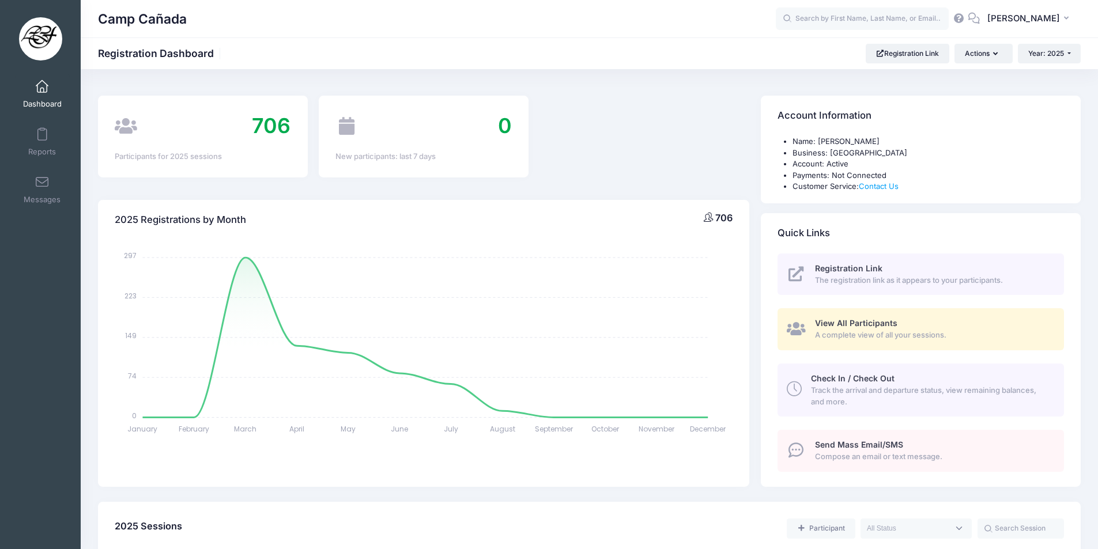
click at [898, 382] on div "Check In / Check Out Track the arrival and departure status, view remaining bal…" at bounding box center [931, 390] width 240 height 35
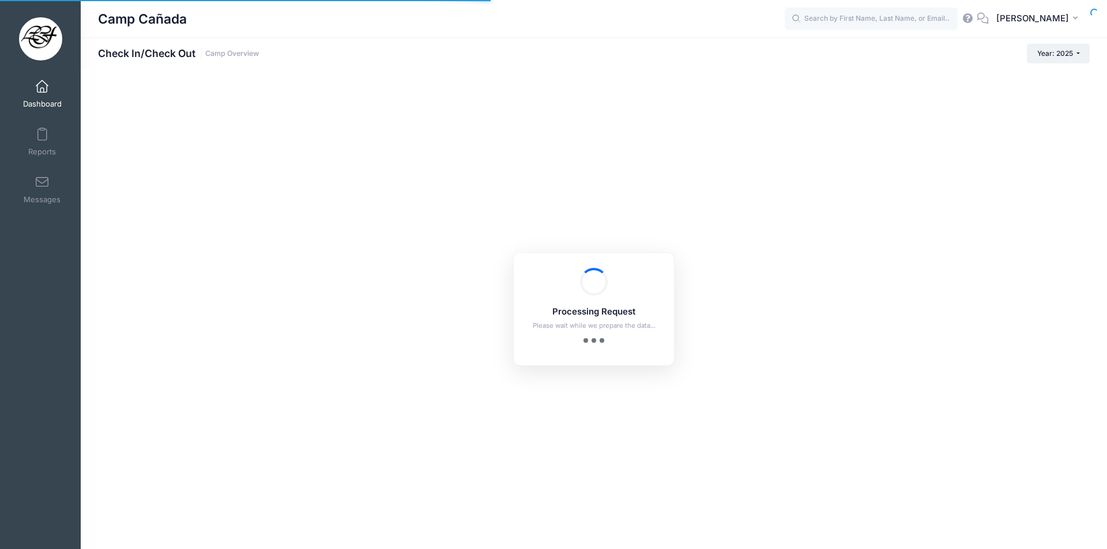
checkbox input "true"
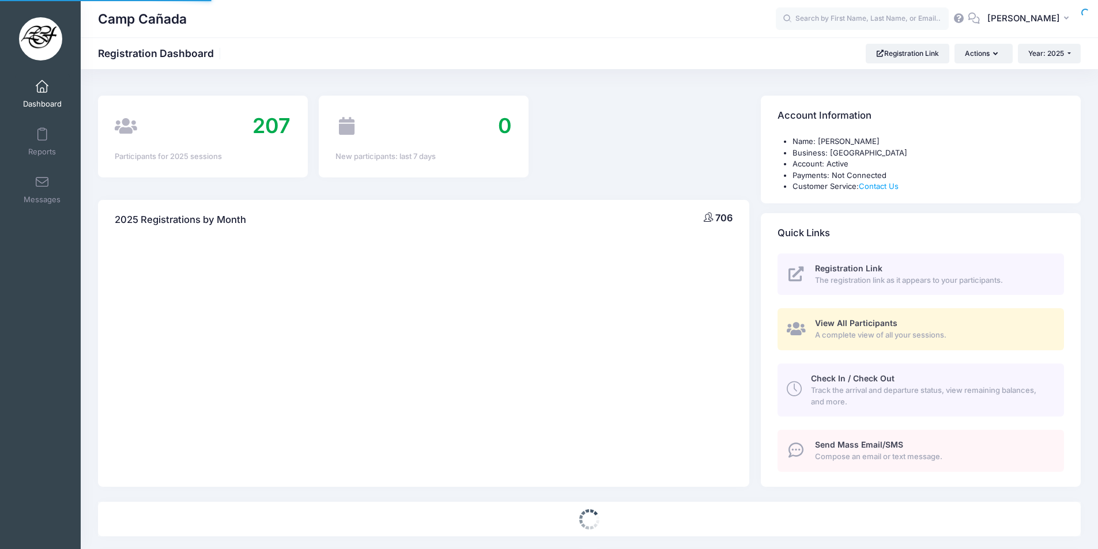
select select
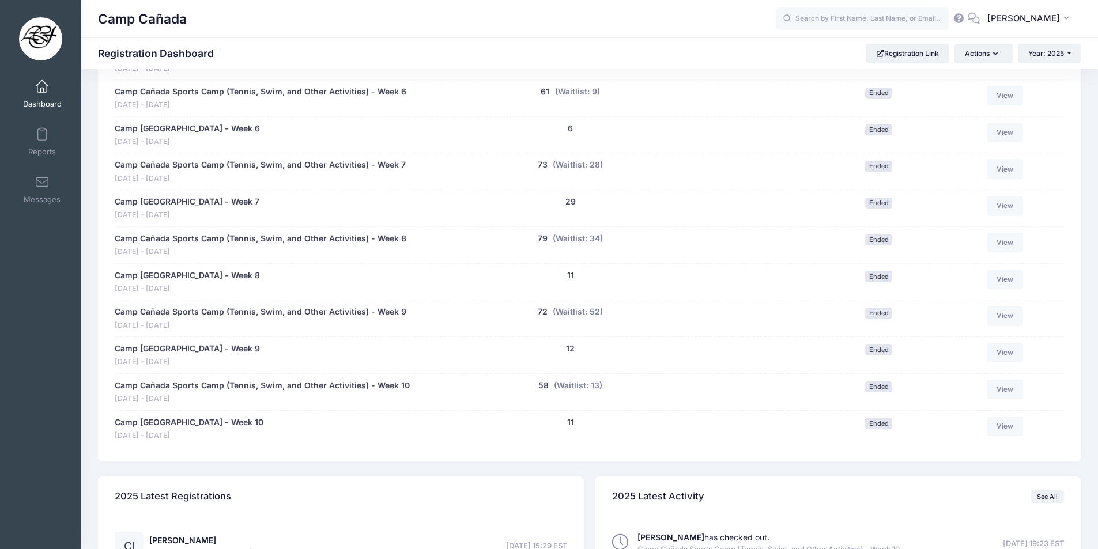
scroll to position [922, 0]
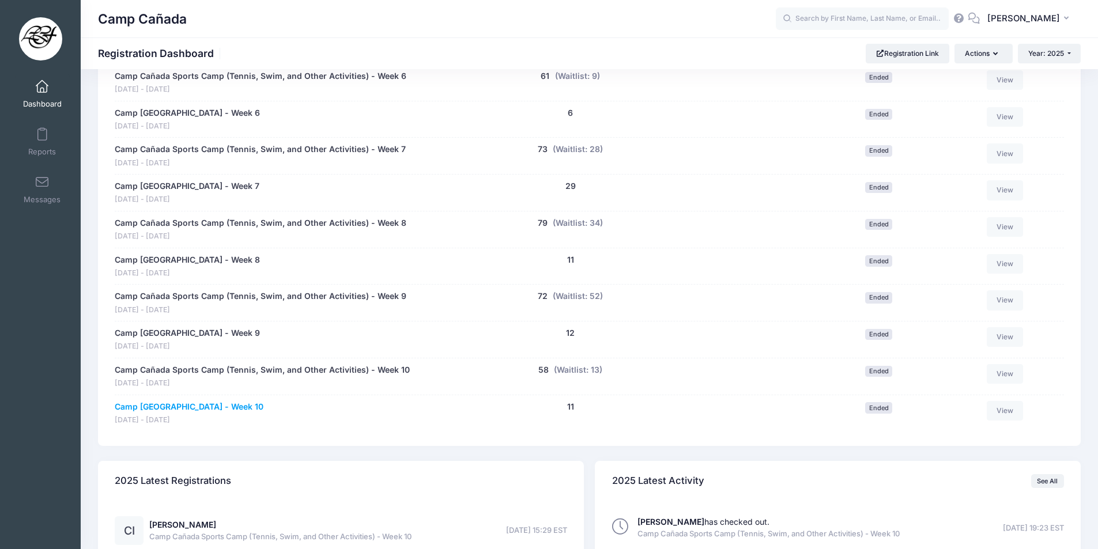
click at [210, 409] on link "Camp [GEOGRAPHIC_DATA] - Week 10" at bounding box center [189, 407] width 149 height 12
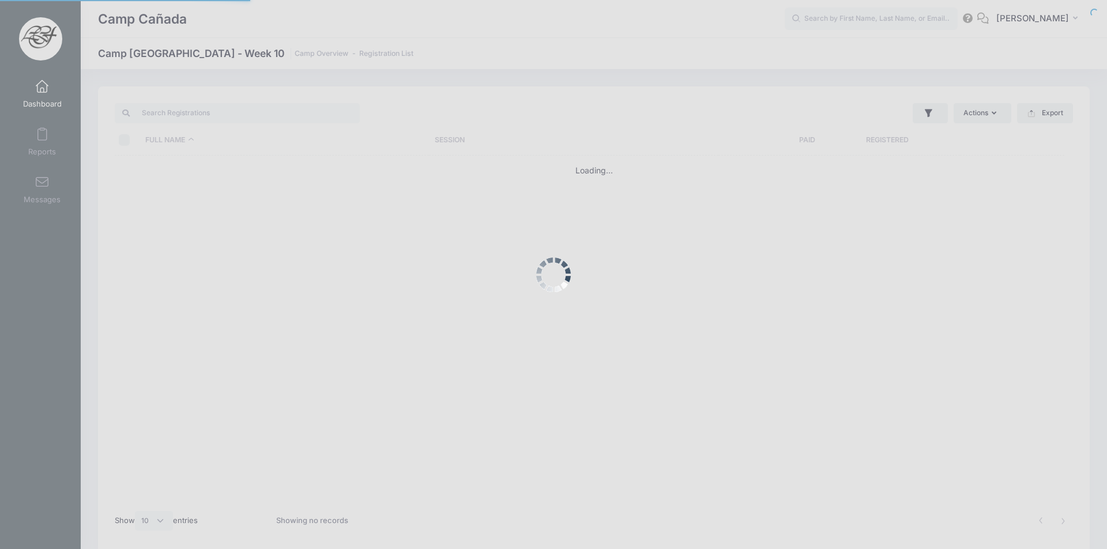
select select "10"
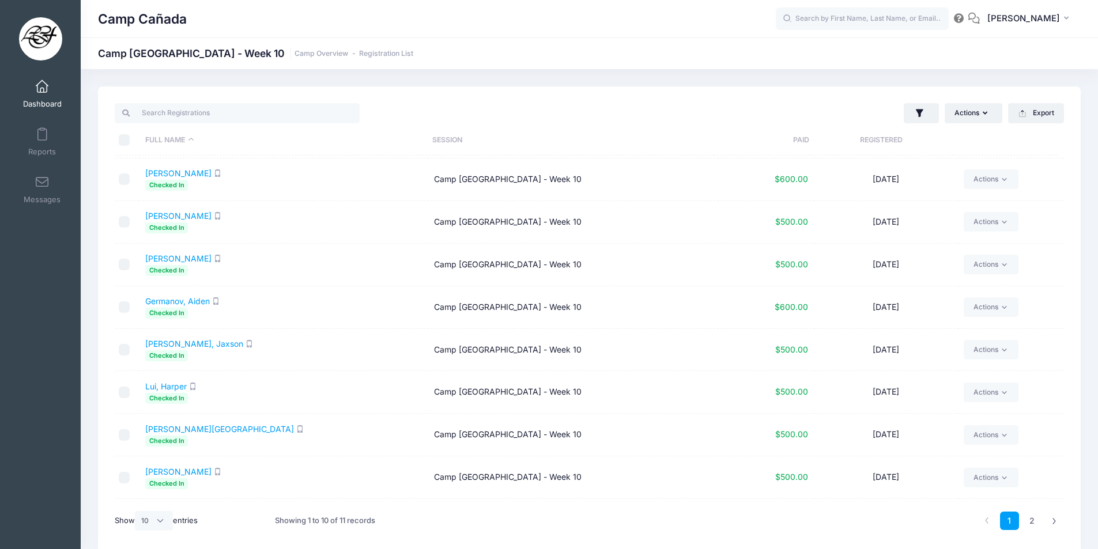
scroll to position [58, 0]
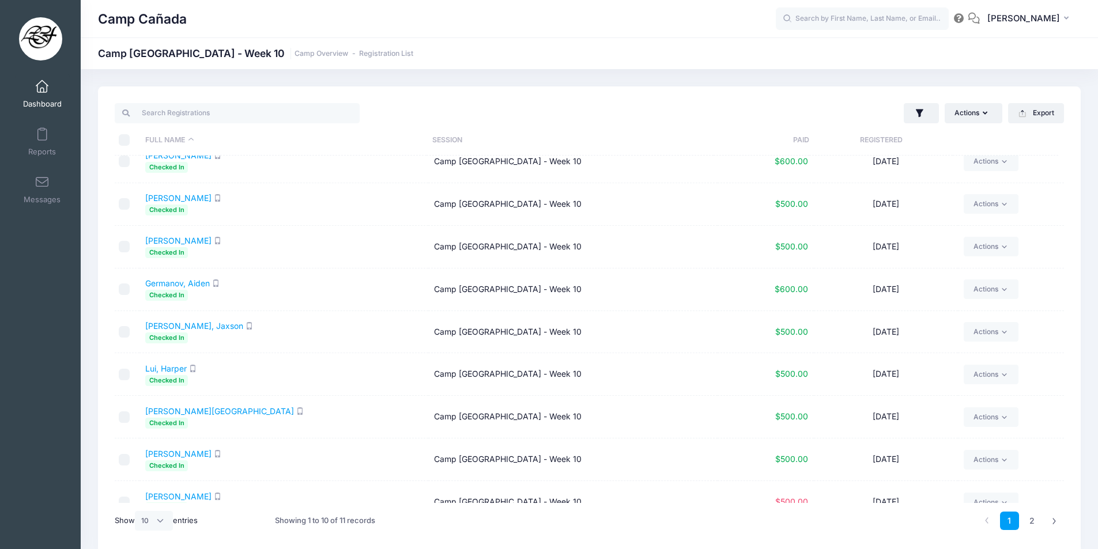
drag, startPoint x: 792, startPoint y: 382, endPoint x: 560, endPoint y: 356, distance: 233.1
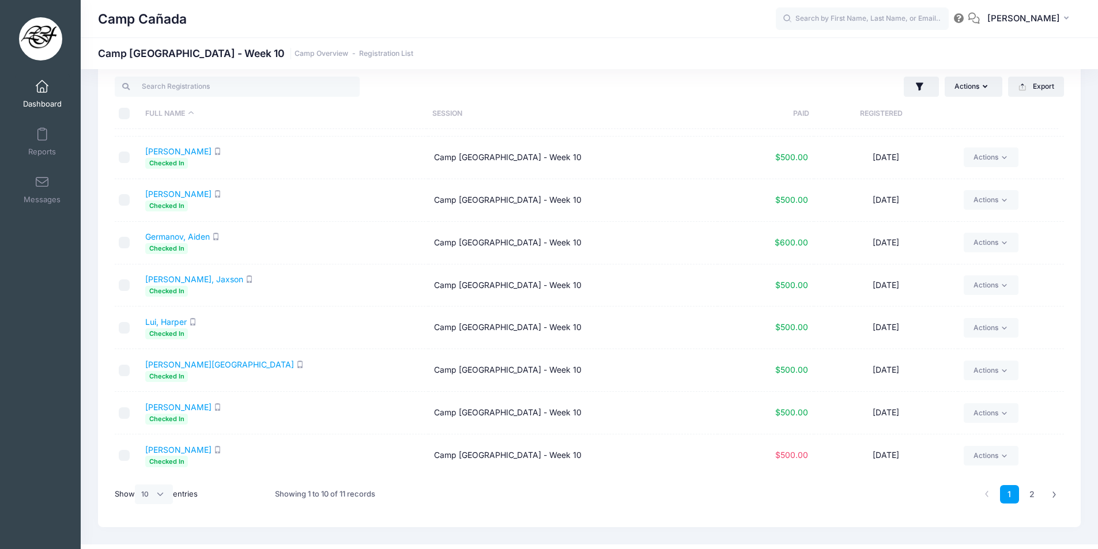
scroll to position [48, 0]
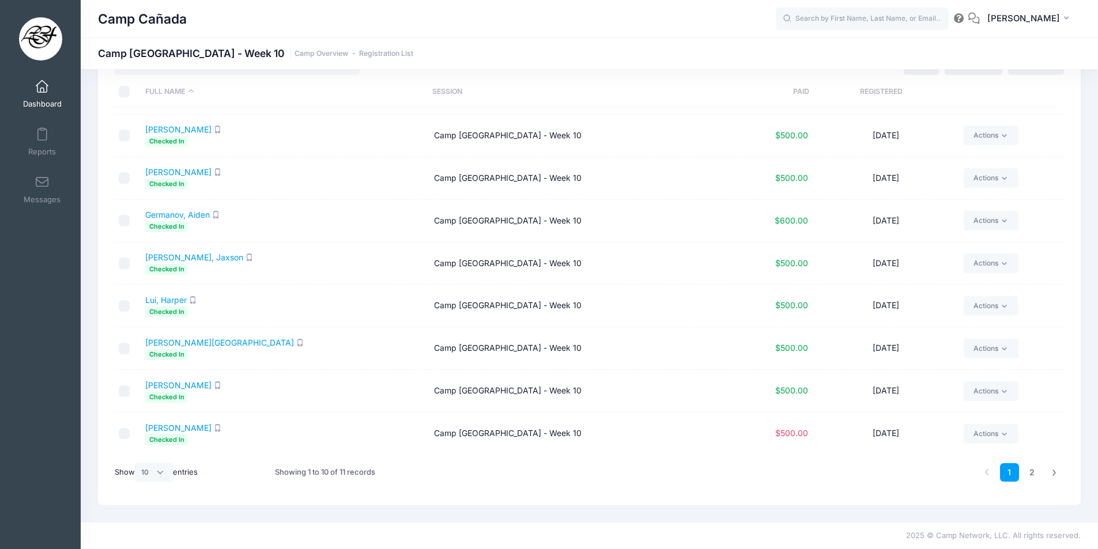
click at [794, 437] on span "$500.00" at bounding box center [791, 433] width 33 height 10
click at [799, 437] on span "$500.00" at bounding box center [791, 433] width 33 height 10
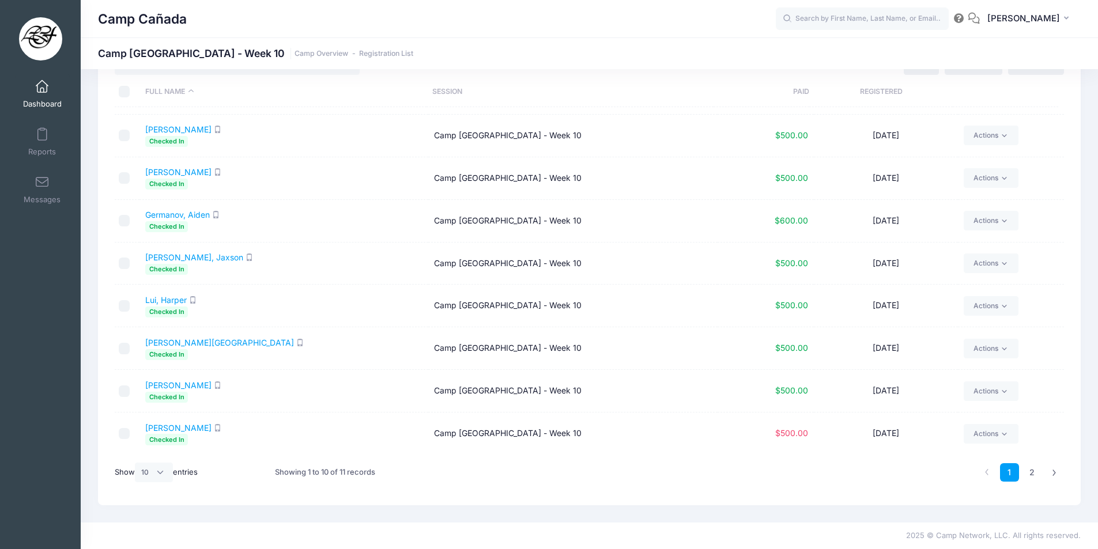
click at [649, 398] on td "Camp [GEOGRAPHIC_DATA] - Week 10" at bounding box center [572, 391] width 289 height 43
click at [171, 432] on link "[PERSON_NAME]" at bounding box center [178, 428] width 66 height 10
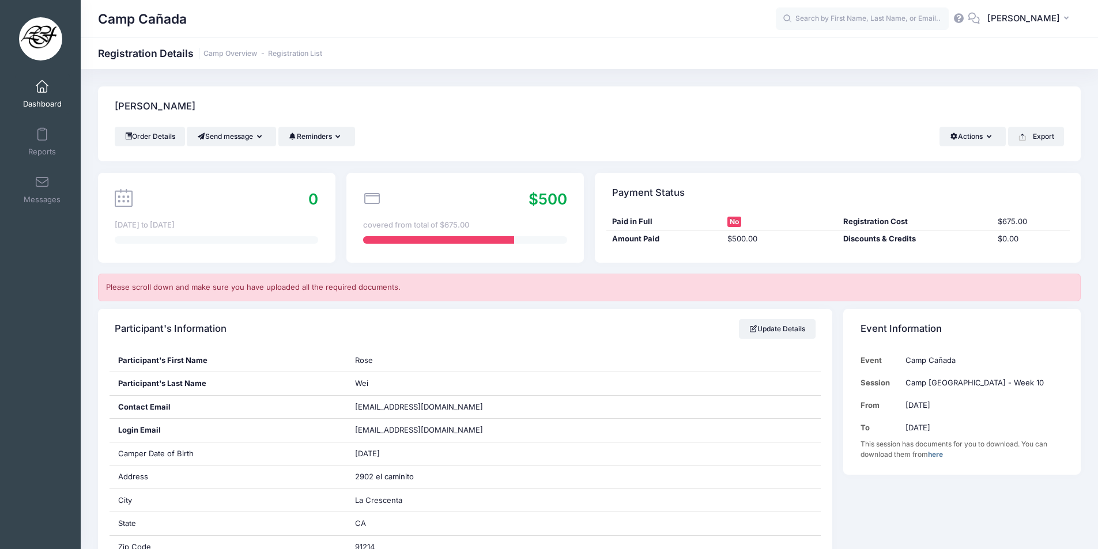
click at [28, 89] on link "Dashboard" at bounding box center [42, 94] width 55 height 40
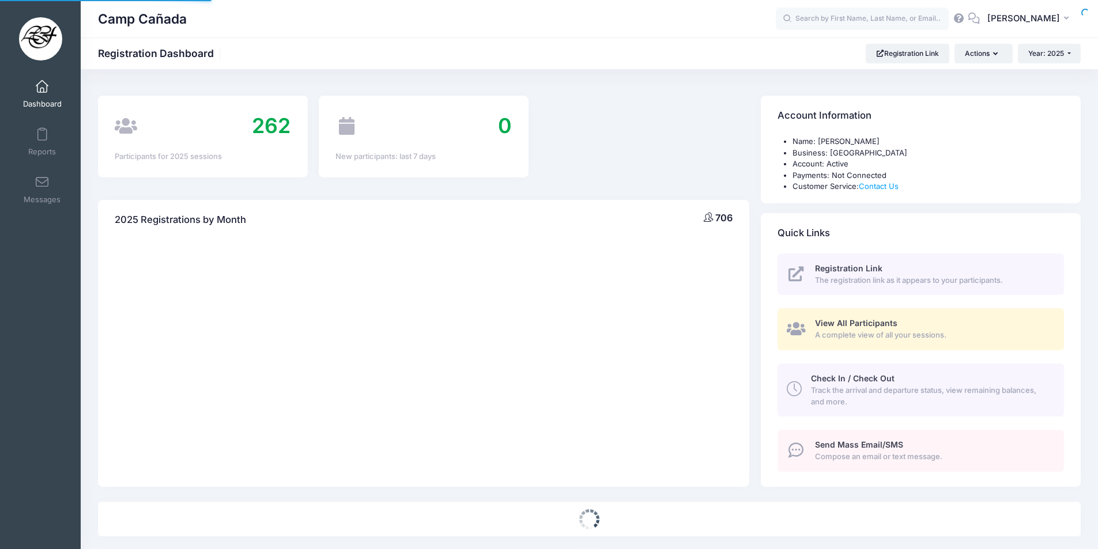
select select
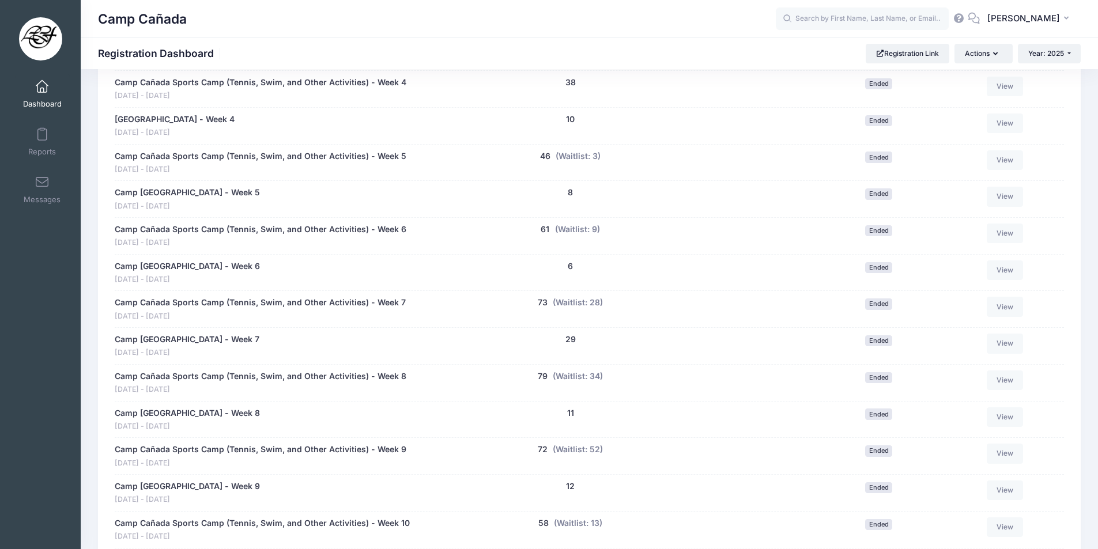
scroll to position [999, 0]
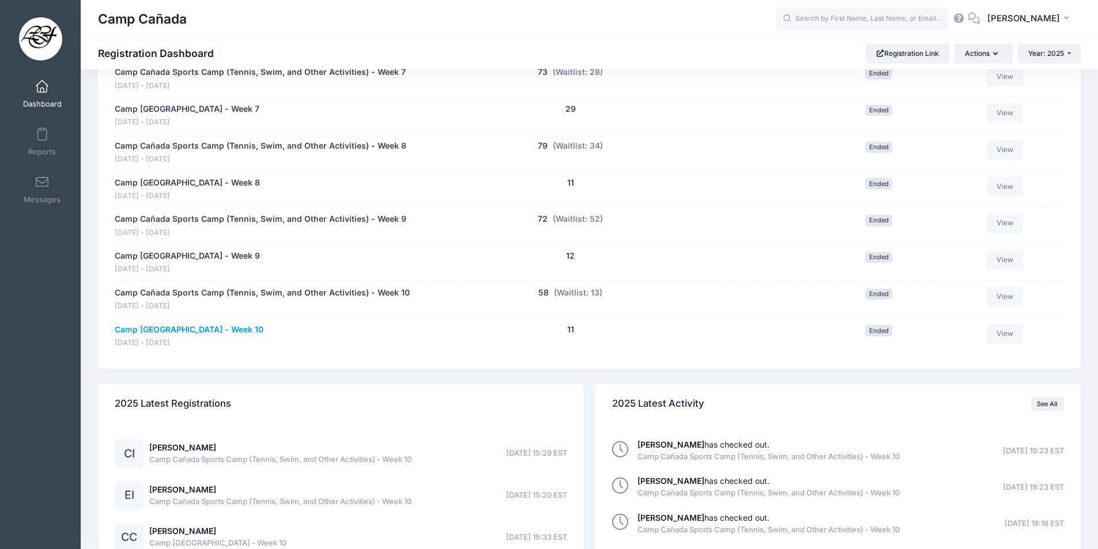
click at [163, 324] on link "Camp [GEOGRAPHIC_DATA] - Week 10" at bounding box center [189, 330] width 149 height 12
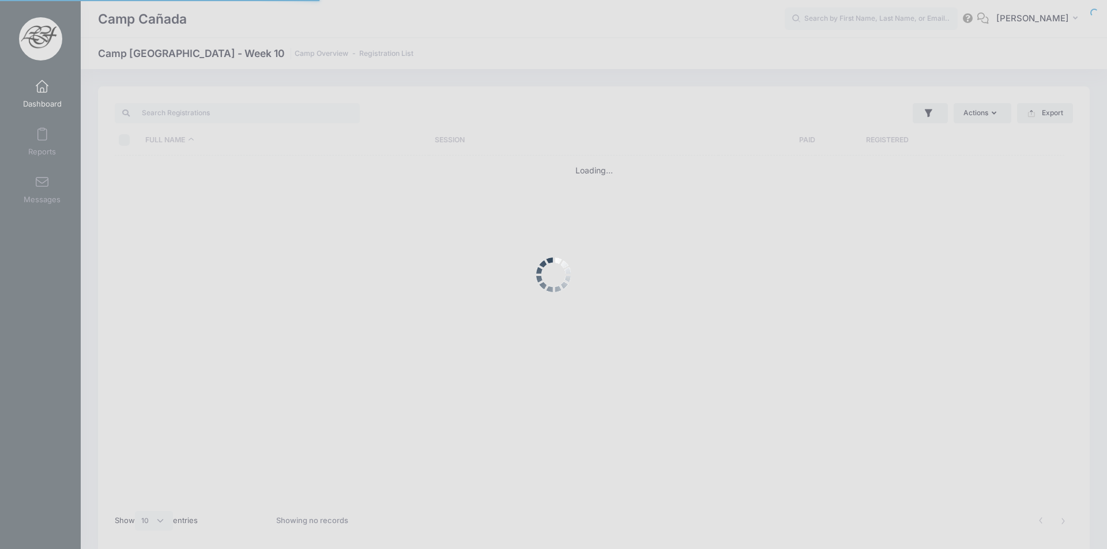
select select "10"
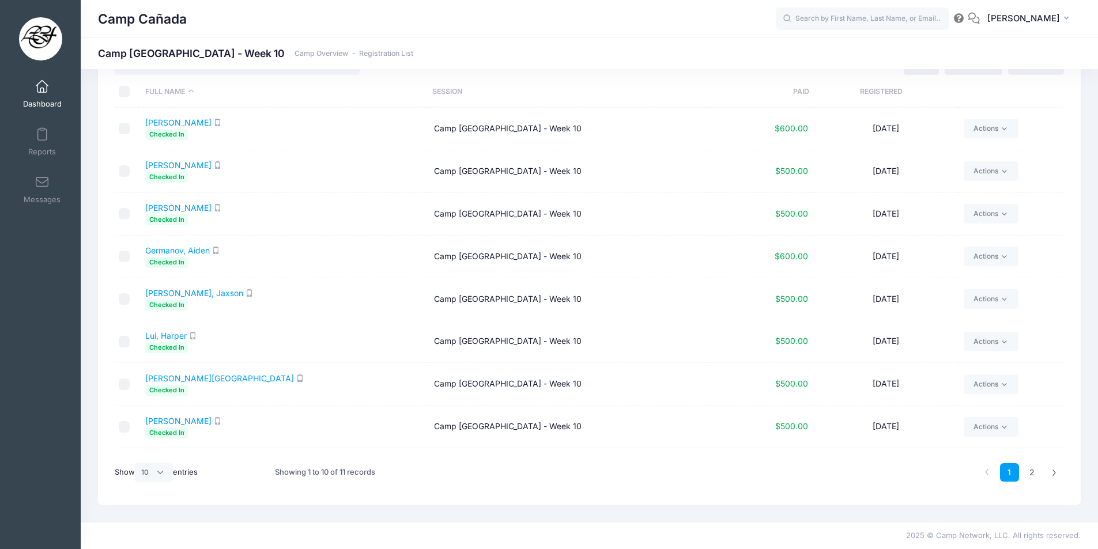
scroll to position [78, 0]
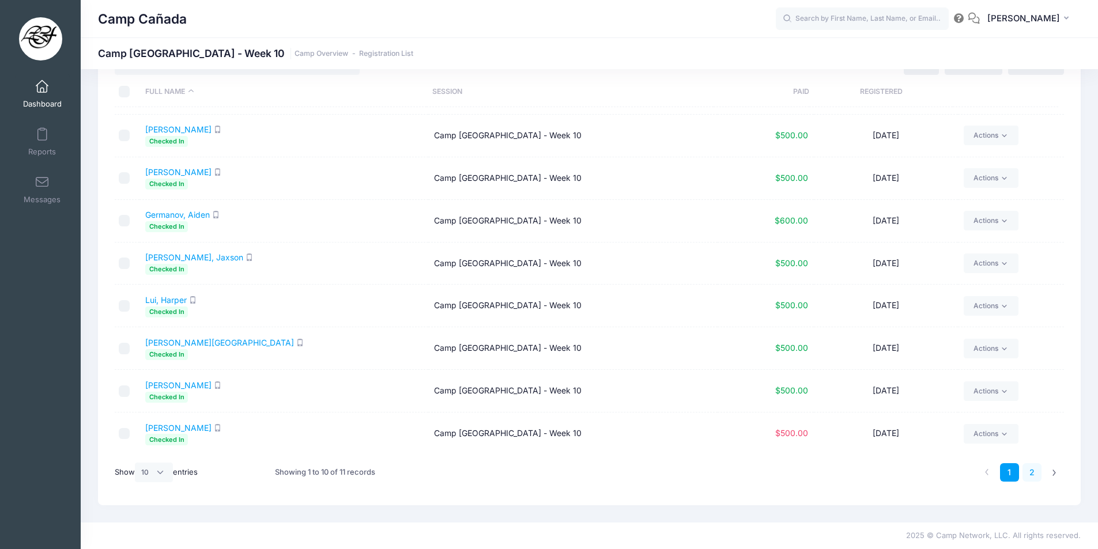
click at [1028, 476] on link "2" at bounding box center [1031, 472] width 19 height 19
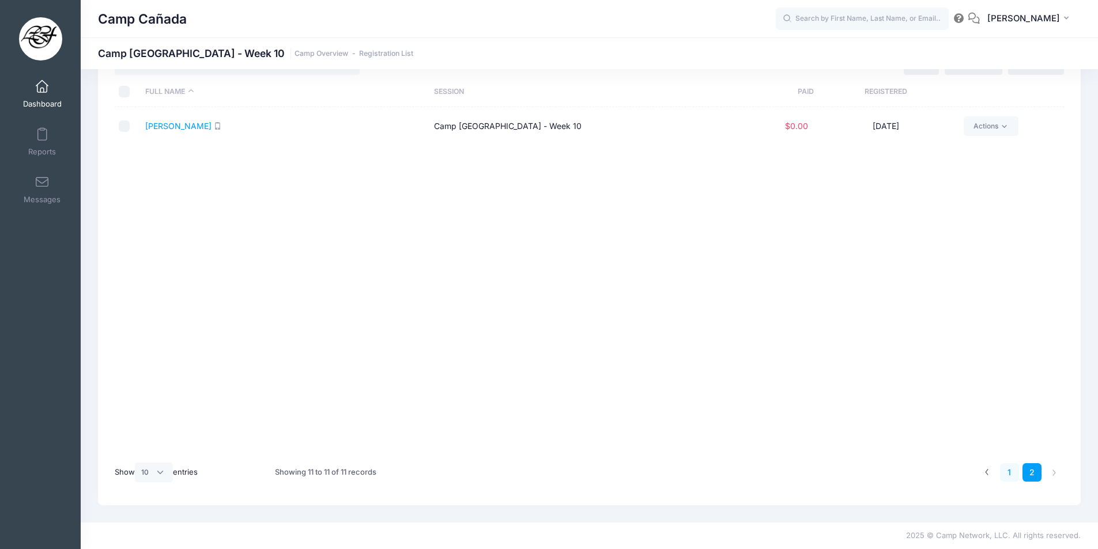
click at [1010, 475] on link "1" at bounding box center [1009, 472] width 19 height 19
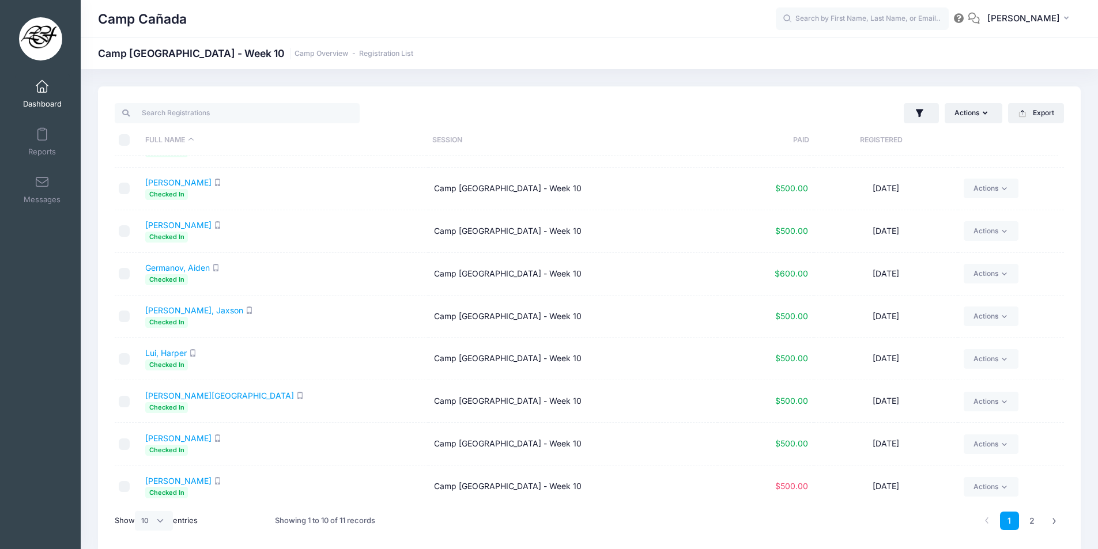
scroll to position [78, 0]
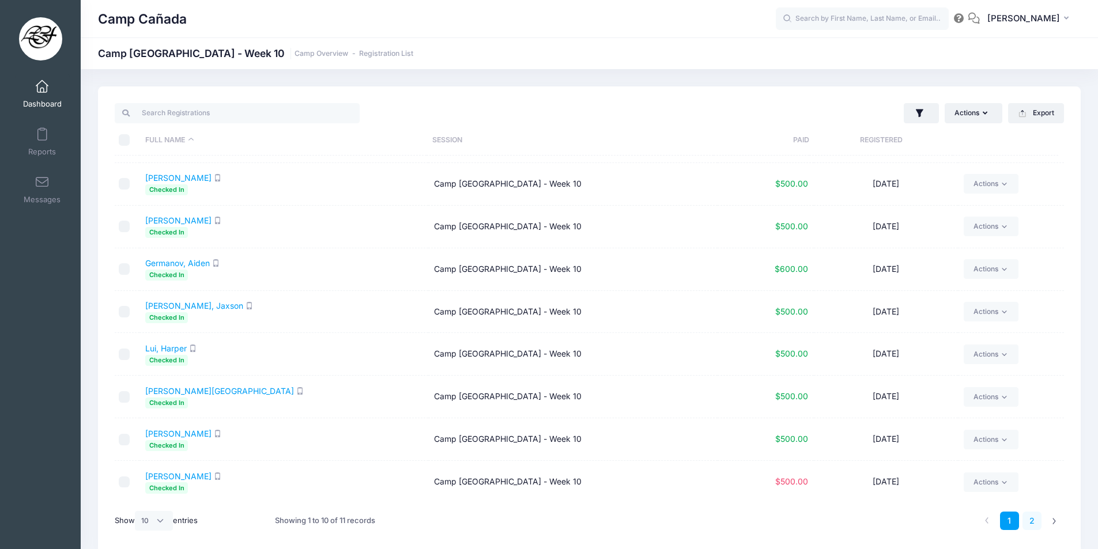
click at [1035, 524] on link "2" at bounding box center [1031, 521] width 19 height 19
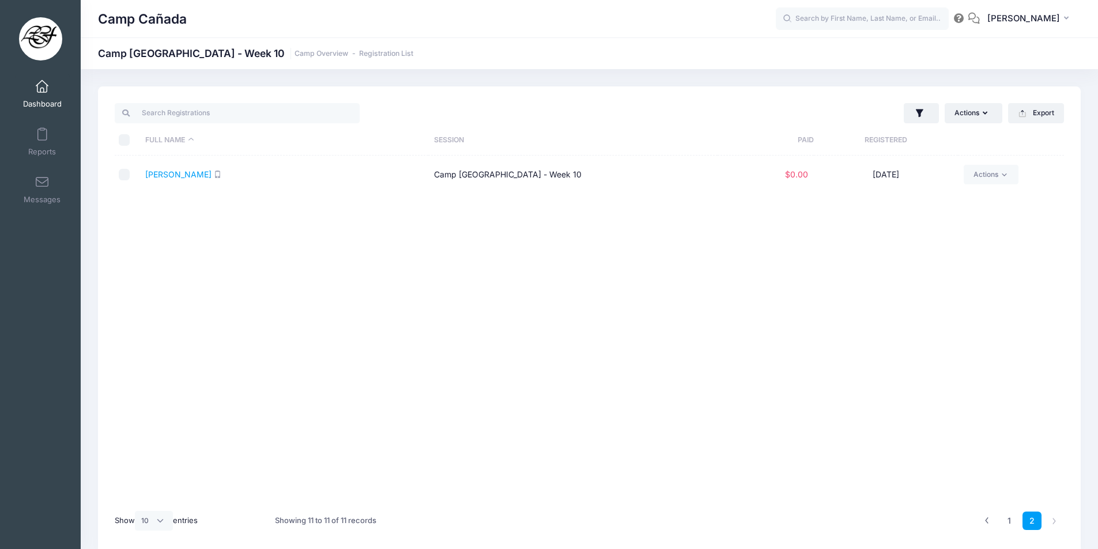
scroll to position [0, 0]
click at [1007, 519] on link "1" at bounding box center [1009, 521] width 19 height 19
